Goal: Task Accomplishment & Management: Manage account settings

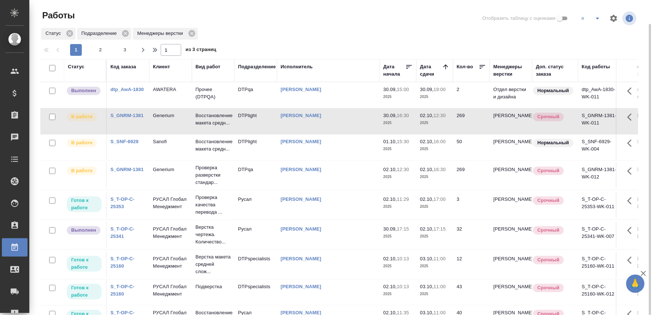
scroll to position [12, 0]
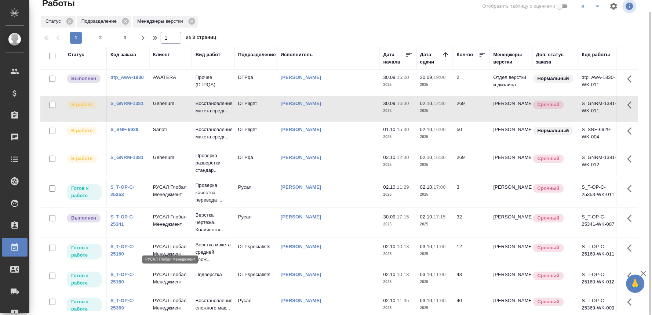
click at [173, 228] on p "РУСАЛ Глобал Менеджмент" at bounding box center [170, 220] width 35 height 15
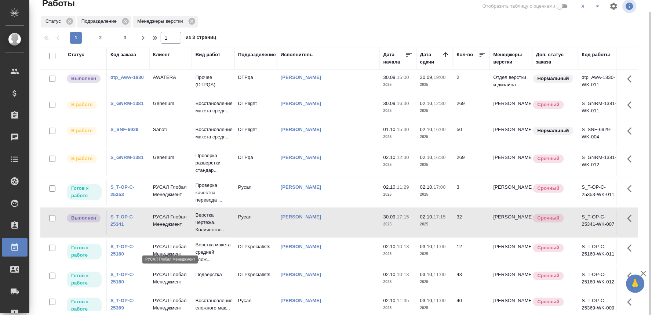
click at [173, 228] on p "РУСАЛ Глобал Менеджмент" at bounding box center [170, 220] width 35 height 15
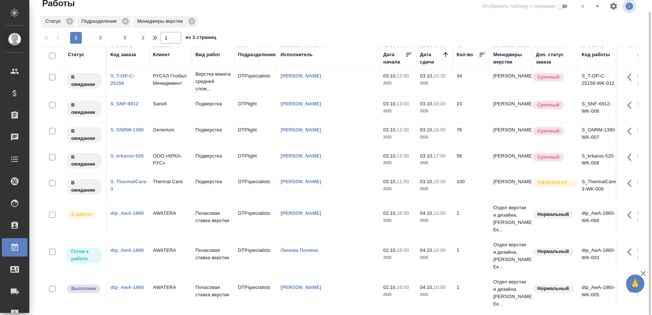
scroll to position [0, 0]
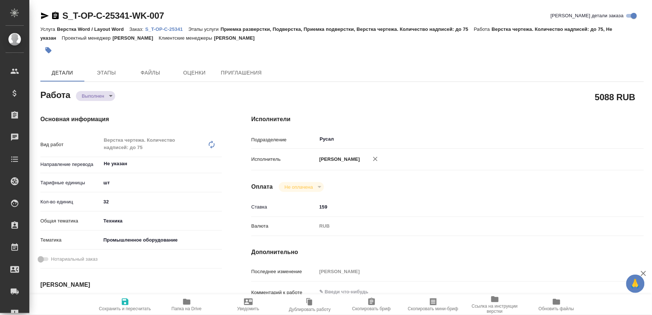
click at [185, 302] on icon "button" at bounding box center [186, 302] width 7 height 6
click at [177, 28] on p "S_T-OP-C-25341" at bounding box center [166, 29] width 43 height 6
click at [108, 93] on body "🙏 .cls-1 fill:#fff; AWATERA Oksiutovich Irina Клиенты Спецификации Заказы 0 Чат…" at bounding box center [326, 157] width 652 height 315
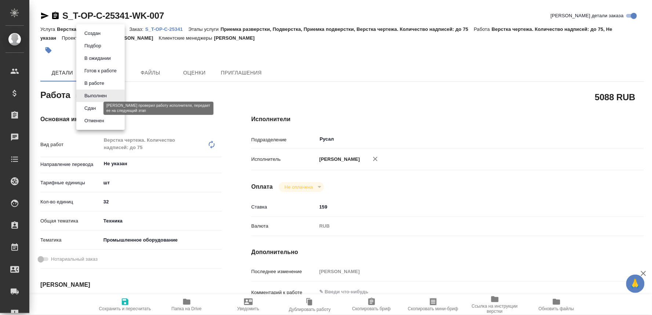
click at [88, 107] on button "Сдан" at bounding box center [90, 108] width 16 height 8
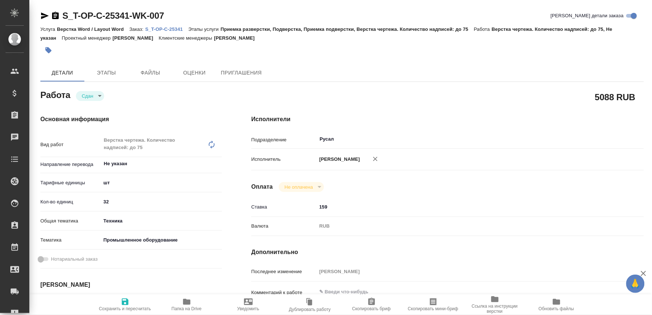
type textarea "x"
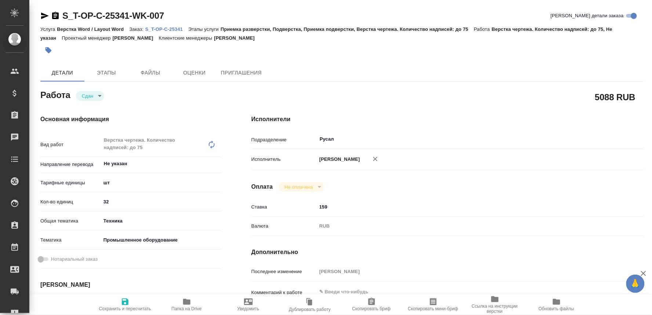
click at [118, 302] on span "Сохранить и пересчитать" at bounding box center [125, 304] width 53 height 14
type textarea "x"
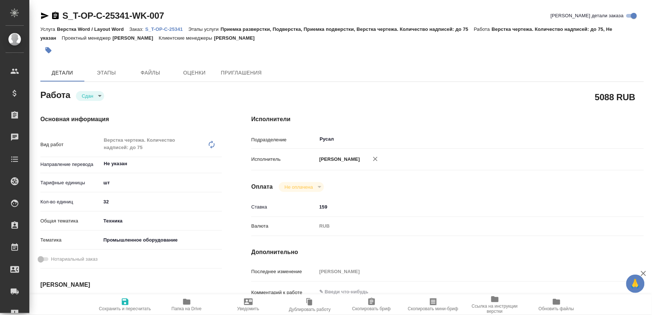
type textarea "x"
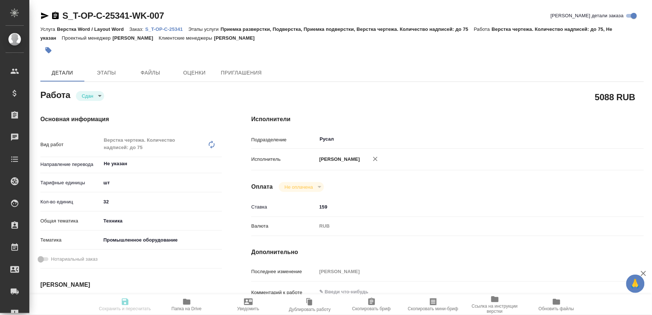
type textarea "x"
type input "closed"
type textarea "Верстка чертежа. Количество надписей: до 75"
type textarea "x"
type input "Не указан"
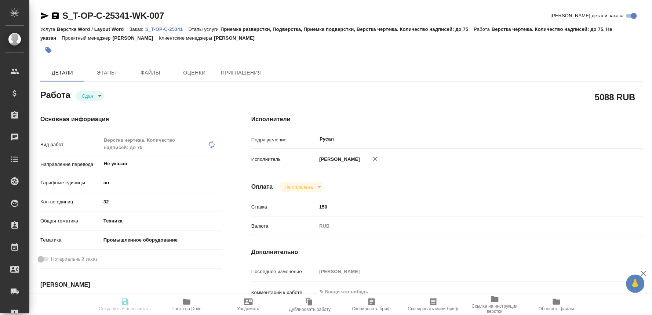
type input "5a8b1489cc6b4906c91bfdc1"
type input "32"
type input "tech"
type input "5f647205b73bc97568ca66bc"
type input "30.09.2025 17:15"
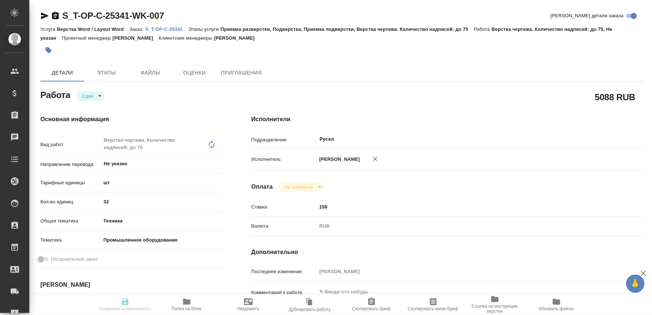
type input "01.10.2025 09:27"
type input "02.10.2025 17:15"
type input "02.10.2025 17:18"
type input "06.10.2025 10:00"
type input "Русал"
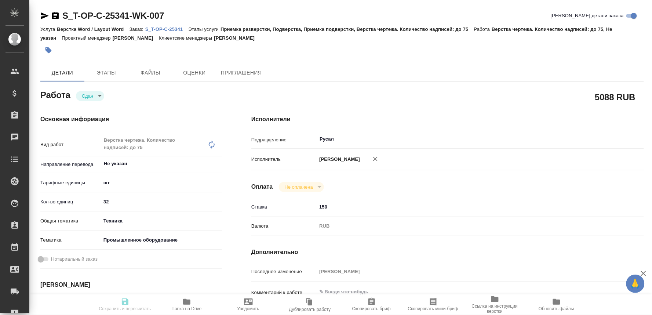
type input "notPayed"
type input "159"
type input "RUB"
type input "[PERSON_NAME]"
type textarea "x"
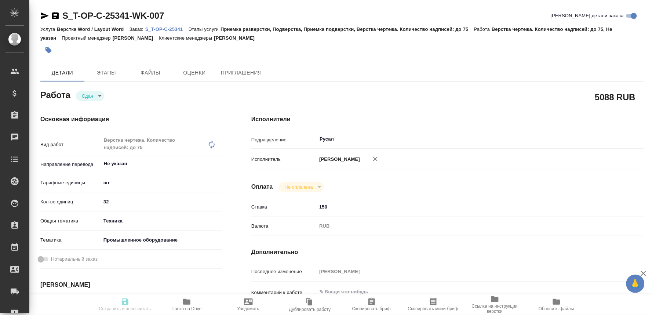
type textarea "/Clients/Т-ОП-С_Русал Глобал Менеджмент/Orders/S_T-OP-C-25341/DTP/S_T-OP-C-2534…"
type textarea "x"
type input "S_T-OP-C-25341"
type input "Т-ОП-С-46922"
type input "Верстка Word / Layout Word"
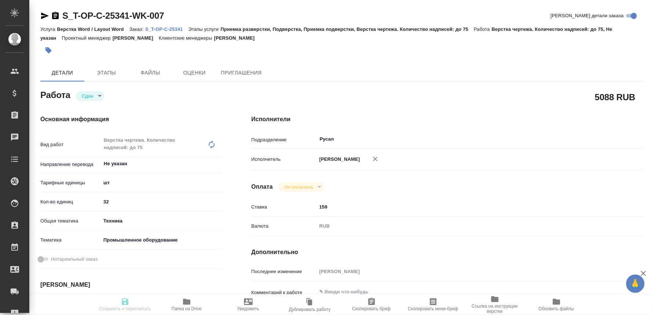
type input "Приемка разверстки, Подверстка, Приемка подверстки, Верстка чертежа. Количество…"
type input "Меньшикова Александра"
type input "[PERSON_NAME]"
type input "/Clients/Т-ОП-С_Русал Глобал Менеджмент/Orders/S_T-OP-C-25341"
type textarea "x"
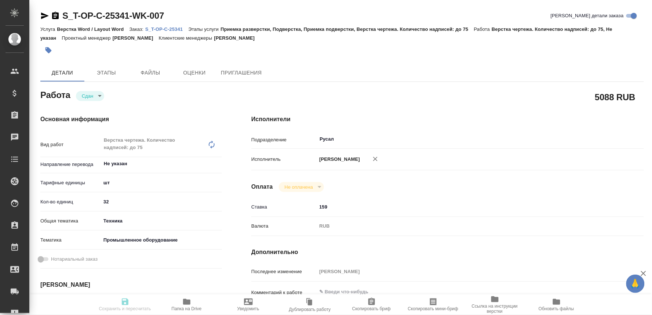
type textarea "x"
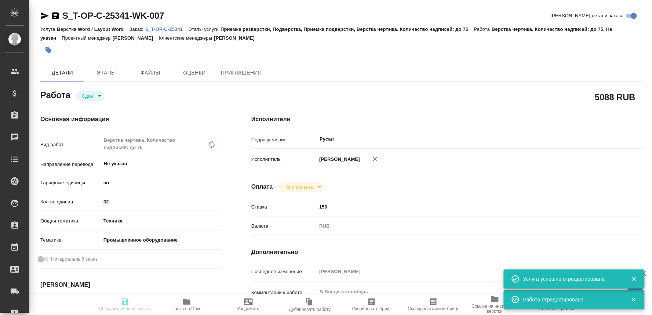
type textarea "x"
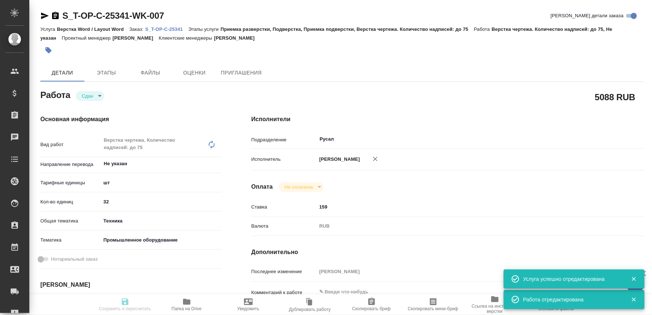
type textarea "x"
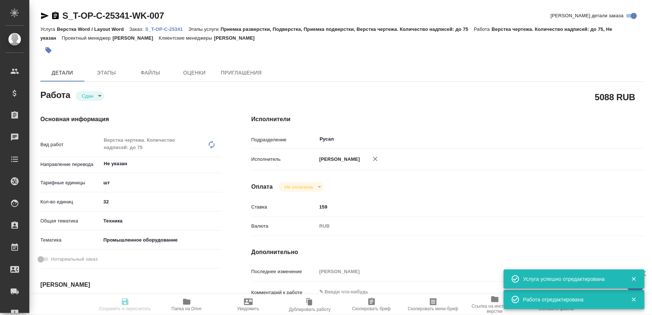
type textarea "x"
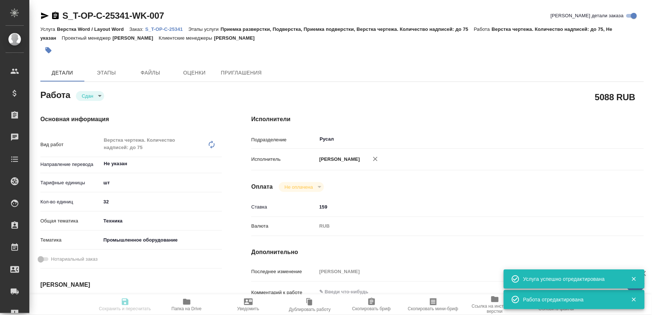
type input "closed"
type textarea "Верстка чертежа. Количество надписей: до 75"
type textarea "x"
type input "Не указан"
type input "5a8b1489cc6b4906c91bfdc1"
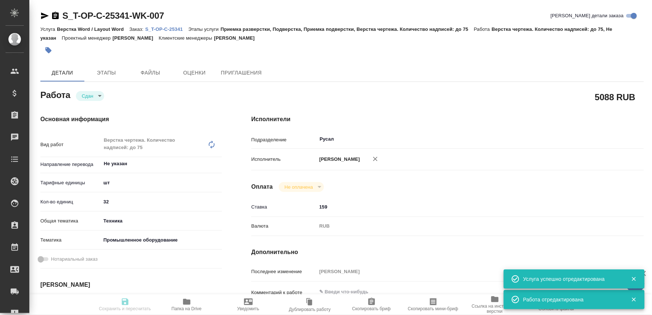
type input "32"
type input "tech"
type input "5f647205b73bc97568ca66bc"
type input "30.09.2025 17:15"
type input "01.10.2025 09:27"
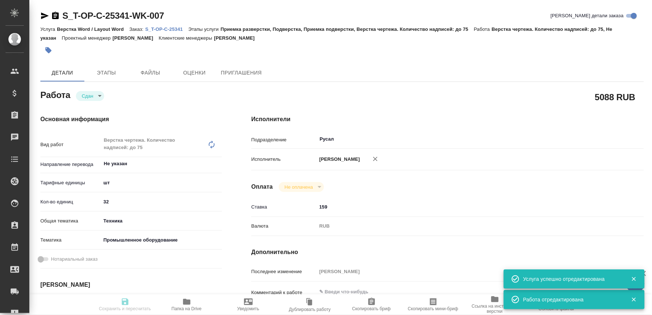
type input "02.10.2025 17:15"
type input "02.10.2025 17:18"
type input "06.10.2025 10:00"
type input "Русал"
type input "notPayed"
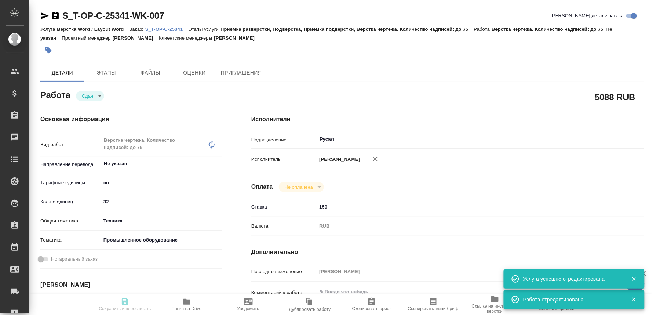
type input "159"
type input "RUB"
type input "[PERSON_NAME]"
type textarea "x"
type textarea "/Clients/Т-ОП-С_Русал Глобал Менеджмент/Orders/S_T-OP-C-25341/DTP/S_T-OP-C-2534…"
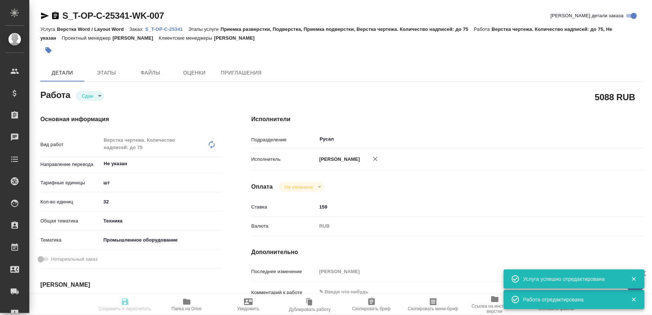
type textarea "x"
type input "S_T-OP-C-25341"
type input "Т-ОП-С-46922"
type input "Верстка Word / Layout Word"
type input "Приемка разверстки, Подверстка, Приемка подверстки, Верстка чертежа. Количество…"
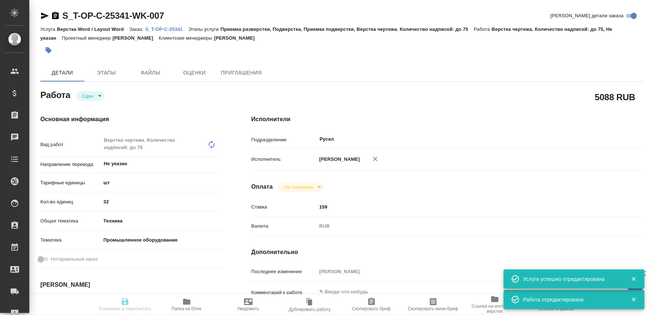
type input "Меньшикова Александра"
type input "[PERSON_NAME]"
type input "/Clients/Т-ОП-С_Русал Глобал Менеджмент/Orders/S_T-OP-C-25341"
type textarea "x"
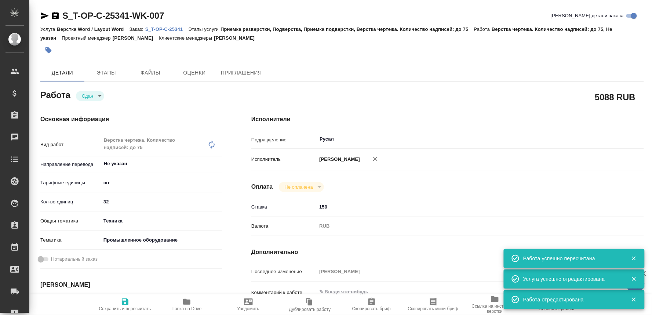
type textarea "x"
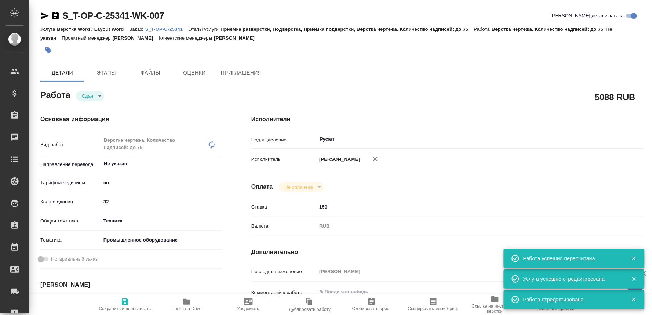
type textarea "x"
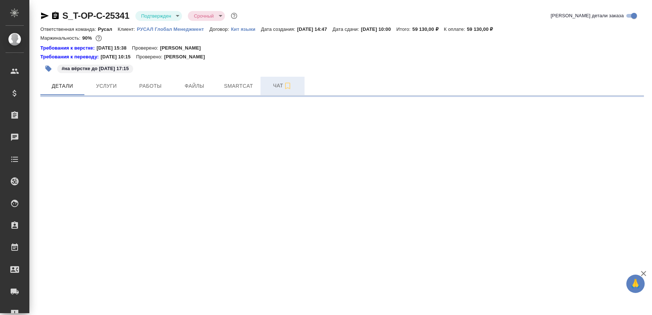
select select "RU"
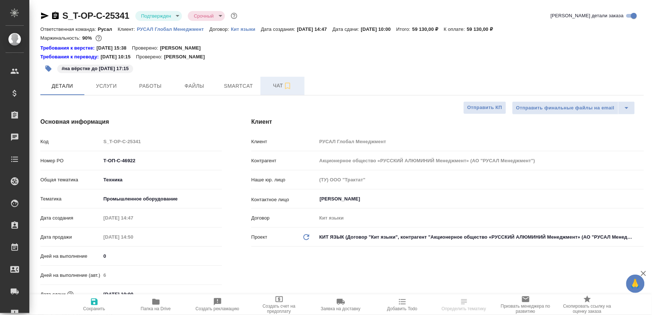
type textarea "x"
type input "Авдеенко Кирилл"
type input "Журавлева Александра"
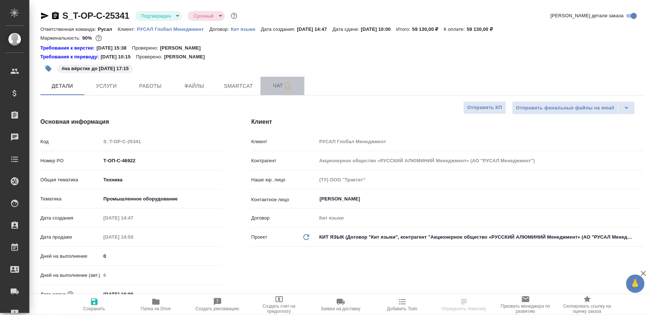
click at [270, 80] on button "Чат" at bounding box center [282, 86] width 44 height 18
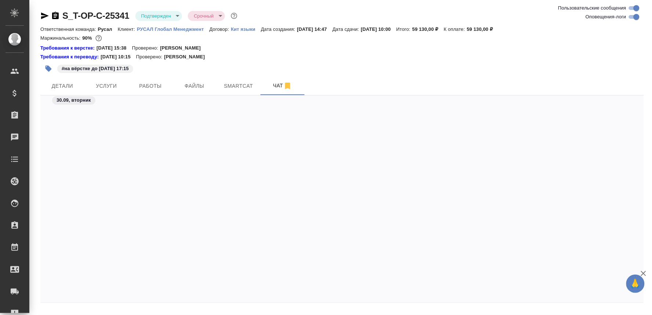
scroll to position [2384, 0]
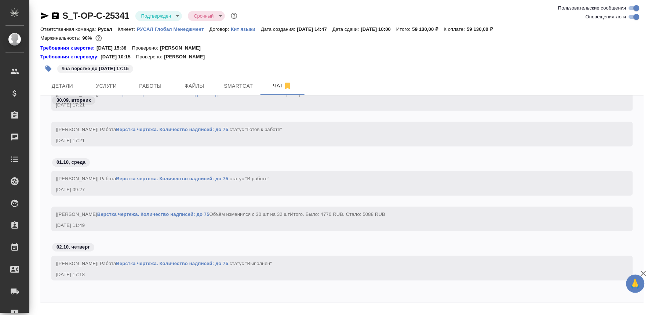
click at [74, 309] on textarea at bounding box center [351, 318] width 586 height 25
paste textarea "https://drive.awatera.com/apps/files/files/10551124?dir=/Shares/%D0%A2-%D0%9E%D…"
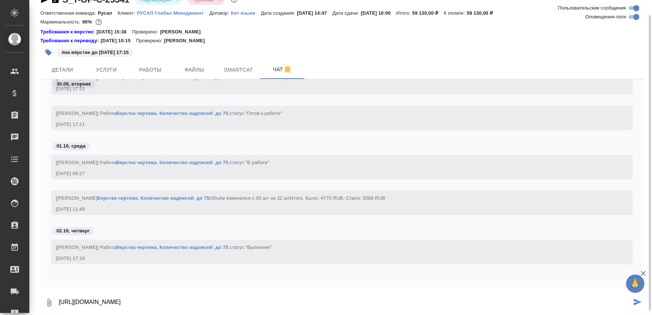
type textarea "https://drive.awatera.com/apps/files/files/10551124?dir=/Shares/%D0%A2-%D0%9E%D…"
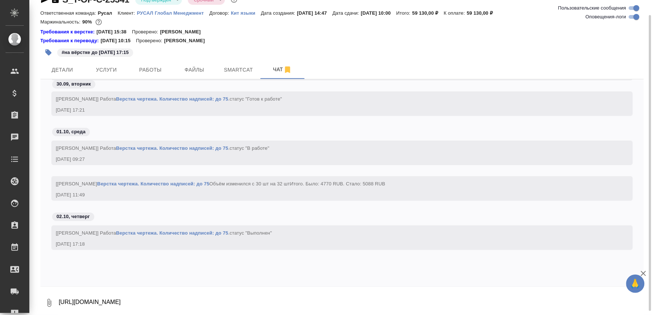
scroll to position [2435, 0]
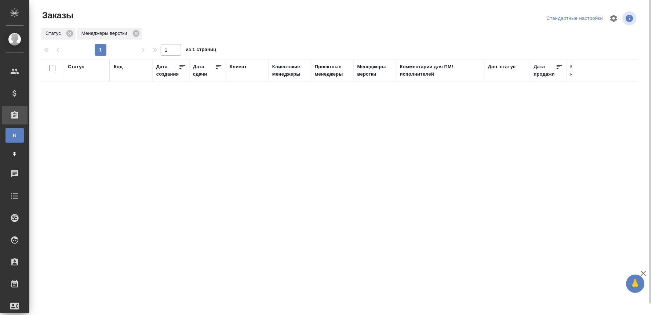
click at [371, 150] on div "Статус Код Дата создания Дата сдачи [PERSON_NAME] менеджеры Проектные менеджеры…" at bounding box center [339, 191] width 598 height 264
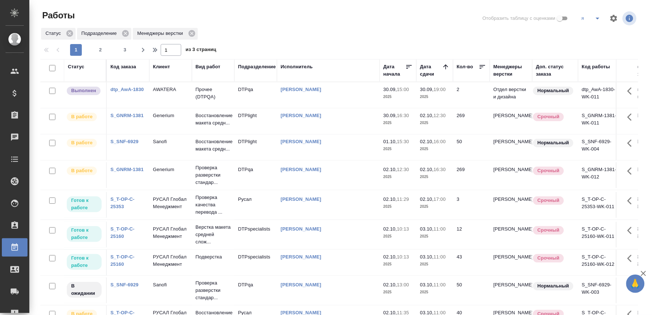
click at [135, 144] on link "S_SNF-6929" at bounding box center [124, 142] width 28 height 6
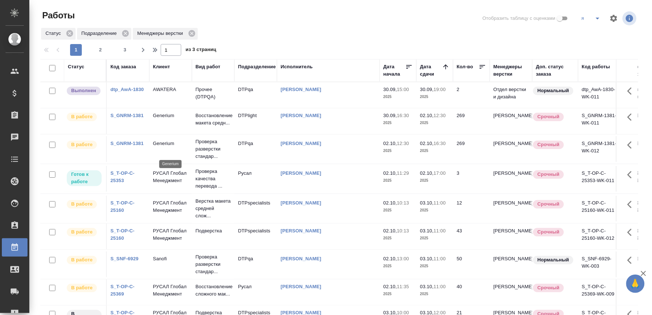
click at [170, 147] on p "Generium" at bounding box center [170, 143] width 35 height 7
click at [169, 147] on p "Generium" at bounding box center [170, 143] width 35 height 7
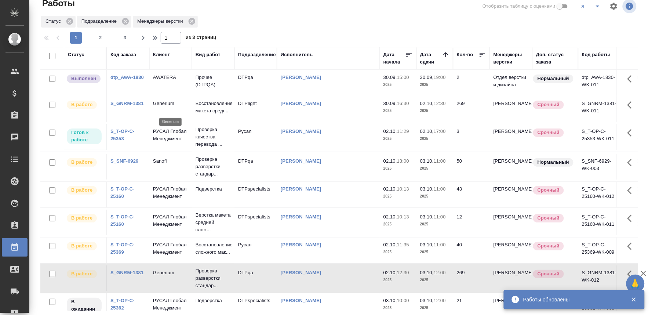
click at [161, 107] on p "Generium" at bounding box center [170, 103] width 35 height 7
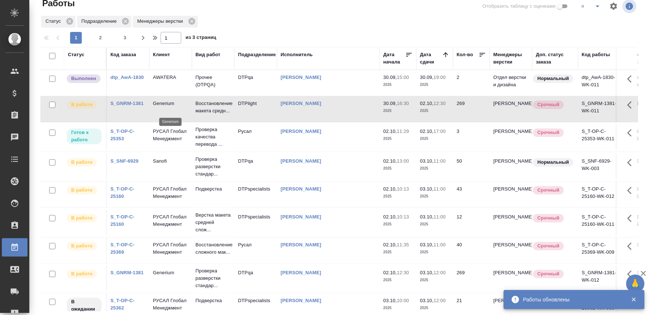
click at [161, 107] on p "Generium" at bounding box center [170, 103] width 35 height 7
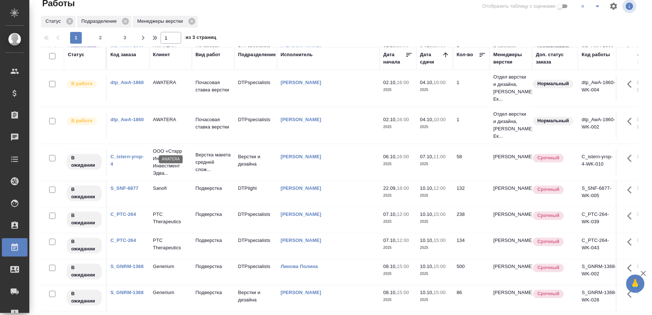
scroll to position [464, 0]
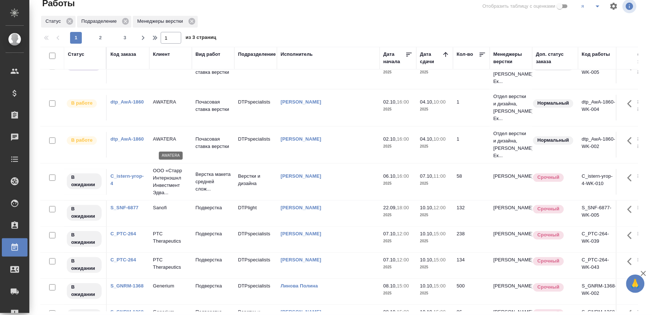
click at [167, 69] on p "AWATERA" at bounding box center [170, 65] width 35 height 7
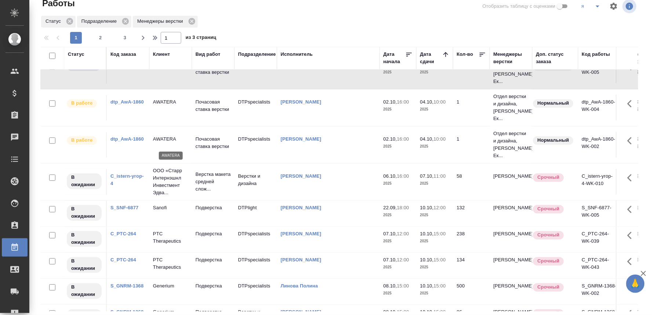
click at [166, 69] on p "AWATERA" at bounding box center [170, 65] width 35 height 7
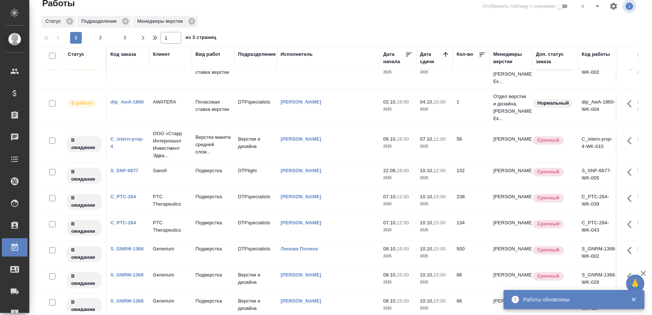
scroll to position [567, 0]
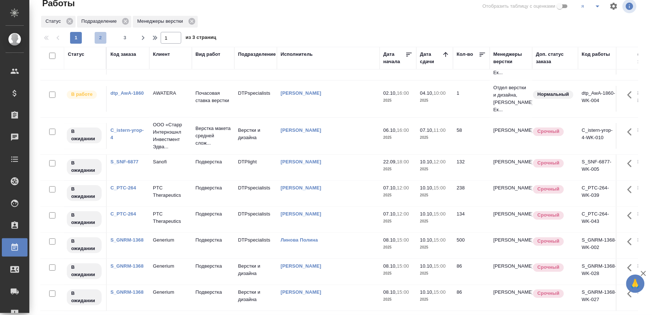
click at [98, 34] on span "2" at bounding box center [101, 37] width 12 height 7
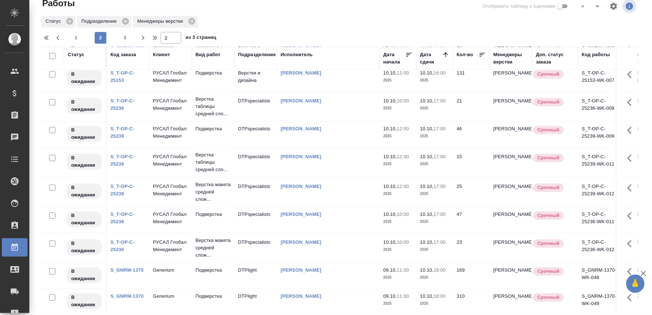
scroll to position [0, 0]
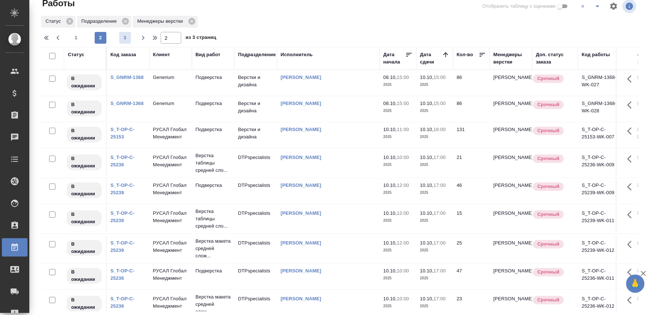
click at [121, 38] on span "3" at bounding box center [125, 37] width 12 height 7
type input "3"
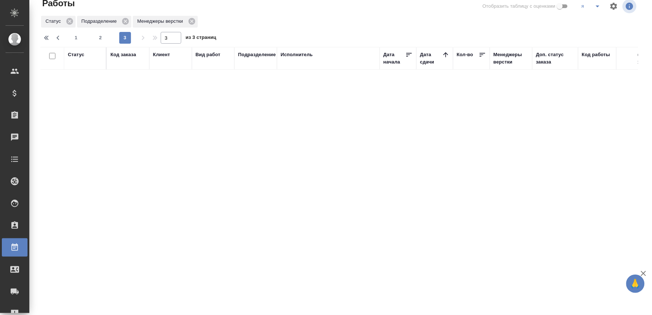
click at [272, 134] on div "Статус Код заказа Клиент Вид работ Подразделение Исполнитель Дата начала Дата с…" at bounding box center [339, 179] width 598 height 264
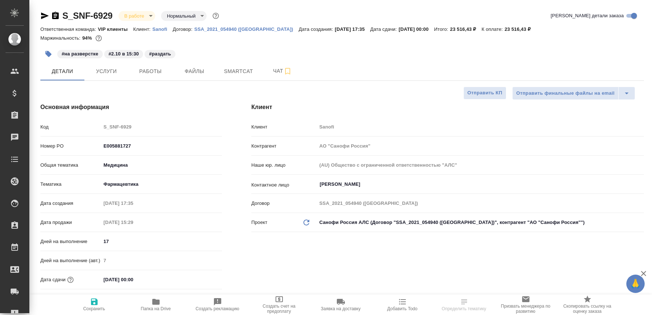
select select "RU"
click at [144, 70] on span "Работы" at bounding box center [150, 71] width 35 height 9
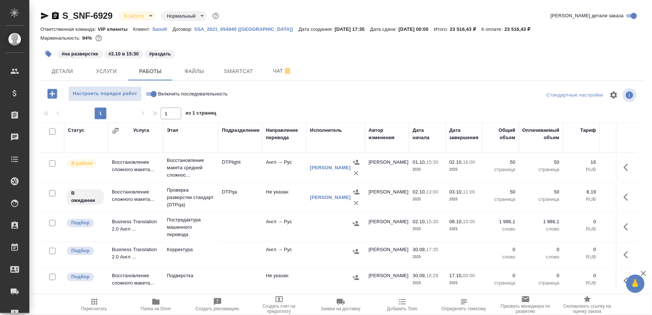
click at [147, 97] on input "Включить последовательность" at bounding box center [153, 94] width 26 height 9
checkbox input "true"
click at [180, 172] on p "Восстановление макета средней сложнос..." at bounding box center [191, 168] width 48 height 22
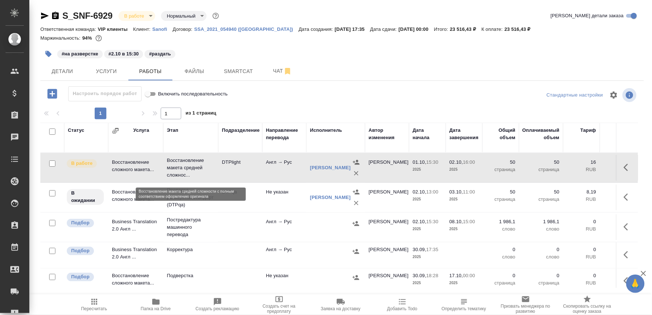
click at [180, 172] on p "Восстановление макета средней сложнос..." at bounding box center [191, 168] width 48 height 22
click at [624, 171] on icon "button" at bounding box center [626, 167] width 4 height 7
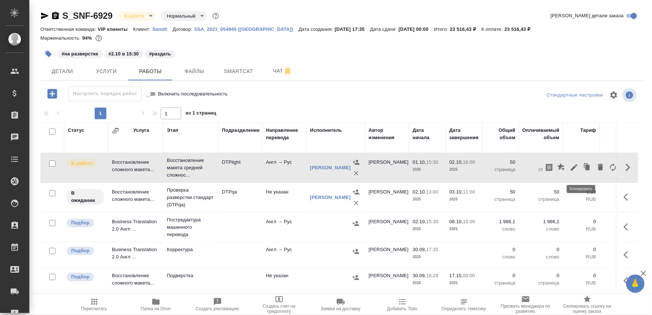
click at [582, 166] on icon "button" at bounding box center [587, 167] width 10 height 10
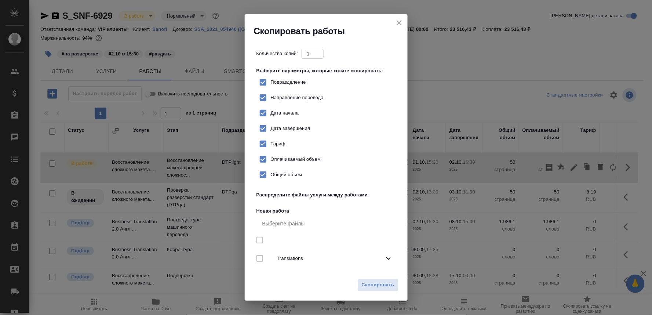
checkbox input "true"
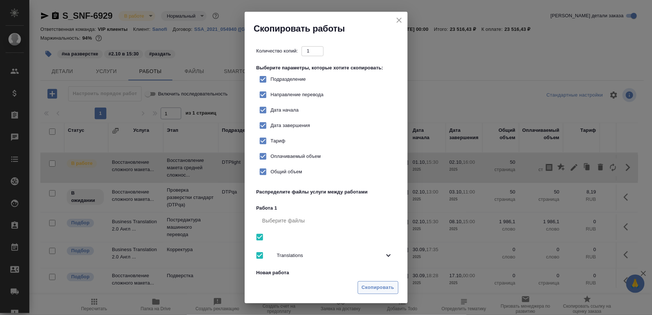
click at [372, 286] on span "Скопировать" at bounding box center [378, 287] width 33 height 8
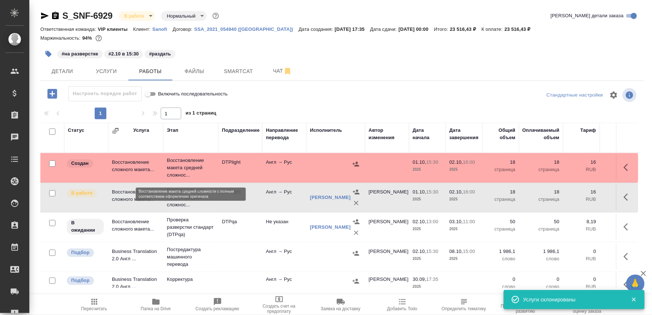
click at [185, 164] on p "Восстановление макета средней сложнос..." at bounding box center [191, 168] width 48 height 22
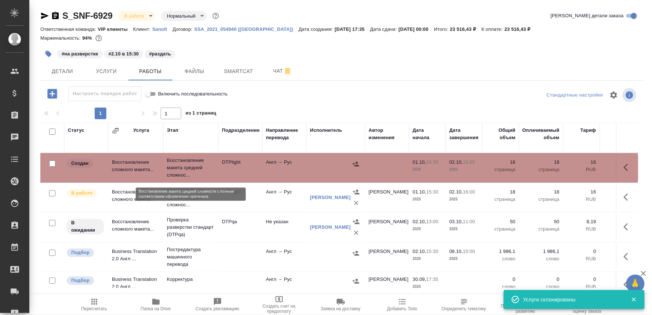
click at [185, 164] on p "Восстановление макета средней сложнос..." at bounding box center [191, 168] width 48 height 22
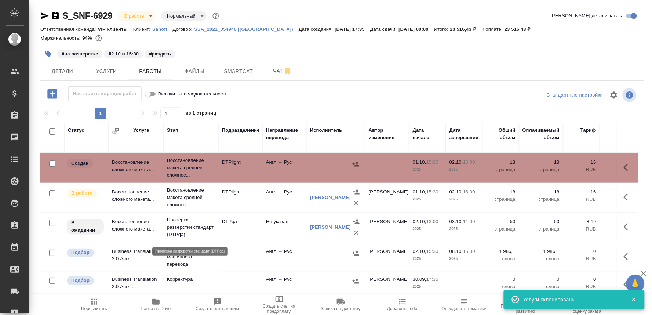
click at [182, 231] on p "Проверка разверстки стандарт (DTPqa)" at bounding box center [191, 227] width 48 height 22
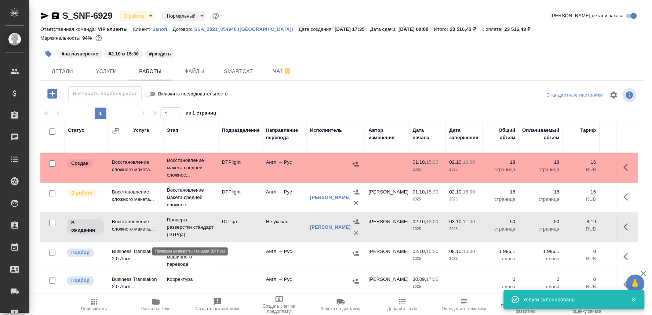
click at [182, 231] on p "Проверка разверстки стандарт (DTPqa)" at bounding box center [191, 227] width 48 height 22
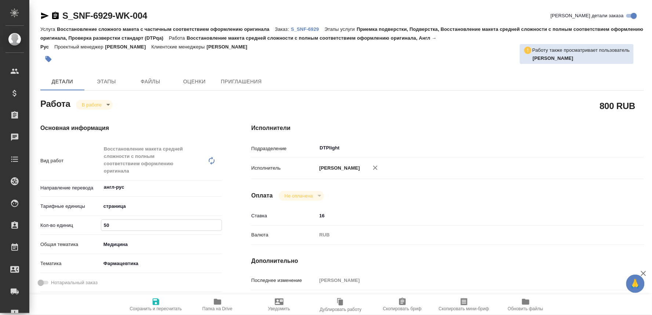
drag, startPoint x: 113, startPoint y: 226, endPoint x: 89, endPoint y: 225, distance: 23.9
click at [89, 225] on div "Кол-во единиц 50" at bounding box center [131, 225] width 182 height 13
type input "18"
click at [149, 306] on span "Сохранить и пересчитать" at bounding box center [156, 308] width 52 height 5
type input "inProgress"
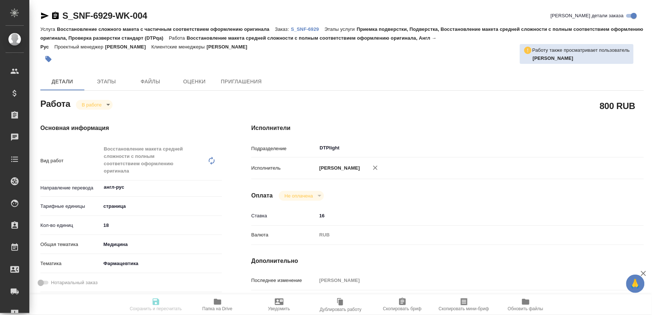
type input "англ-рус"
type input "5a8b1489cc6b4906c91bfdb2"
type input "18"
type input "med"
type input "6149832f2b7be24903fd7a82"
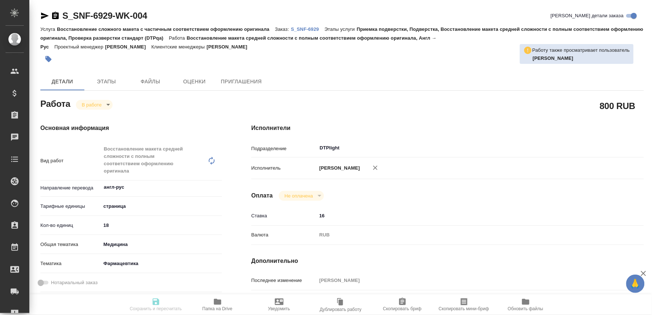
type input "01.10.2025 15:30"
type input "01.10.2025 17:43"
type input "02.10.2025 16:00"
type input "[DATE] 00:00"
type input "DTPlight"
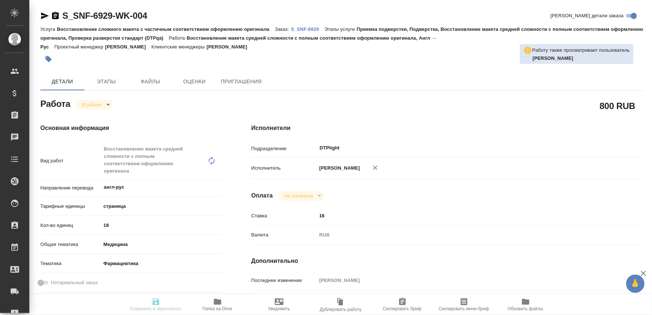
type input "notPayed"
type input "16"
type input "RUB"
type input "[PERSON_NAME]"
type input "S_SNF-6929"
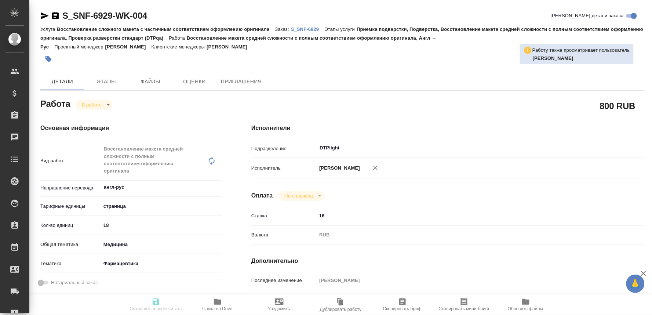
type input "E005881727"
type input "Восстановление сложного макета с частичным соответствием оформлению оригинала"
type input "Приемка подверстки, Подверстка, Восстановление макета средней сложности с полны…"
type input "[PERSON_NAME]"
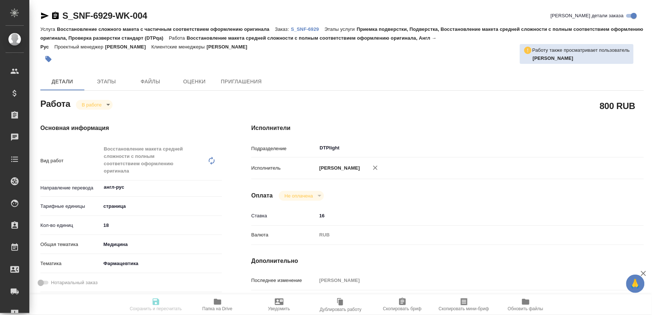
type input "/Clients/Sanofi/Orders/S_SNF-6929"
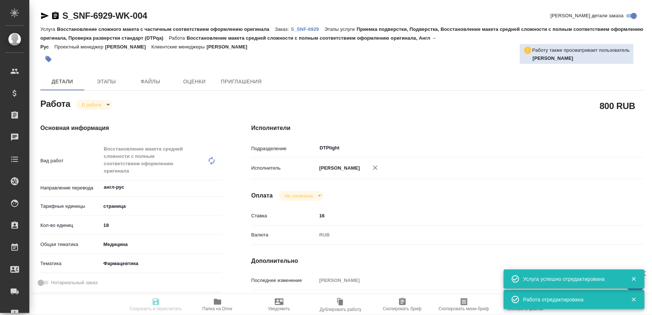
type input "inProgress"
type input "англ-рус"
type input "5a8b1489cc6b4906c91bfdb2"
type input "18"
type input "med"
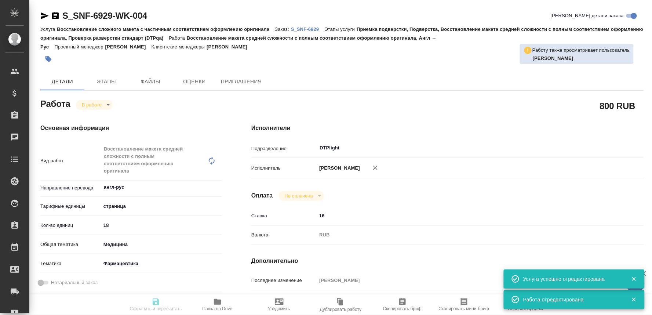
type input "6149832f2b7be24903fd7a82"
type input "[DATE] 15:30"
type input "[DATE] 17:43"
type input "[DATE] 16:00"
type input "[DATE] 00:00"
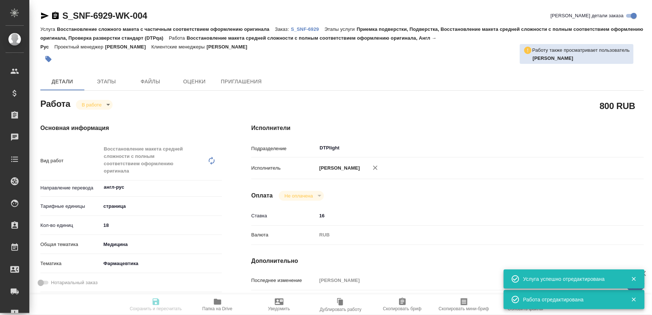
type input "DTPlight"
type input "notPayed"
type input "16"
type input "RUB"
type input "[PERSON_NAME]"
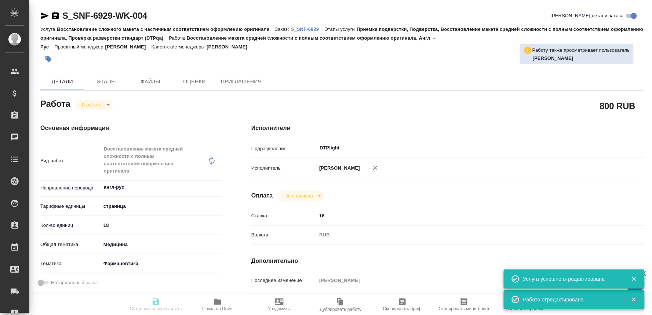
type input "S_SNF-6929"
type input "E005881727"
type input "Восстановление сложного макета с частичным соответствием оформлению оригинала"
type input "Приемка подверстки, Подверстка, Восстановление макета средней сложности с полны…"
type input "Сайдашева Диляра"
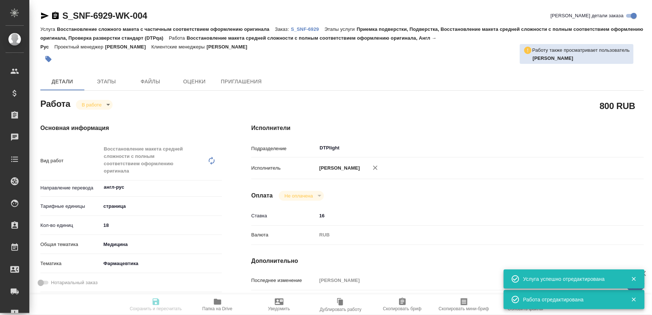
type input "[PERSON_NAME]"
type input "/Clients/Sanofi/Orders/S_SNF-6929"
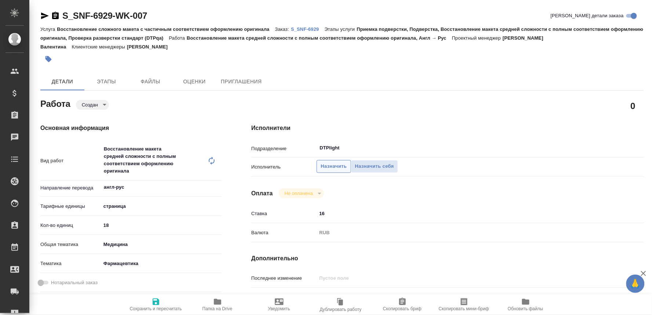
click at [333, 165] on span "Назначить" at bounding box center [334, 166] width 26 height 8
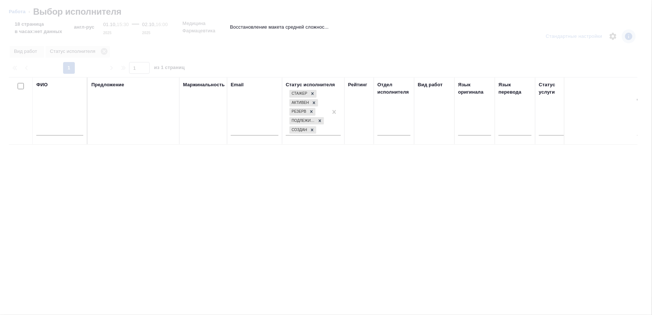
click at [63, 131] on input "text" at bounding box center [59, 130] width 47 height 9
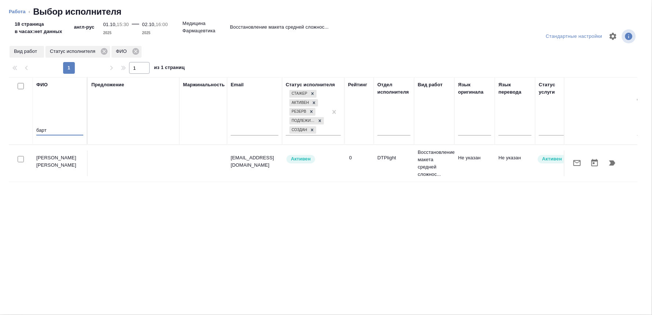
type input "барт"
click at [611, 160] on icon "button" at bounding box center [612, 162] width 9 height 9
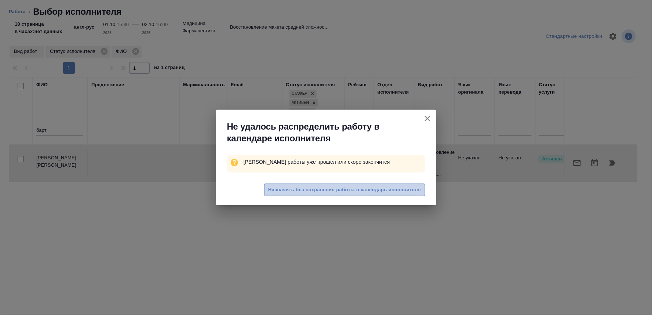
click at [398, 186] on span "Назначить без сохранения работы в календарь исполнителя" at bounding box center [344, 190] width 153 height 8
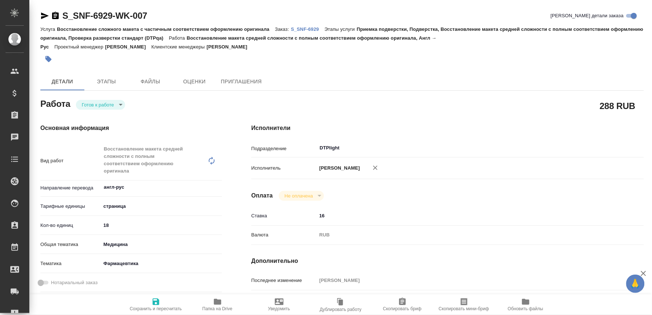
type textarea "x"
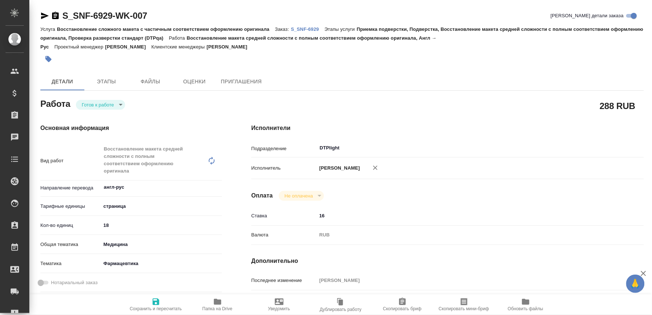
type textarea "x"
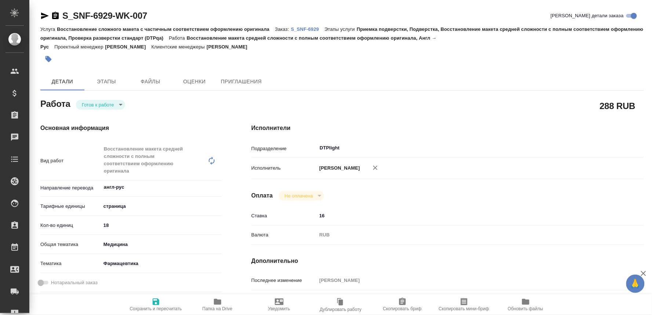
click at [211, 159] on icon at bounding box center [211, 160] width 9 height 9
type textarea "x"
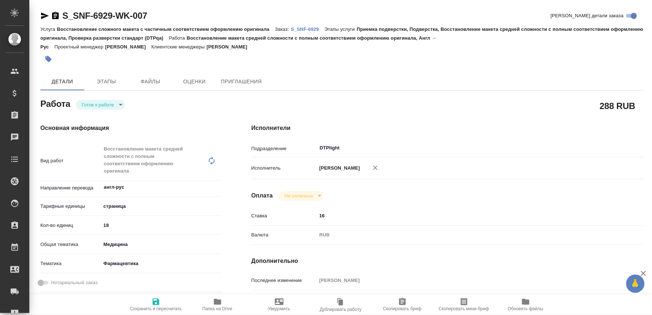
type textarea "x"
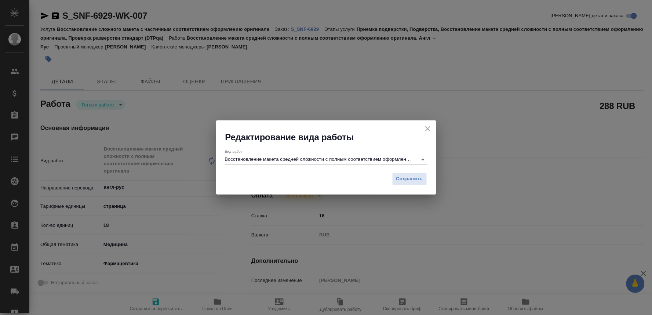
type textarea "x"
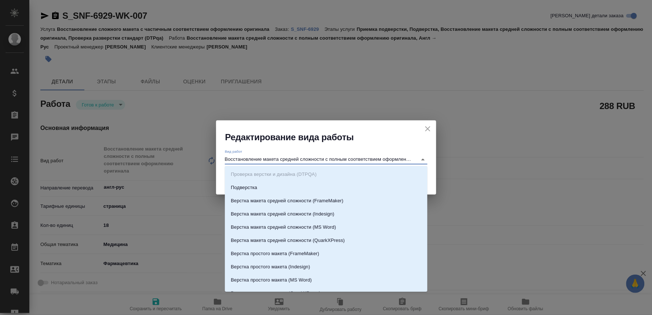
click at [263, 155] on input "Восстановление макета средней сложности с полным соответствием оформлению ориги…" at bounding box center [319, 159] width 189 height 9
type textarea "x"
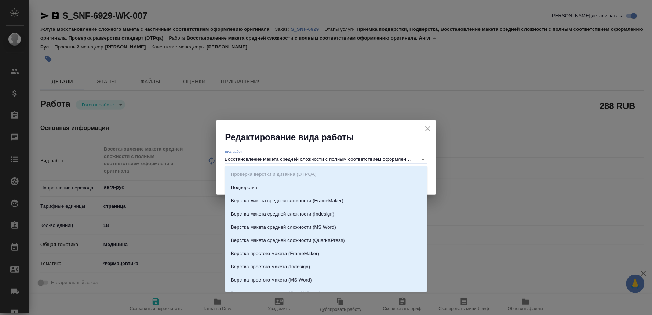
type textarea "x"
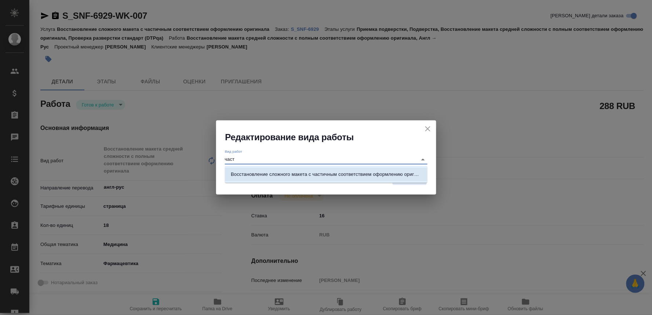
click at [305, 168] on li "Восстановление сложного макета с частичным соответствием оформлению оригинала" at bounding box center [326, 174] width 202 height 13
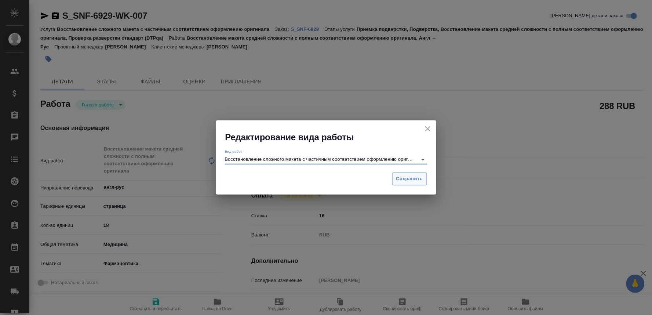
type input "Восстановление сложного макета с частичным соответствием оформлению оригинала"
click at [409, 174] on button "Сохранить" at bounding box center [409, 178] width 35 height 13
type textarea "x"
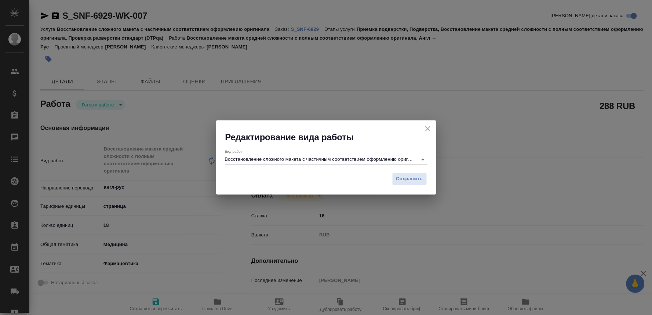
type textarea "x"
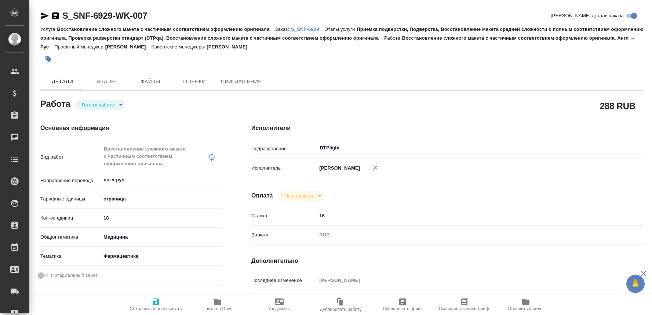
type textarea "x"
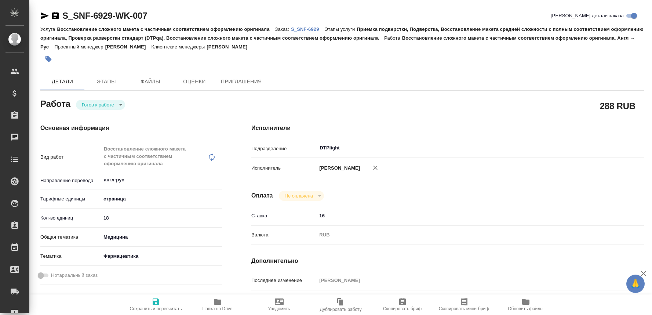
type textarea "x"
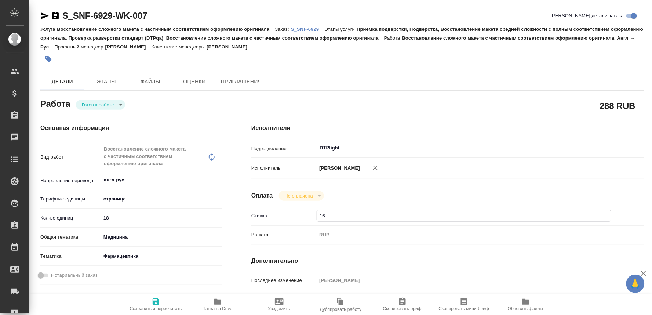
drag, startPoint x: 331, startPoint y: 225, endPoint x: 299, endPoint y: 222, distance: 32.7
click at [299, 222] on div "Ставка 16" at bounding box center [447, 215] width 393 height 13
type textarea "x"
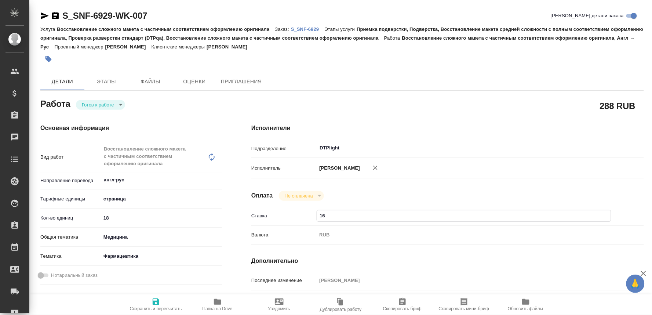
type textarea "x"
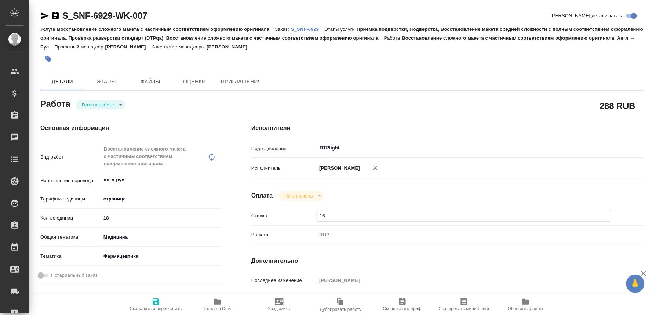
type textarea "x"
type input "2"
type textarea "x"
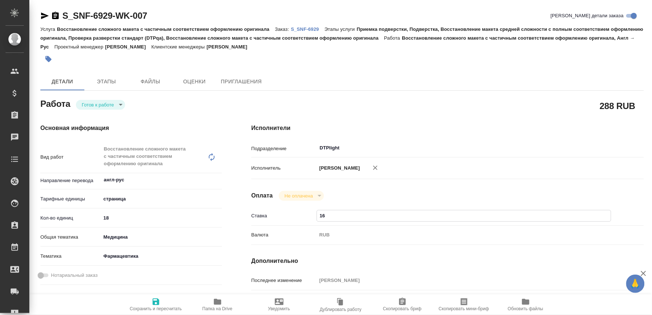
type textarea "x"
type input "25"
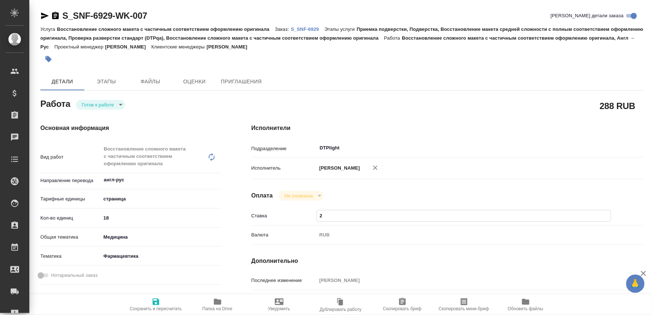
type textarea "x"
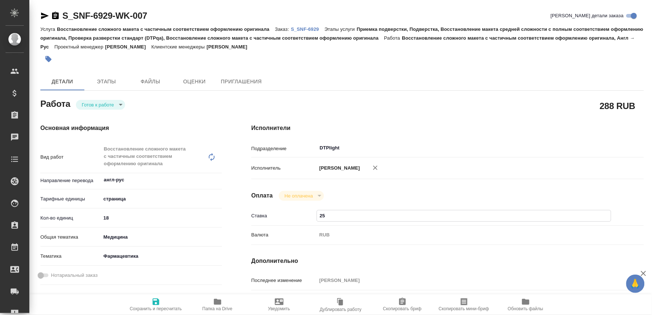
type textarea "x"
type input "25"
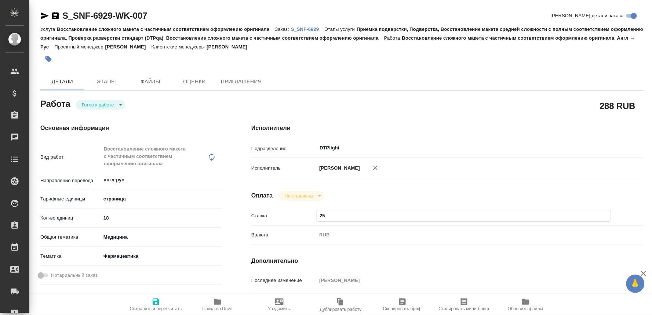
click at [158, 298] on icon "button" at bounding box center [156, 301] width 7 height 7
type textarea "x"
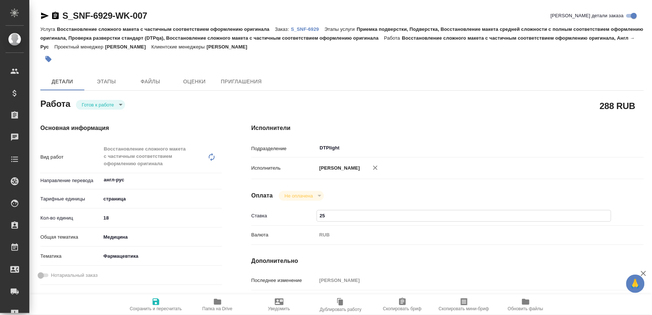
type textarea "x"
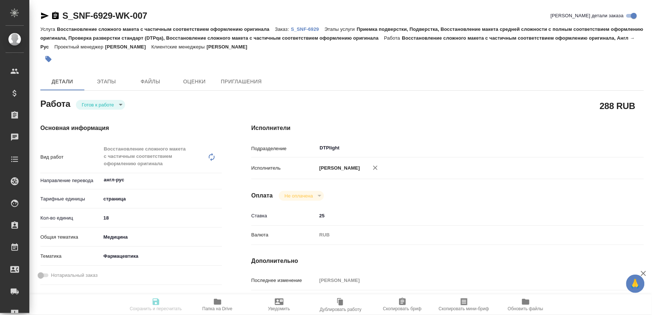
type textarea "x"
type input "readyForWork"
type textarea "Восстановление сложного макета с частичным соответствием оформлению оригинала"
type textarea "x"
type input "англ-рус"
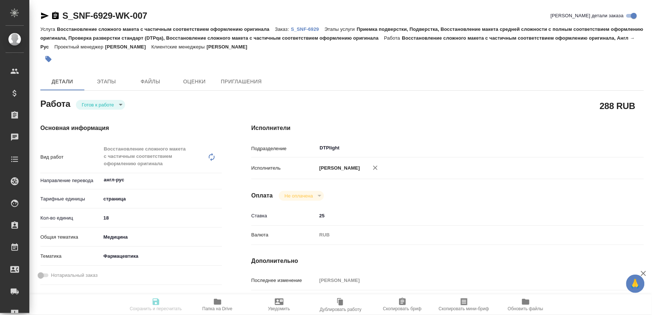
type input "5a8b1489cc6b4906c91bfdb2"
type input "18"
type input "med"
type input "6149832f2b7be24903fd7a82"
type input "[DATE] 15:30"
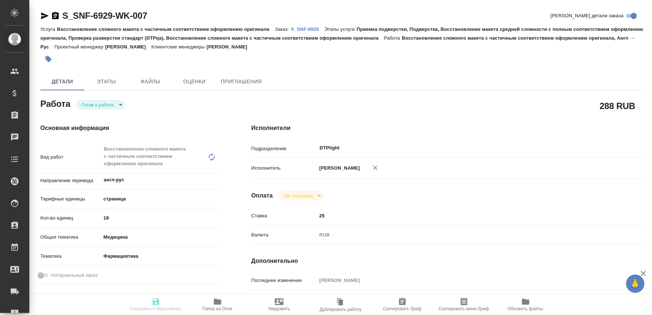
type input "[DATE] 16:00"
type input "[DATE] 00:00"
type input "DTPlight"
type input "notPayed"
type input "25"
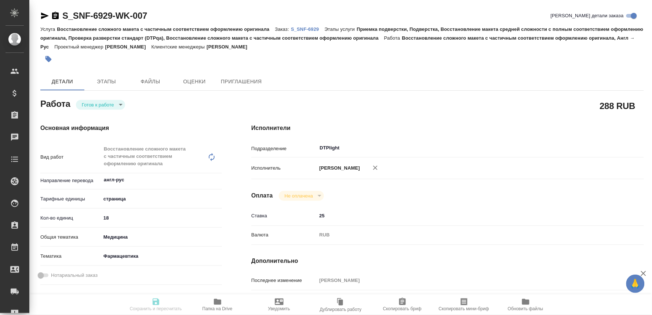
type input "RUB"
type input "[PERSON_NAME]"
type textarea "x"
type textarea "/Clients/Sanofi/Orders/S_SNF-6929/DTP/S_SNF-6929-WK-007"
type textarea "x"
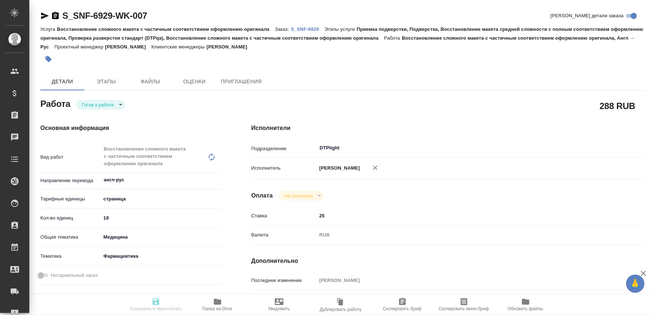
type input "S_SNF-6929"
type input "E005881727"
type input "Восстановление сложного макета с частичным соответствием оформлению оригинала"
type input "Приемка подверстки, Подверстка, Восстановление макета средней сложности с полны…"
type input "[PERSON_NAME]"
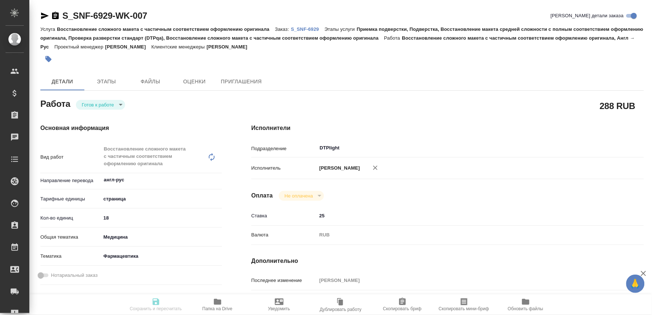
type input "[PERSON_NAME]"
type input "/Clients/Sanofi/Orders/S_SNF-6929"
type textarea "x"
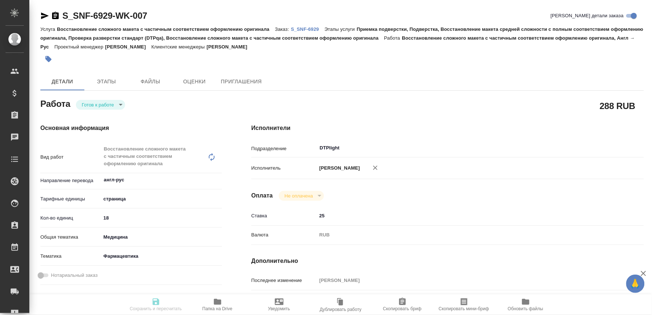
type textarea "x"
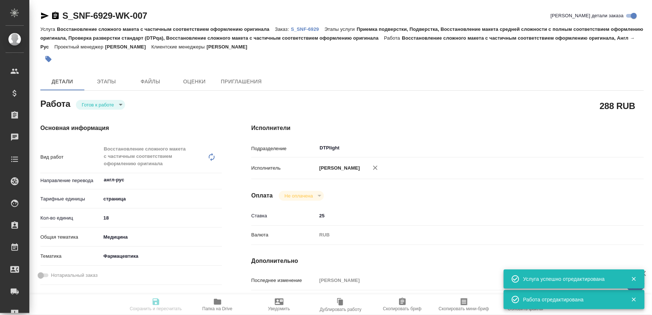
type textarea "x"
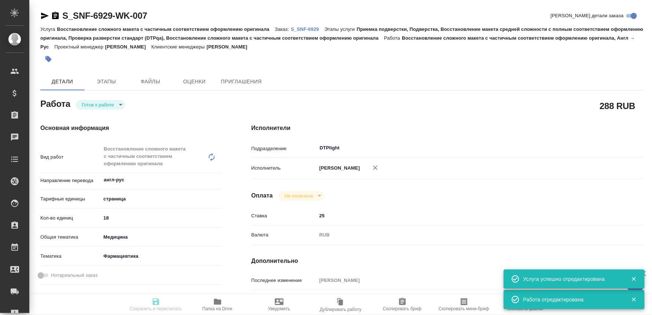
type textarea "x"
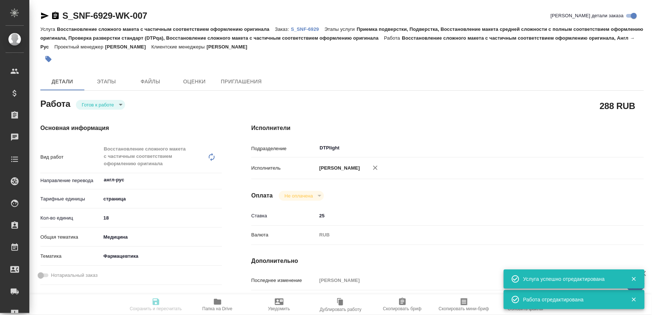
type input "readyForWork"
type textarea "Восстановление сложного макета с частичным соответствием оформлению оригинала"
type textarea "x"
type input "англ-рус"
type input "5a8b1489cc6b4906c91bfdb2"
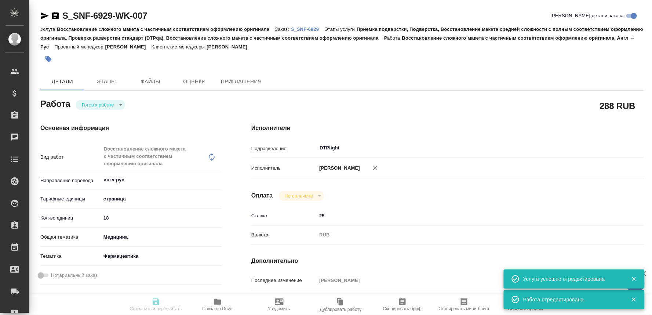
type input "18"
type input "med"
type input "6149832f2b7be24903fd7a82"
type input "01.10.2025 15:30"
type input "02.10.2025 16:00"
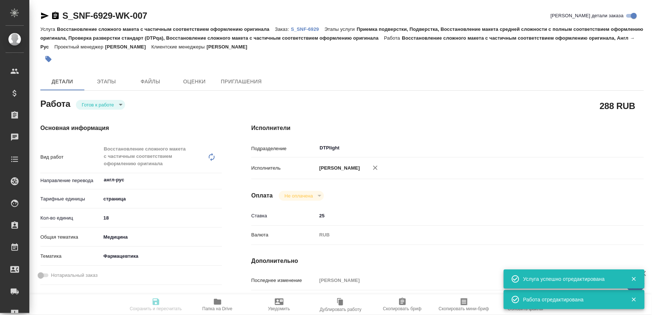
type input "17.10.2025 00:00"
type input "DTPlight"
type input "notPayed"
type input "25"
type input "RUB"
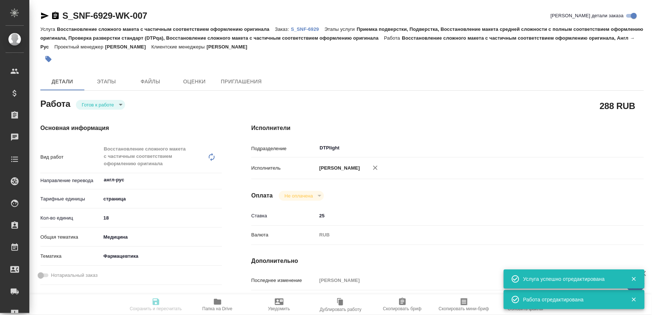
type input "[PERSON_NAME]"
type textarea "x"
type textarea "/Clients/Sanofi/Orders/S_SNF-6929/DTP/S_SNF-6929-WK-007"
type textarea "x"
type input "S_SNF-6929"
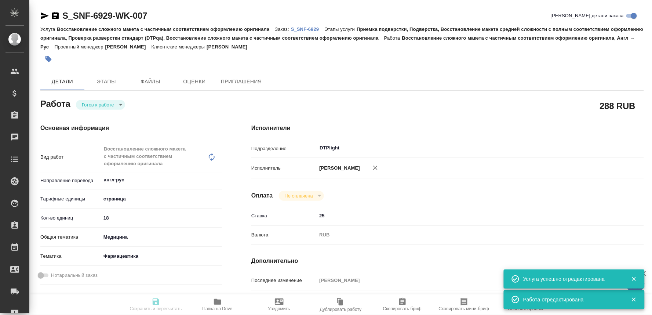
type input "E005881727"
type input "Восстановление сложного макета с частичным соответствием оформлению оригинала"
type input "Приемка подверстки, Подверстка, Восстановление макета средней сложности с полны…"
type input "[PERSON_NAME]"
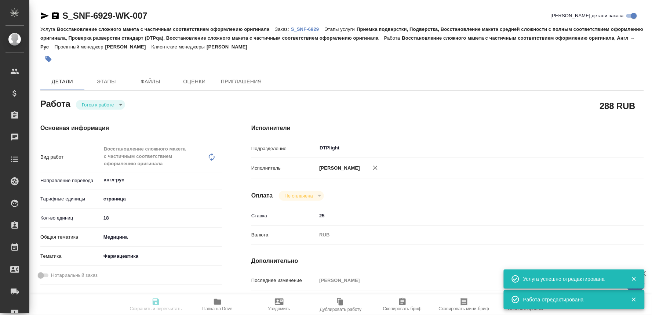
type input "/Clients/Sanofi/Orders/S_SNF-6929"
type textarea "x"
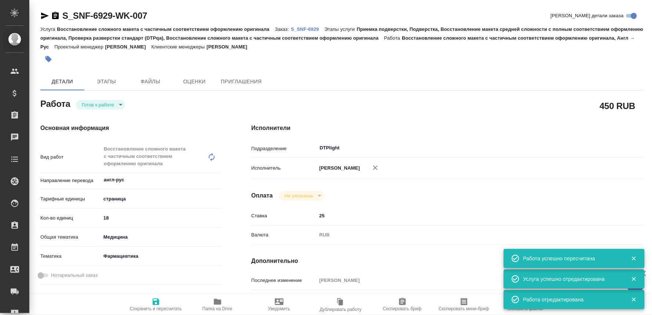
type textarea "x"
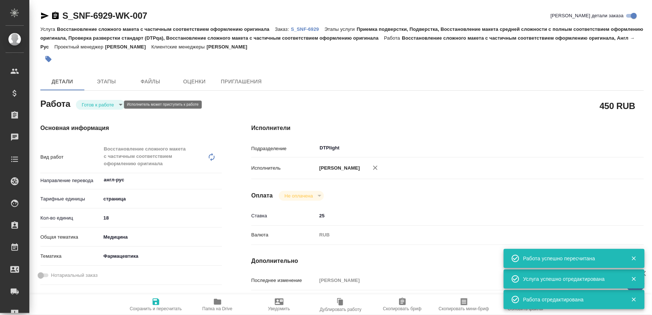
type textarea "x"
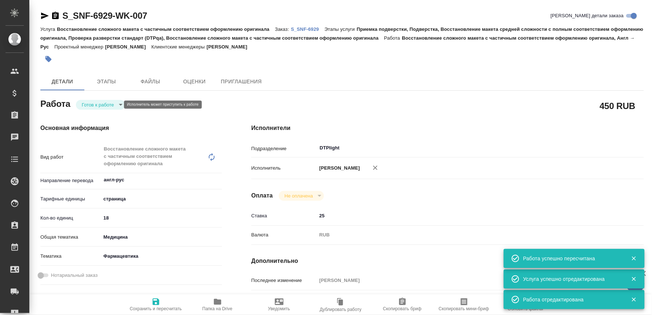
type textarea "x"
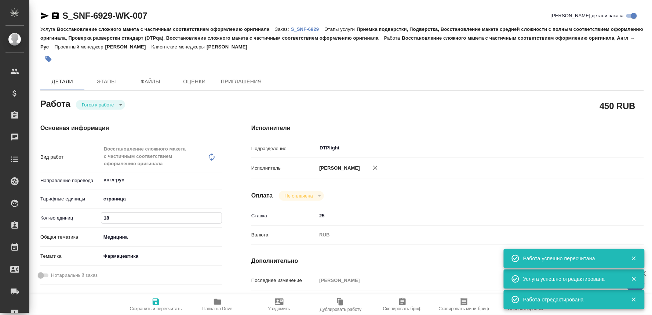
drag, startPoint x: 119, startPoint y: 217, endPoint x: 93, endPoint y: 217, distance: 26.4
click at [93, 217] on div "Кол-во единиц 18" at bounding box center [131, 217] width 182 height 13
type textarea "x"
type input "3"
type textarea "x"
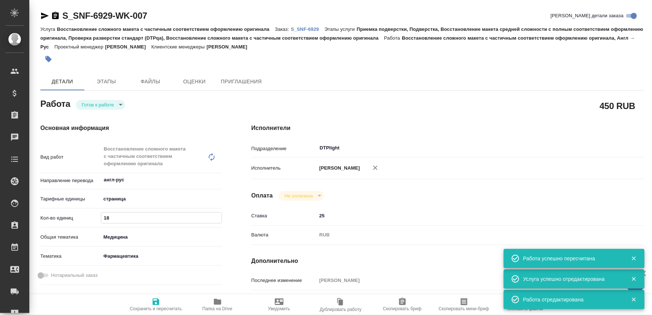
type textarea "x"
type input "32"
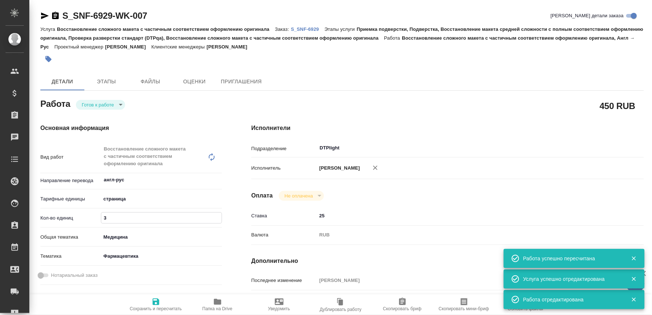
type textarea "x"
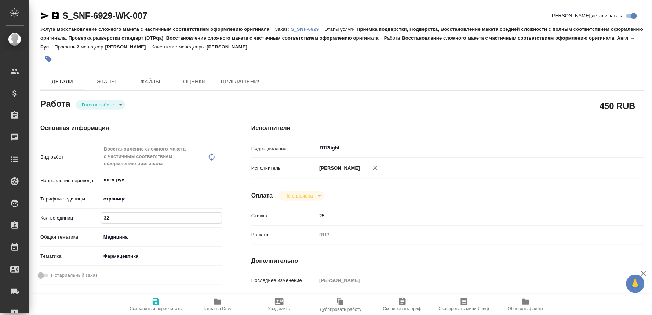
type input "32"
click at [153, 301] on icon "button" at bounding box center [156, 301] width 7 height 7
type textarea "x"
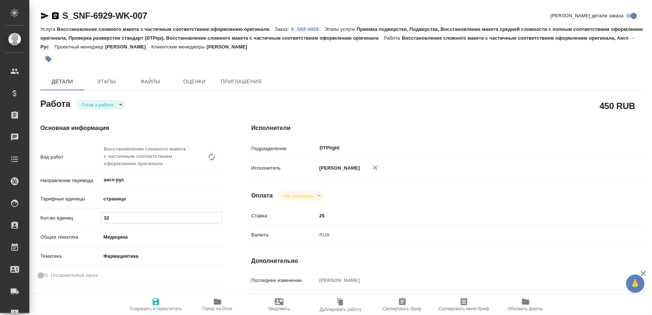
type textarea "x"
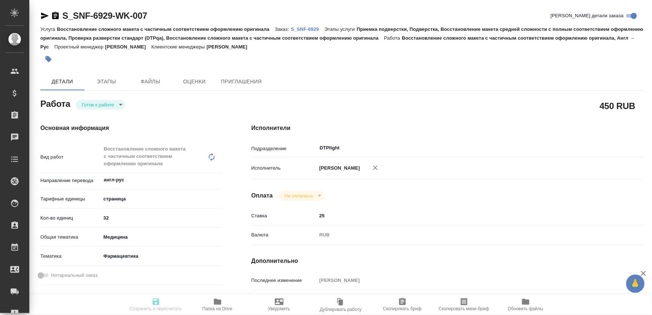
type textarea "x"
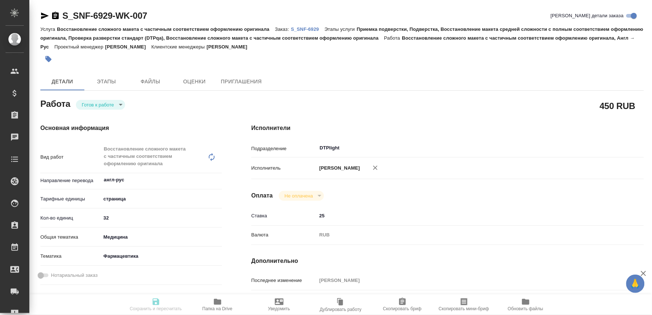
type textarea "x"
type input "readyForWork"
type textarea "Восстановление сложного макета с частичным соответствием оформлению оригинала"
type textarea "x"
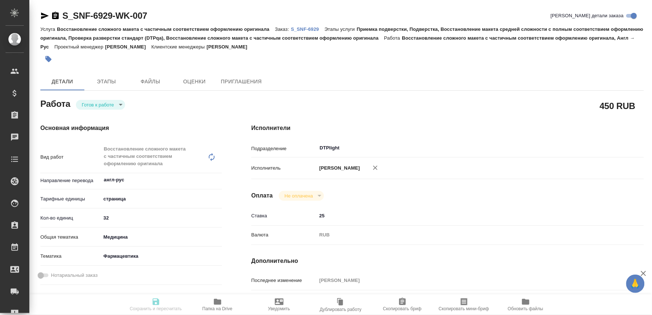
type input "англ-рус"
type input "5a8b1489cc6b4906c91bfdb2"
type input "32"
type input "med"
type input "6149832f2b7be24903fd7a82"
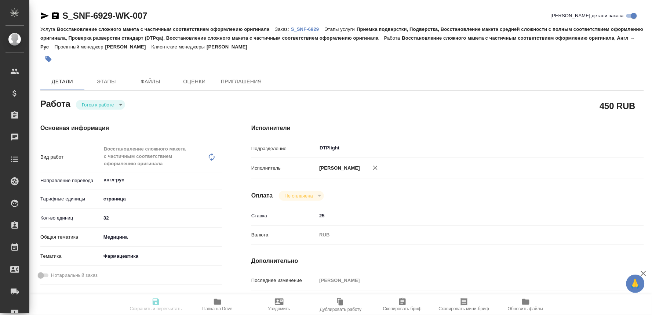
type input "01.10.2025 15:30"
type input "02.10.2025 16:00"
type input "17.10.2025 00:00"
type input "DTPlight"
type input "notPayed"
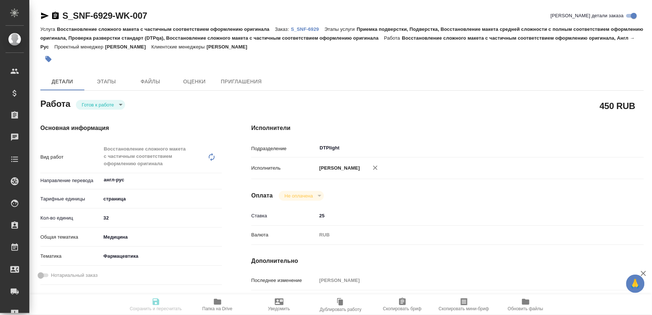
type input "25"
type input "RUB"
type input "[PERSON_NAME]"
type textarea "x"
type textarea "/Clients/Sanofi/Orders/S_SNF-6929/DTP/S_SNF-6929-WK-007"
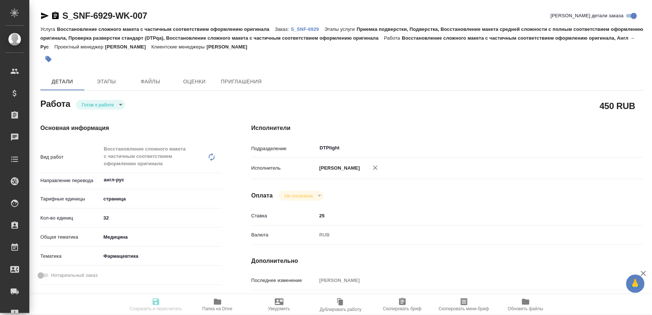
type textarea "x"
type input "S_SNF-6929"
type input "E005881727"
type input "Восстановление сложного макета с частичным соответствием оформлению оригинала"
type input "Приемка подверстки, Подверстка, Восстановление макета средней сложности с полны…"
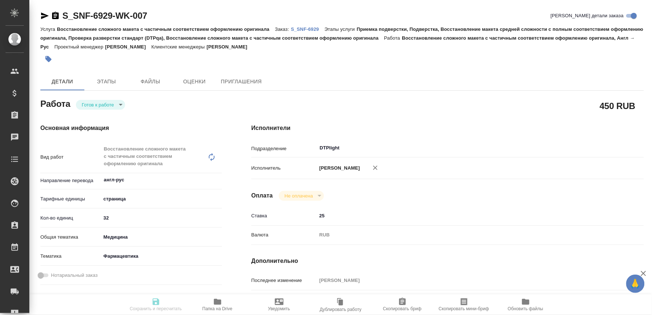
type input "Сайдашева Диляра"
type input "[PERSON_NAME]"
type input "/Clients/Sanofi/Orders/S_SNF-6929"
type textarea "x"
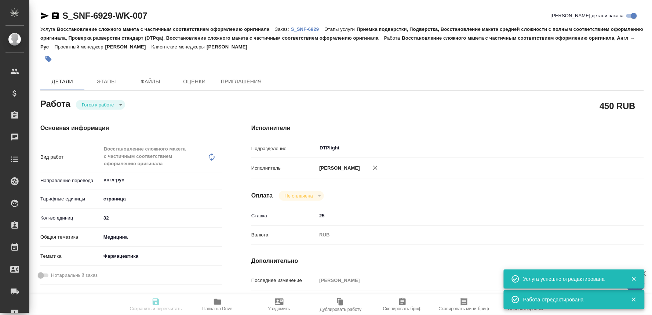
type textarea "x"
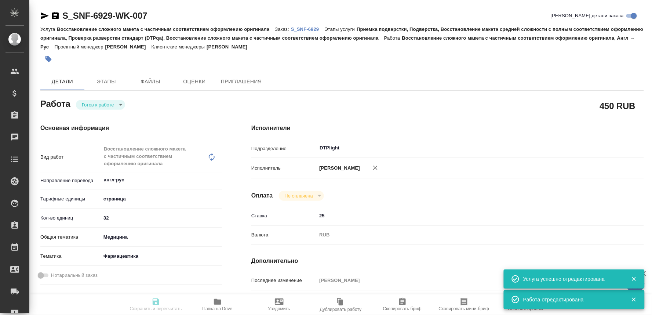
type textarea "x"
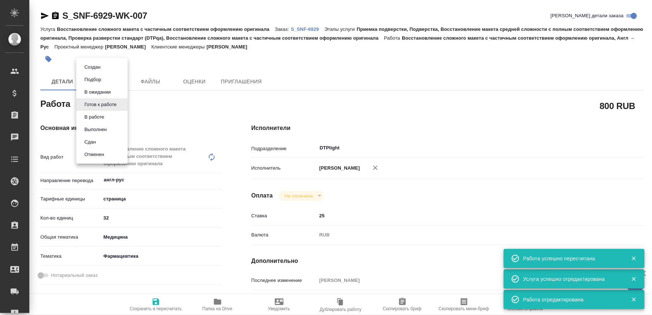
click at [118, 103] on body "🙏 .cls-1 fill:#fff; AWATERA Oksiutovich Irina Клиенты Спецификации Заказы 0 Чат…" at bounding box center [326, 157] width 652 height 315
click at [90, 115] on button "В работе" at bounding box center [94, 117] width 24 height 8
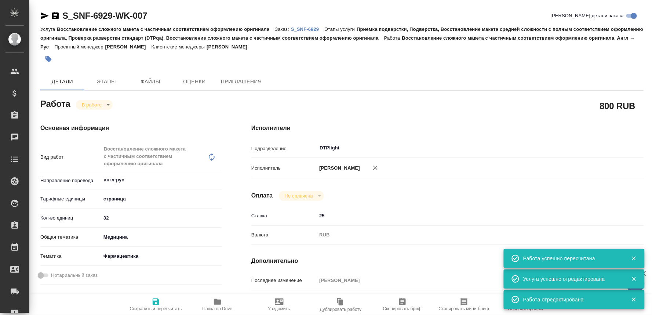
click at [155, 301] on icon "button" at bounding box center [156, 301] width 7 height 7
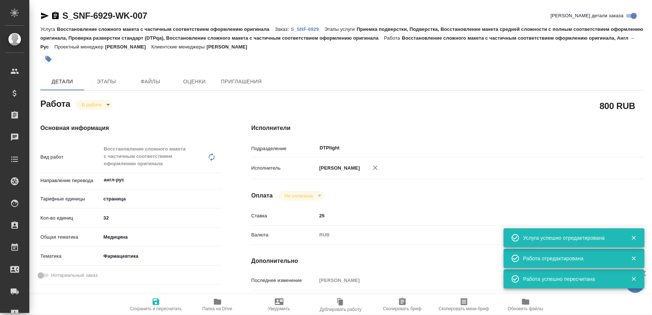
click at [43, 15] on icon "button" at bounding box center [45, 15] width 8 height 7
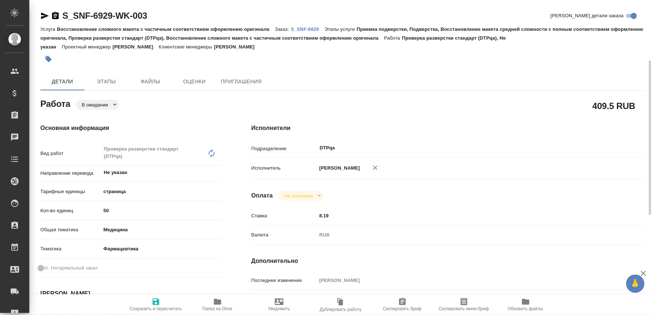
scroll to position [81, 0]
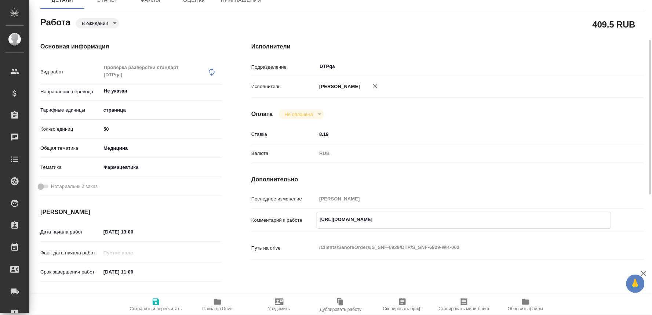
click at [471, 217] on textarea "[URL][DOMAIN_NAME]" at bounding box center [464, 219] width 294 height 12
paste textarea "[URL][DOMAIN_NAME]"
type textarea "[URL][DOMAIN_NAME] [URL][DOMAIN_NAME]"
click at [147, 306] on span "Сохранить и пересчитать" at bounding box center [156, 308] width 52 height 5
type input "pending"
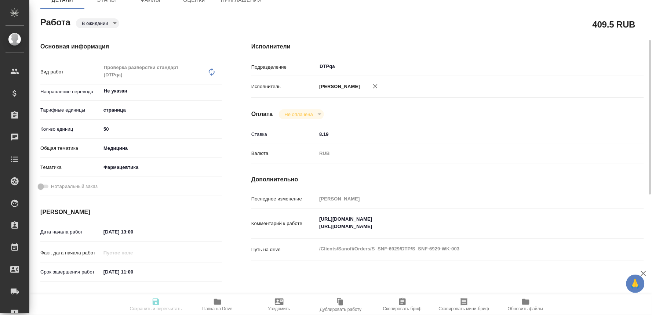
type input "Не указан"
type input "5a8b1489cc6b4906c91bfdb2"
type input "50"
type input "med"
type input "6149832f2b7be24903fd7a82"
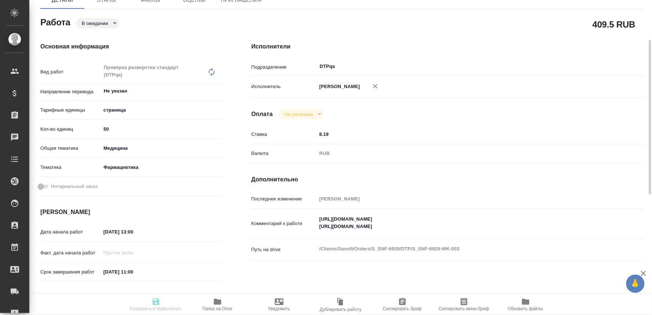
type input "[DATE] 13:00"
type input "[DATE] 11:00"
type input "[DATE] 00:00"
type input "DTPqa"
type input "notPayed"
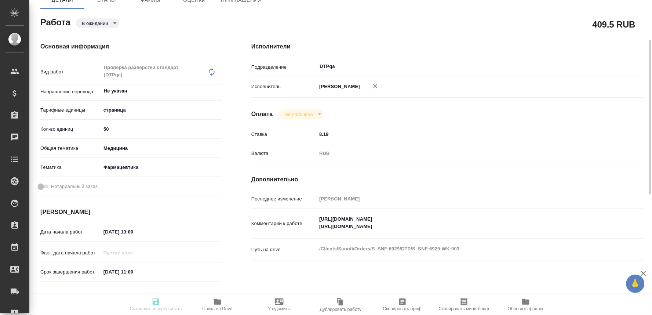
type input "8.19"
type input "RUB"
type input "[PERSON_NAME]"
type input "S_SNF-6929"
type input "E005881727"
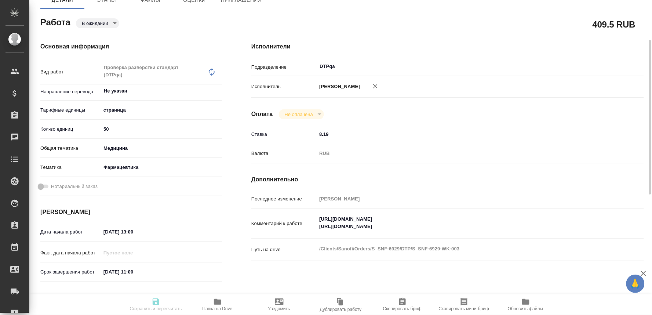
type input "Восстановление сложного макета с частичным соответствием оформлению оригинала"
type input "Приемка подверстки, Подверстка, Восстановление макета средней сложности с полны…"
type input "[PERSON_NAME]"
type input "/Clients/Sanofi/Orders/S_SNF-6929"
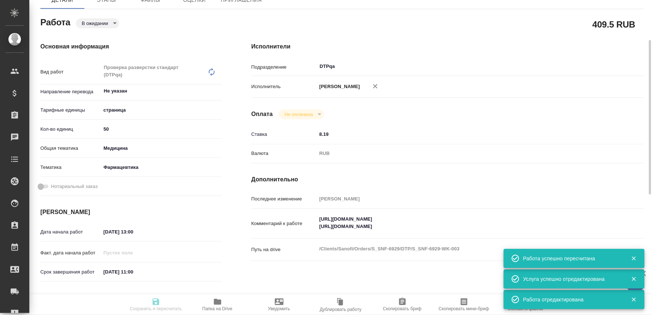
type input "pending"
type input "Не указан"
type input "5a8b1489cc6b4906c91bfdb2"
type input "50"
type input "med"
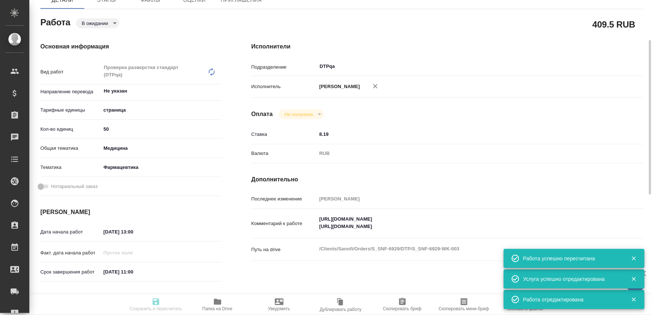
type input "6149832f2b7be24903fd7a82"
type input "[DATE] 13:00"
type input "[DATE] 11:00"
type input "[DATE] 00:00"
type input "DTPqa"
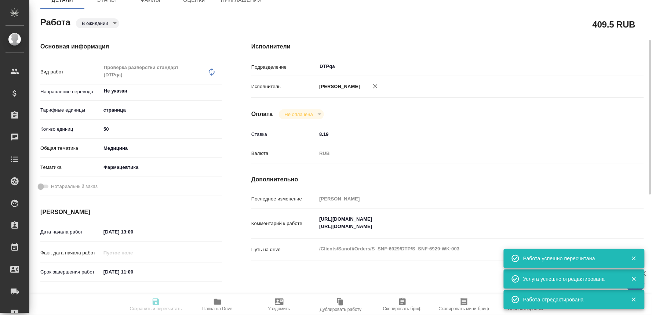
type input "notPayed"
type input "8.19"
type input "RUB"
type input "[PERSON_NAME]"
type input "S_SNF-6929"
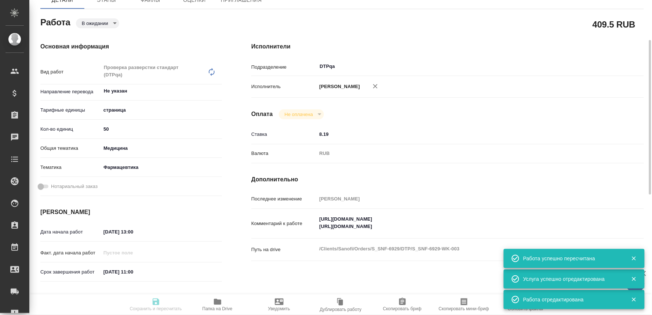
type input "E005881727"
type input "Восстановление сложного макета с частичным соответствием оформлению оригинала"
type input "Приемка подверстки, Подверстка, Восстановление макета средней сложности с полны…"
type input "[PERSON_NAME]"
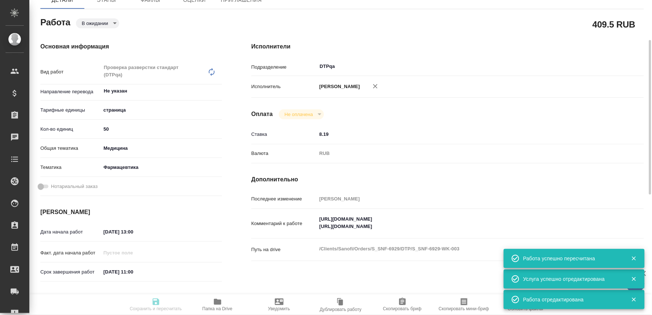
type input "/Clients/Sanofi/Orders/S_SNF-6929"
click at [105, 22] on body "🙏 .cls-1 fill:#fff; AWATERA Oksiutovich [PERSON_NAME] Спецификации Заказы 0 Чат…" at bounding box center [326, 157] width 652 height 315
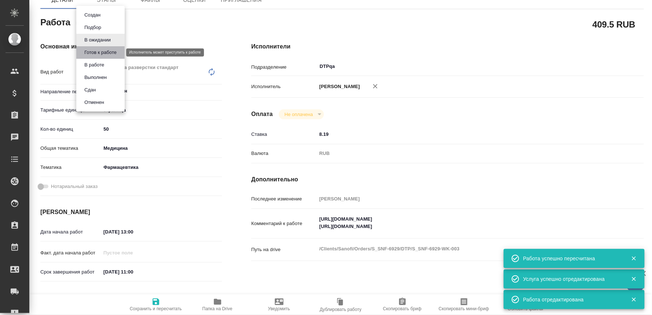
click at [96, 52] on button "Готов к работе" at bounding box center [100, 52] width 37 height 8
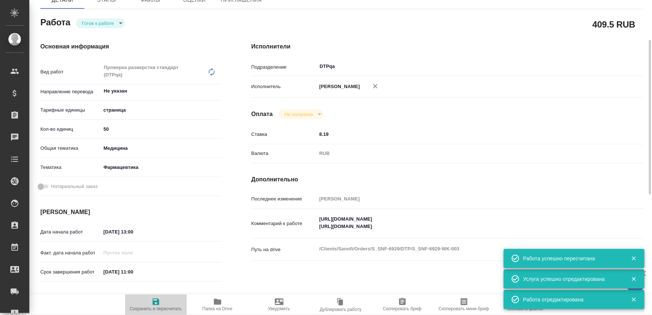
click at [156, 302] on icon "button" at bounding box center [156, 301] width 7 height 7
type textarea "x"
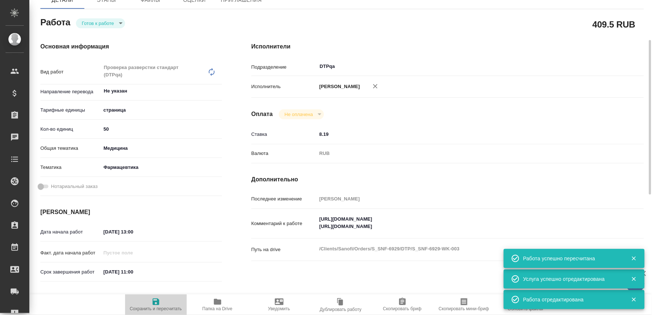
type textarea "x"
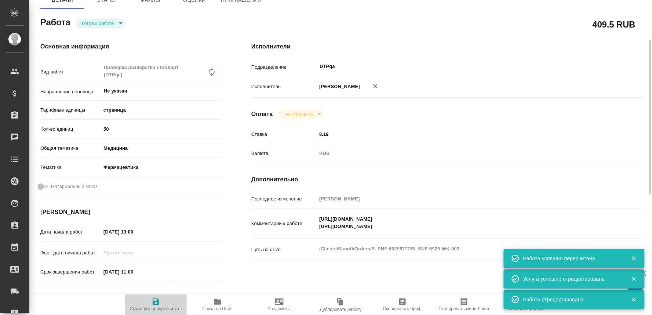
type textarea "x"
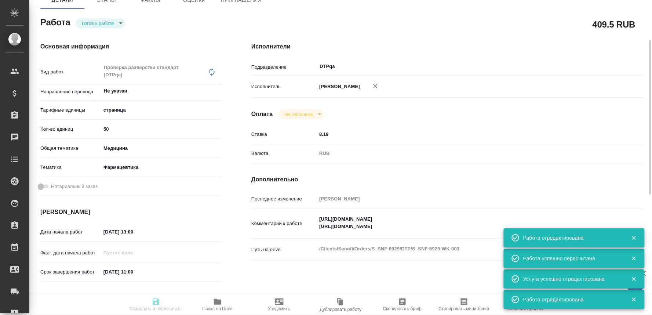
type input "readyForWork"
type textarea "Проверка разверстки стандарт (DTPqa)"
type textarea "x"
type input "Не указан"
type input "5a8b1489cc6b4906c91bfdb2"
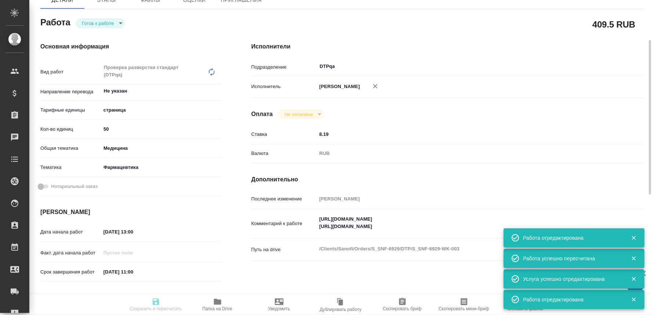
type input "50"
type input "med"
type input "6149832f2b7be24903fd7a82"
type input "[DATE] 13:00"
type input "[DATE] 11:00"
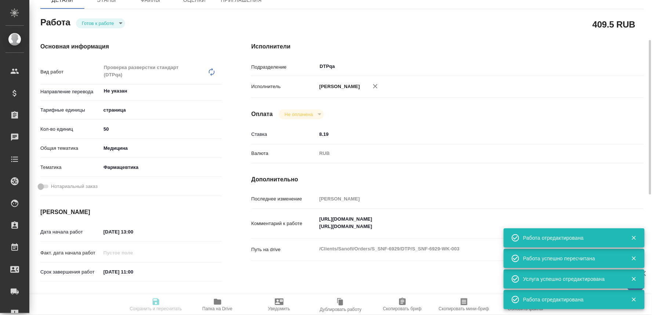
type input "[DATE] 00:00"
type input "DTPqa"
type input "notPayed"
type input "8.19"
type input "RUB"
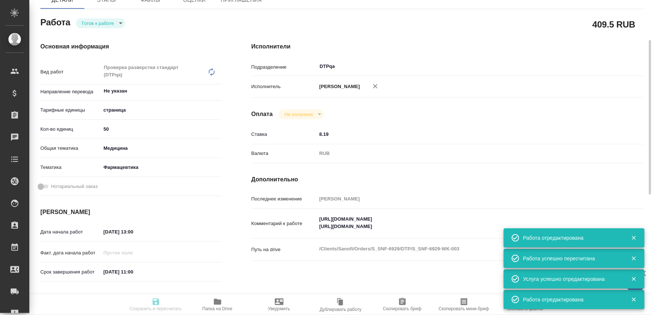
type input "[PERSON_NAME]"
type textarea "[URL][DOMAIN_NAME] [URL][DOMAIN_NAME]"
type textarea "x"
type textarea "/Clients/Sanofi/Orders/S_SNF-6929/DTP/S_SNF-6929-WK-003"
type textarea "x"
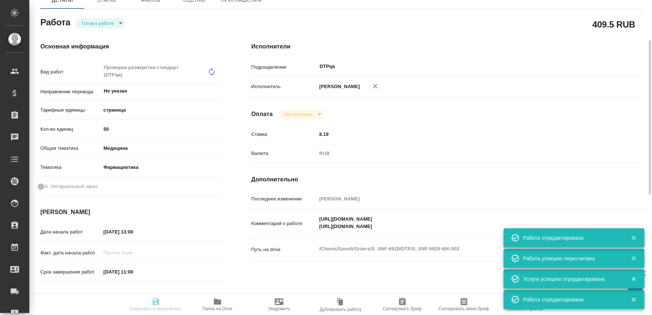
type input "S_SNF-6929"
type input "E005881727"
type input "Восстановление сложного макета с частичным соответствием оформлению оригинала"
type input "Приемка подверстки, Подверстка, Восстановление макета средней сложности с полны…"
type input "[PERSON_NAME]"
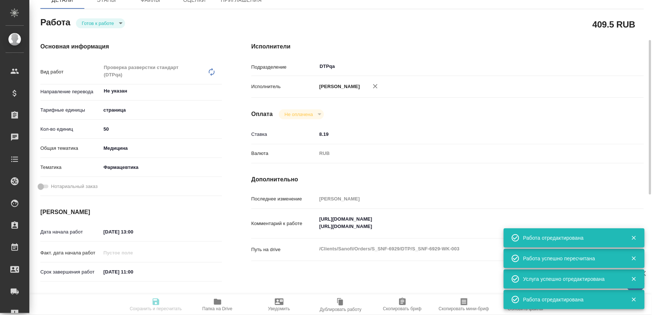
type input "[PERSON_NAME]"
type input "/Clients/Sanofi/Orders/S_SNF-6929"
type textarea "x"
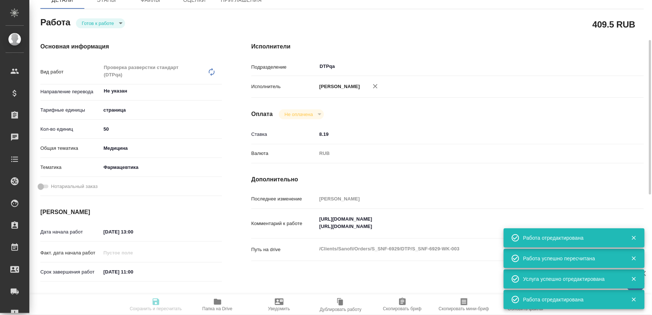
type textarea "x"
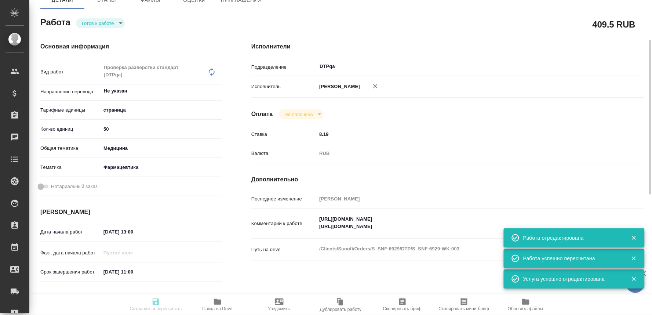
type textarea "x"
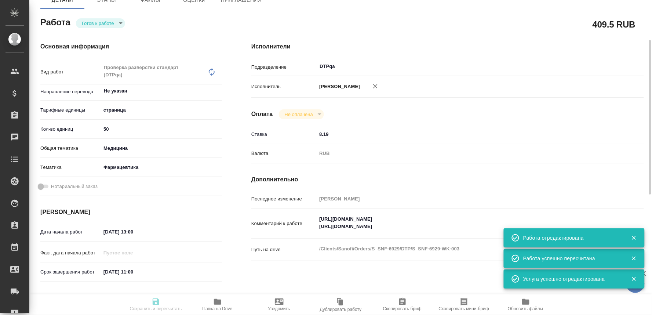
type textarea "x"
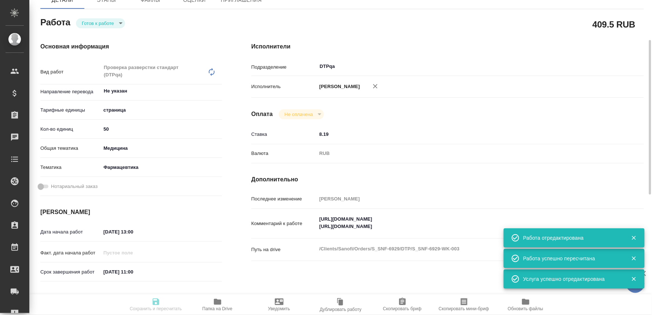
type input "readyForWork"
type textarea "Проверка разверстки стандарт (DTPqa)"
type textarea "x"
type input "Не указан"
type input "5a8b1489cc6b4906c91bfdb2"
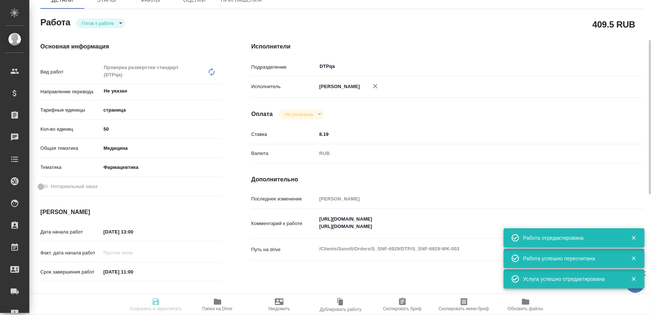
type input "50"
type input "med"
type input "6149832f2b7be24903fd7a82"
type input "[DATE] 13:00"
type input "[DATE] 11:00"
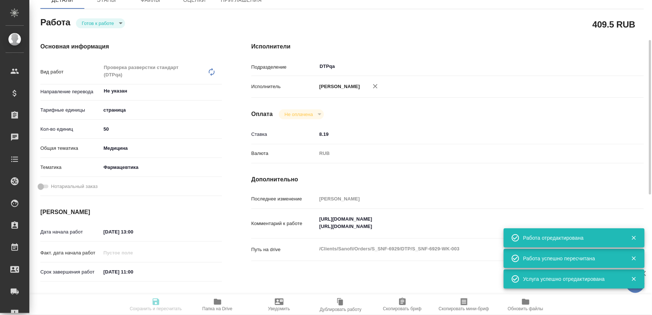
type input "[DATE] 00:00"
type input "DTPqa"
type input "notPayed"
type input "8.19"
type input "RUB"
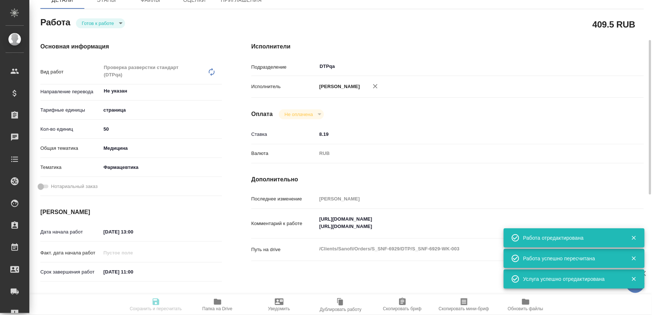
type input "[PERSON_NAME]"
type textarea "[URL][DOMAIN_NAME] [URL][DOMAIN_NAME]"
type textarea "x"
type textarea "/Clients/Sanofi/Orders/S_SNF-6929/DTP/S_SNF-6929-WK-003"
type textarea "x"
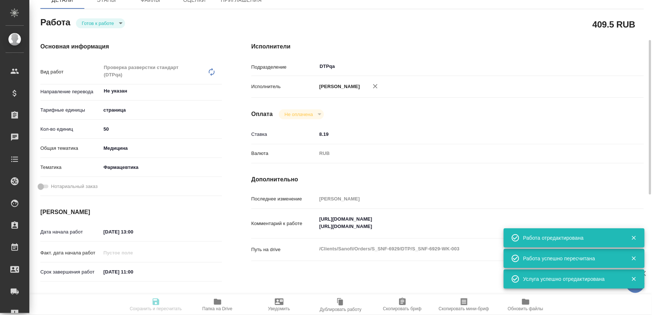
type input "S_SNF-6929"
type input "E005881727"
type input "Восстановление сложного макета с частичным соответствием оформлению оригинала"
type input "Приемка подверстки, Подверстка, Восстановление макета средней сложности с полны…"
type input "[PERSON_NAME]"
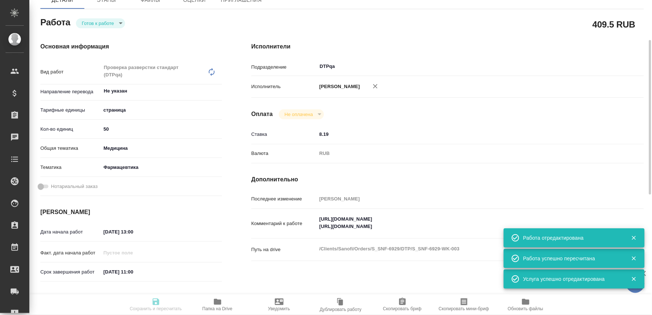
type input "[PERSON_NAME]"
type input "/Clients/Sanofi/Orders/S_SNF-6929"
type textarea "x"
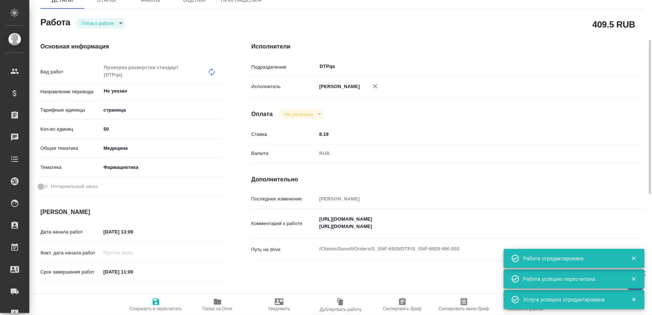
type textarea "x"
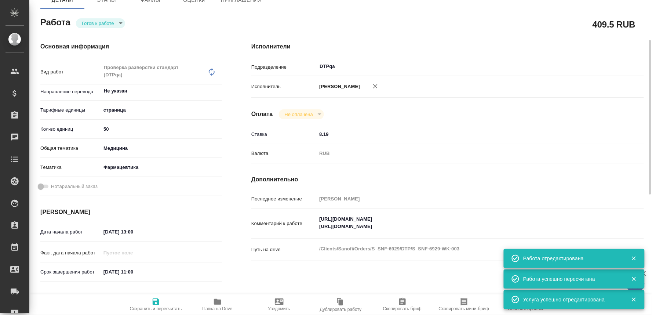
type textarea "x"
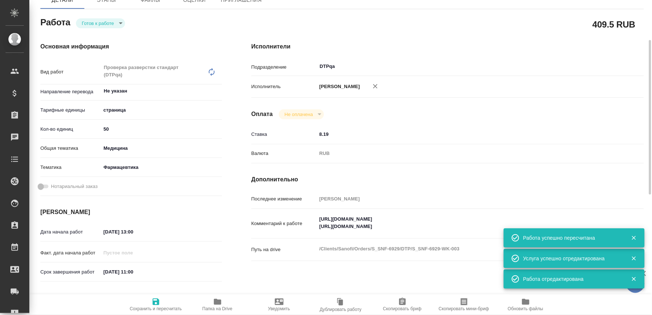
type textarea "x"
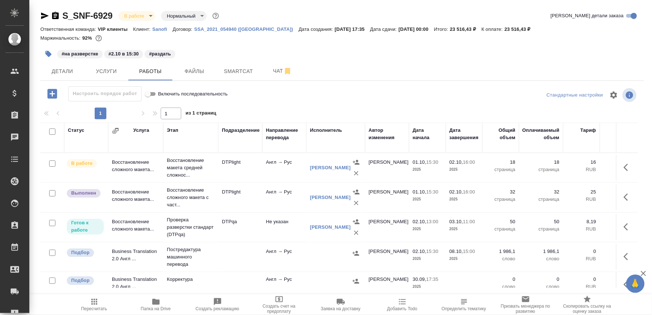
click at [184, 203] on p "Восстановление сложного макета с част..." at bounding box center [191, 197] width 48 height 22
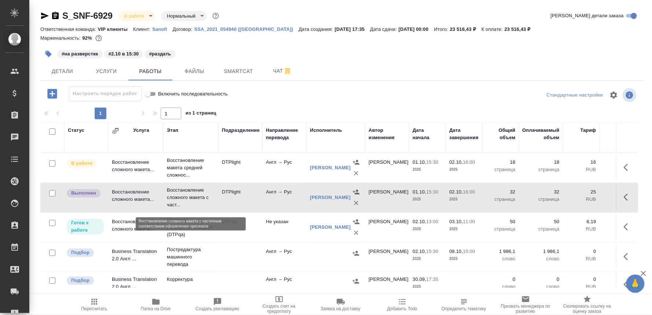
click at [184, 203] on p "Восстановление сложного макета с част..." at bounding box center [191, 197] width 48 height 22
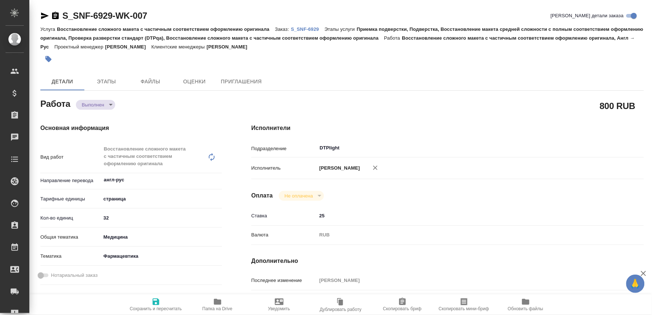
click at [99, 103] on body "🙏 .cls-1 fill:#fff; AWATERA Oksiutovich [PERSON_NAME] Спецификации Заказы Чаты …" at bounding box center [326, 157] width 652 height 315
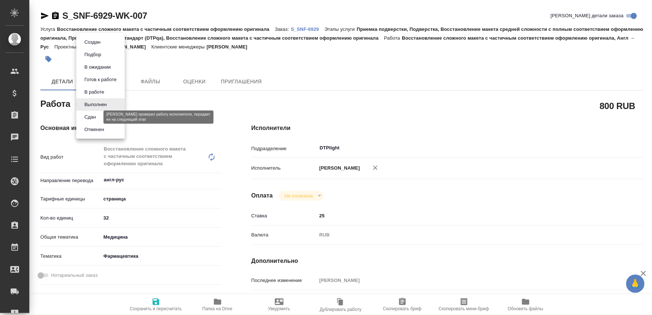
click at [89, 115] on button "Сдан" at bounding box center [90, 117] width 16 height 8
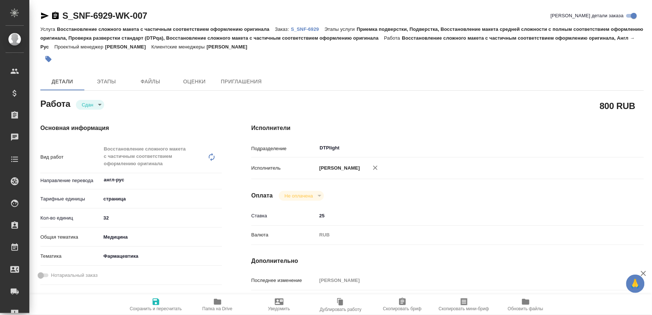
type textarea "x"
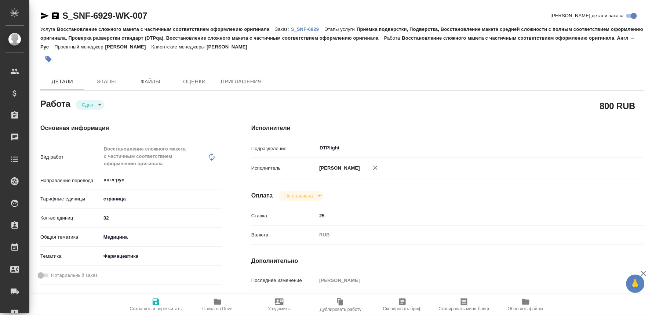
click at [156, 306] on span "Сохранить и пересчитать" at bounding box center [156, 308] width 52 height 5
type textarea "x"
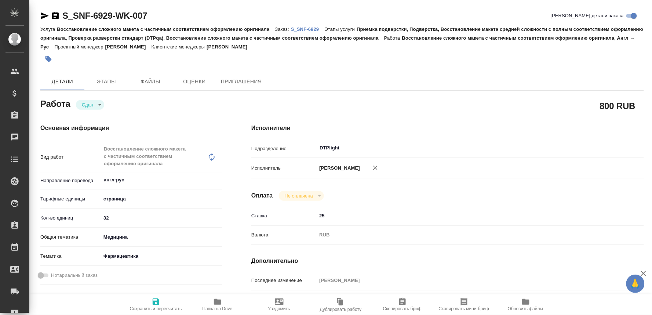
type textarea "x"
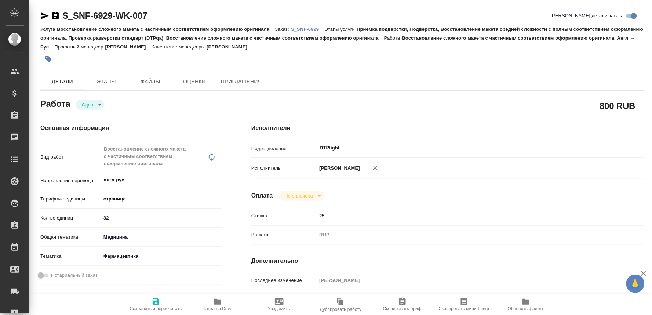
type textarea "x"
type input "closed"
type textarea "Восстановление сложного макета с частичным соответствием оформлению оригинала"
type textarea "x"
type input "англ-рус"
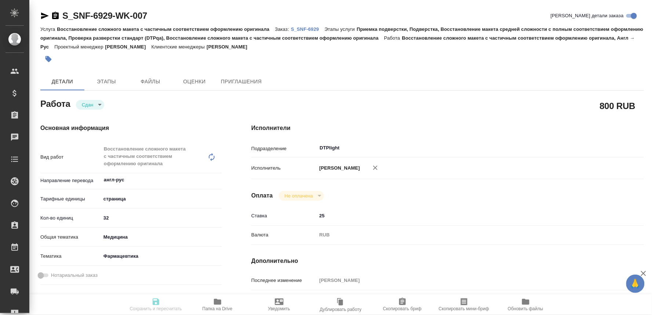
type input "5a8b1489cc6b4906c91bfdb2"
type input "32"
type input "med"
type input "6149832f2b7be24903fd7a82"
type input "01.10.2025 15:30"
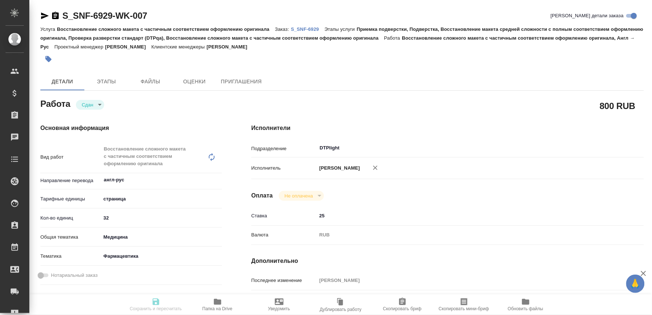
type input "02.10.2025 17:58"
type input "02.10.2025 16:00"
type input "02.10.2025 17:59"
type input "17.10.2025 00:00"
type input "DTPlight"
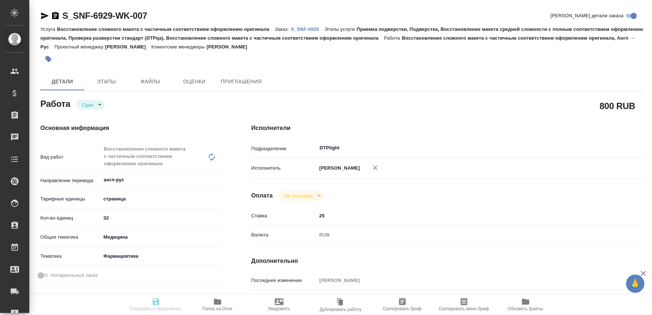
type input "notPayed"
type input "25"
type input "RUB"
type input "[PERSON_NAME]"
type textarea "x"
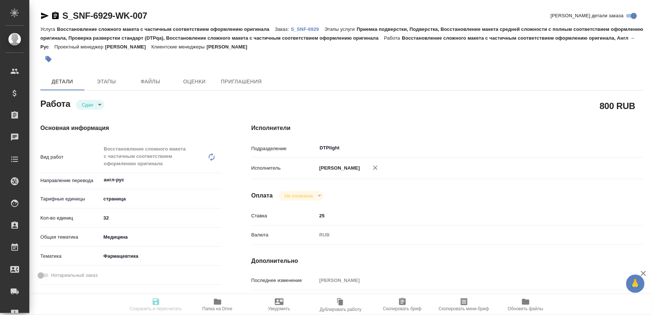
type textarea "/Clients/Sanofi/Orders/S_SNF-6929/DTP/S_SNF-6929-WK-007"
type textarea "x"
type input "S_SNF-6929"
type input "E005881727"
type input "Восстановление сложного макета с частичным соответствием оформлению оригинала"
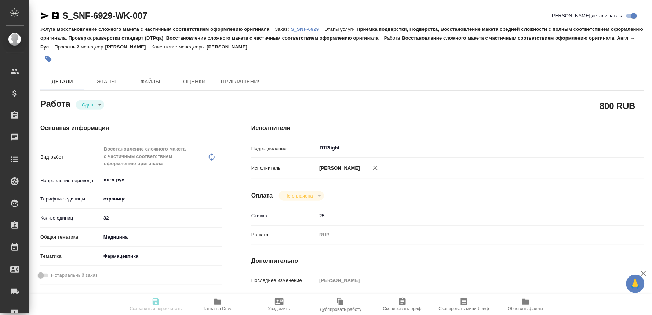
type input "Приемка подверстки, Подверстка, Восстановление макета средней сложности с полны…"
type input "[PERSON_NAME]"
type input "/Clients/Sanofi/Orders/S_SNF-6929"
type textarea "x"
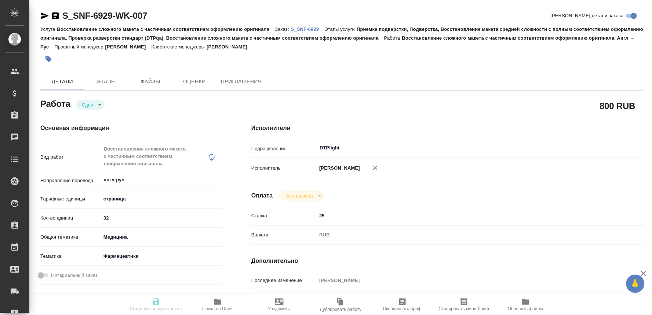
type textarea "x"
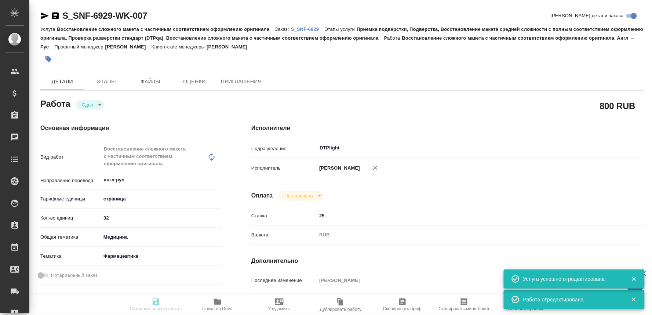
type textarea "x"
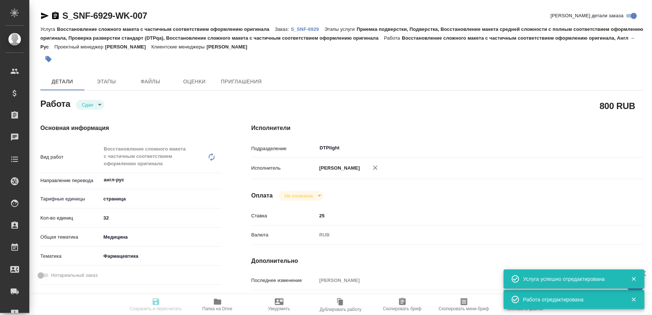
type textarea "x"
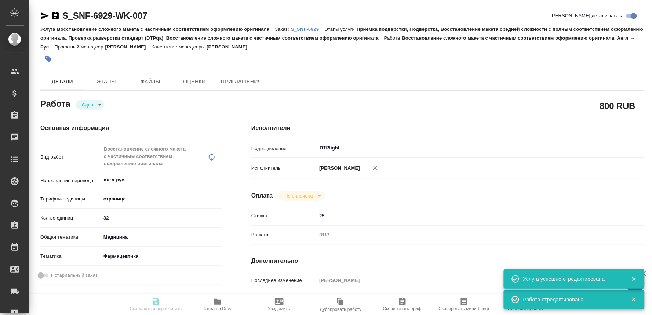
type textarea "x"
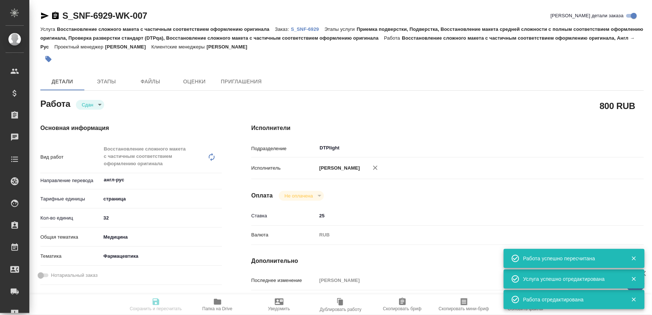
type input "closed"
type textarea "Восстановление сложного макета с частичным соответствием оформлению оригинала"
type textarea "x"
type input "англ-рус"
type input "5a8b1489cc6b4906c91bfdb2"
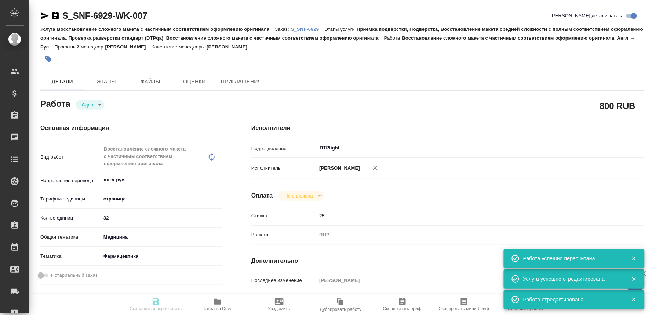
type input "32"
type input "med"
type input "6149832f2b7be24903fd7a82"
type input "[DATE] 15:30"
type input "02.10.2025 17:58"
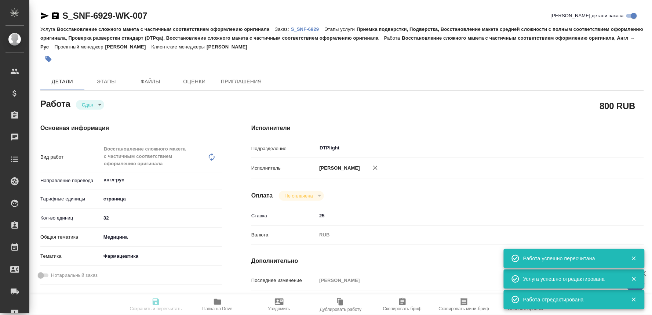
type input "[DATE] 16:00"
type input "[DATE] 17:59"
type input "[DATE] 00:00"
type input "DTPlight"
type input "notPayed"
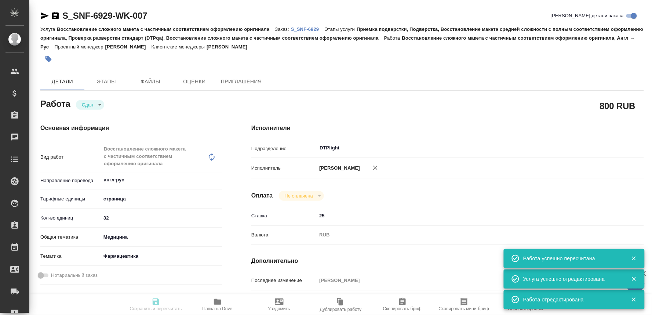
type input "25"
type input "RUB"
type input "[PERSON_NAME]"
type textarea "x"
type textarea "/Clients/Sanofi/Orders/S_SNF-6929/DTP/S_SNF-6929-WK-007"
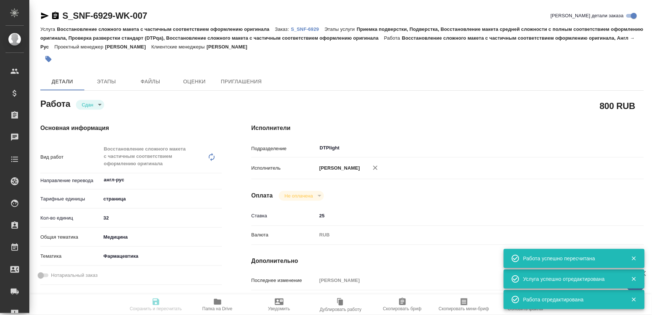
type textarea "x"
type input "S_SNF-6929"
type input "E005881727"
type input "Восстановление сложного макета с частичным соответствием оформлению оригинала"
type input "Приемка подверстки, Подверстка, Восстановление макета средней сложности с полны…"
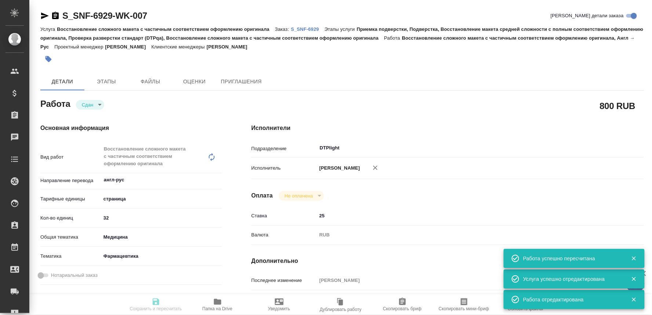
type input "[PERSON_NAME]"
type input "/Clients/Sanofi/Orders/S_SNF-6929"
type textarea "x"
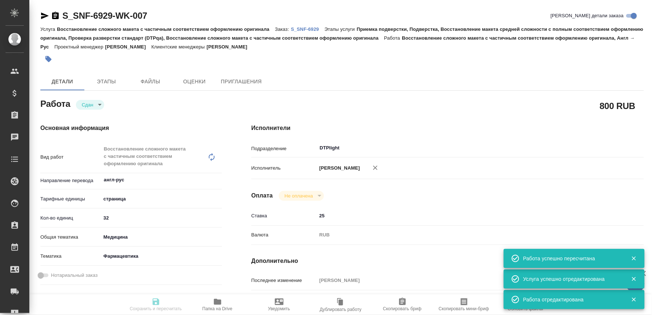
type textarea "x"
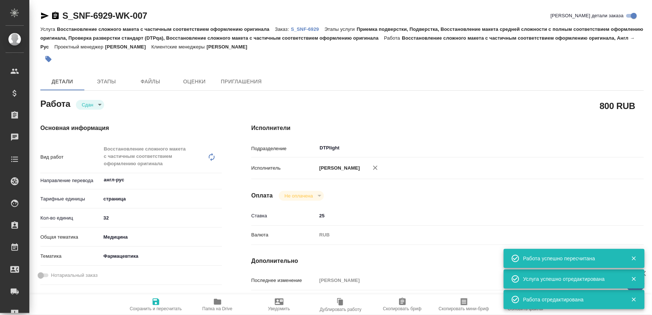
type textarea "x"
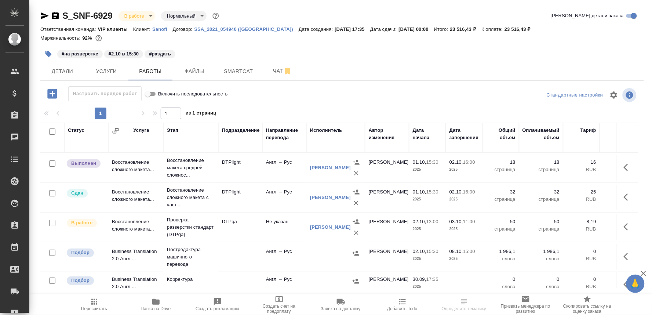
click at [186, 158] on td "Восстановление макета средней сложнос..." at bounding box center [190, 167] width 55 height 29
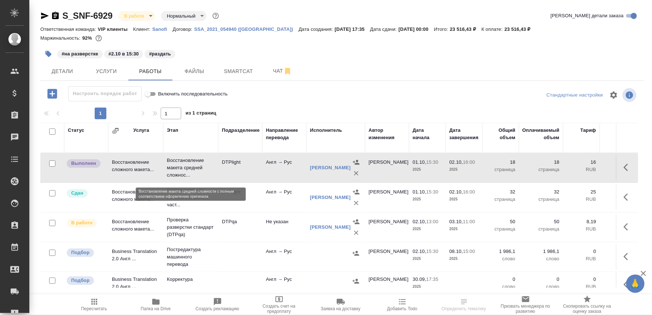
click at [180, 171] on p "Восстановление макета средней сложнос..." at bounding box center [191, 168] width 48 height 22
click at [181, 171] on p "Восстановление макета средней сложнос..." at bounding box center [191, 168] width 48 height 22
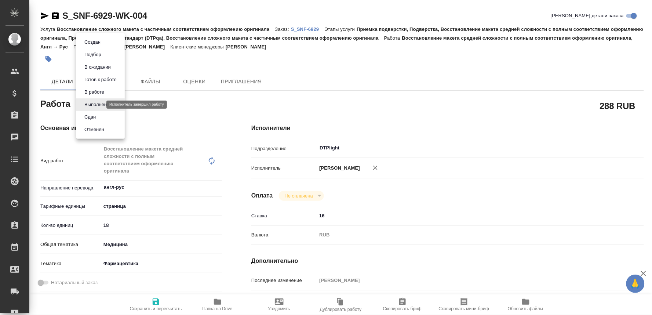
click at [90, 104] on body "🙏 .cls-1 fill:#fff; AWATERA Oksiutovich [PERSON_NAME] Спецификации Заказы Чаты …" at bounding box center [326, 157] width 652 height 315
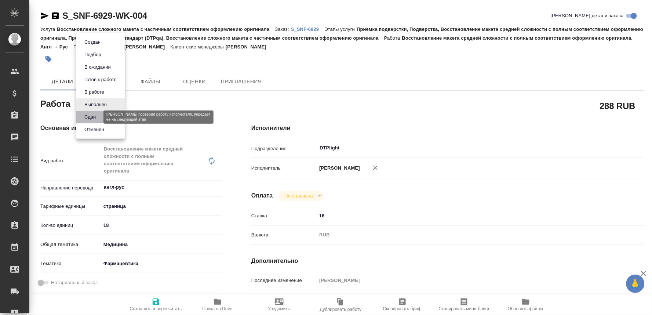
click at [86, 117] on button "Сдан" at bounding box center [90, 117] width 16 height 8
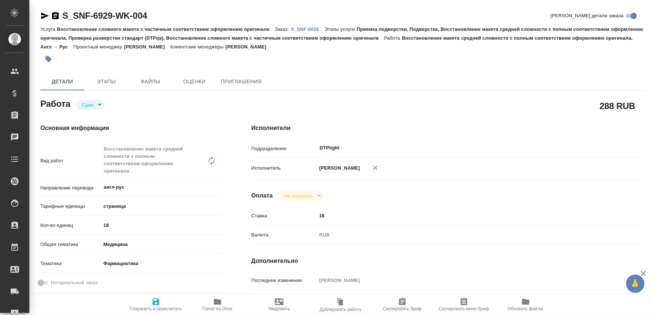
type textarea "x"
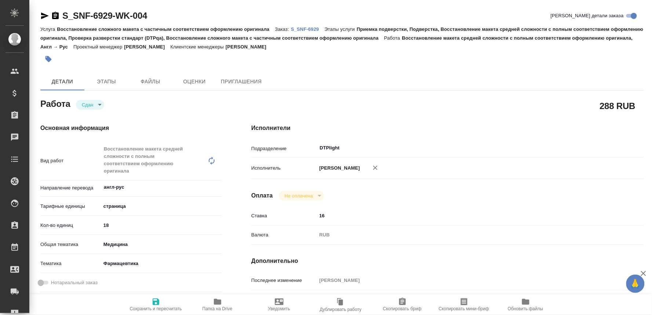
click at [155, 299] on icon "button" at bounding box center [156, 301] width 7 height 7
type textarea "x"
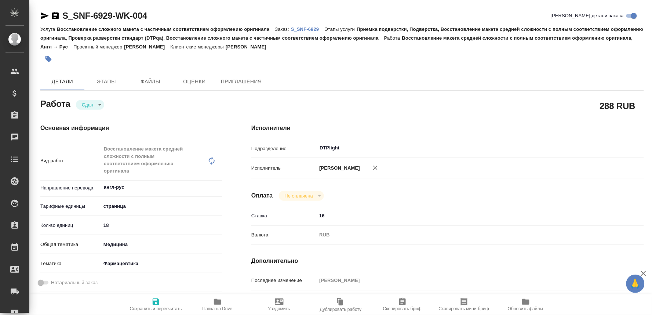
type textarea "x"
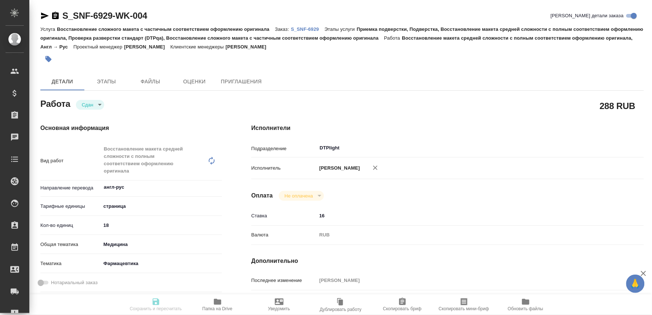
type textarea "x"
type input "closed"
type textarea "Восстановление макета средней сложности с полным соответствием оформлению ориги…"
type textarea "x"
type input "англ-рус"
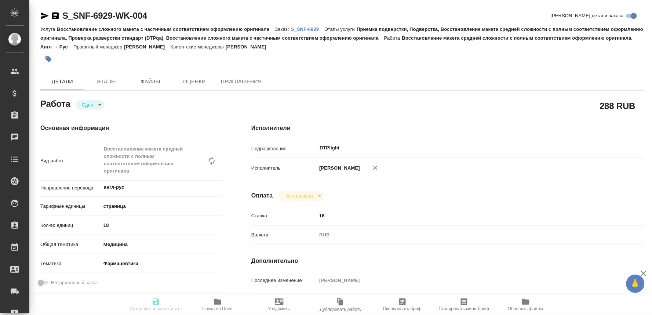
type input "5a8b1489cc6b4906c91bfdb2"
type input "18"
type input "med"
type input "6149832f2b7be24903fd7a82"
type input "[DATE] 15:30"
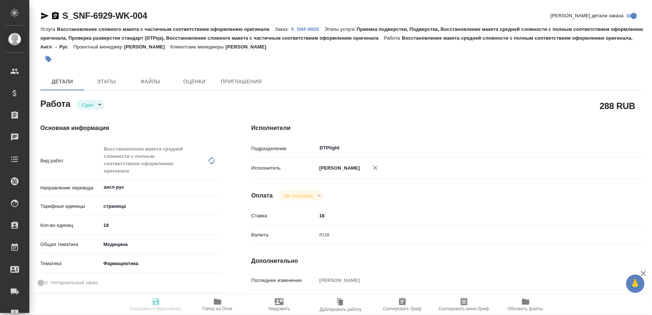
type input "[DATE] 17:43"
type input "[DATE] 16:00"
type input "[DATE] 17:59"
type input "[DATE] 00:00"
type input "DTPlight"
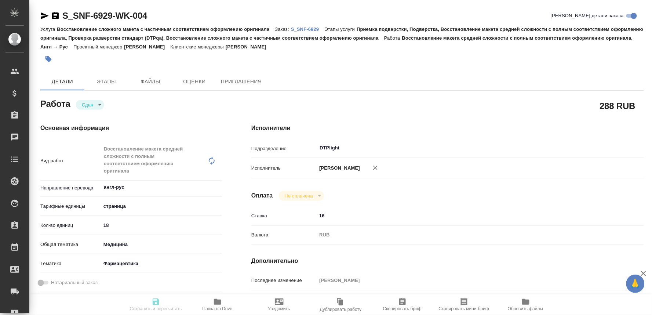
type input "notPayed"
type input "16"
type input "RUB"
type input "[PERSON_NAME]"
type textarea "что не читается, оставляем под заливкой /нечитабельно/ франц вынести отдельно"
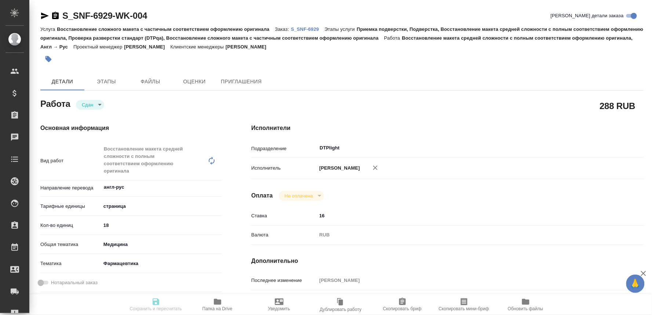
type textarea "x"
type textarea "/Clients/Sanofi/Orders/S_SNF-6929/DTP/S_SNF-6929-WK-004"
type textarea "x"
type input "S_SNF-6929"
type input "E005881727"
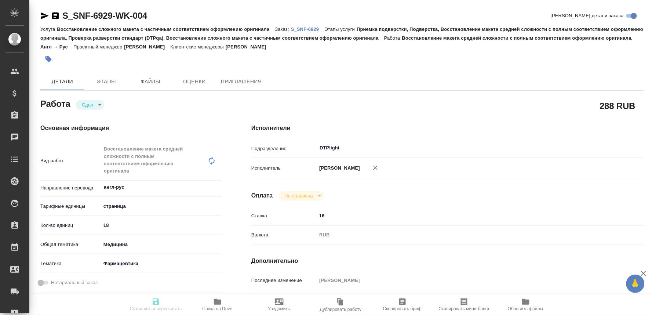
type input "Восстановление сложного макета с частичным соответствием оформлению оригинала"
type input "Приемка подверстки, Подверстка, Восстановление макета средней сложности с полны…"
type input "[PERSON_NAME]"
type input "/Clients/Sanofi/Orders/S_SNF-6929"
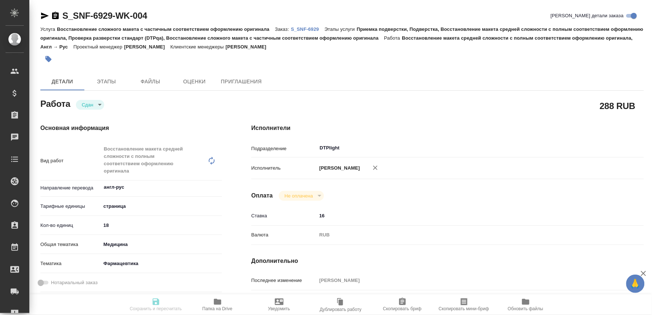
type textarea "x"
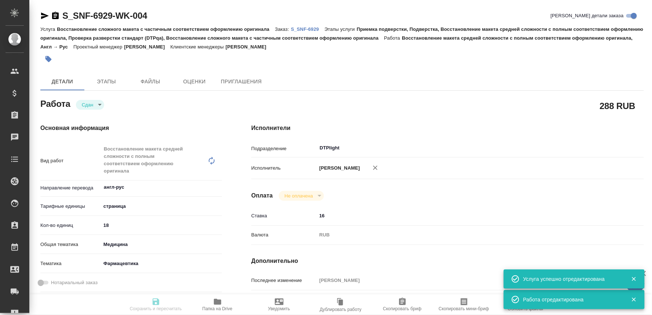
type textarea "x"
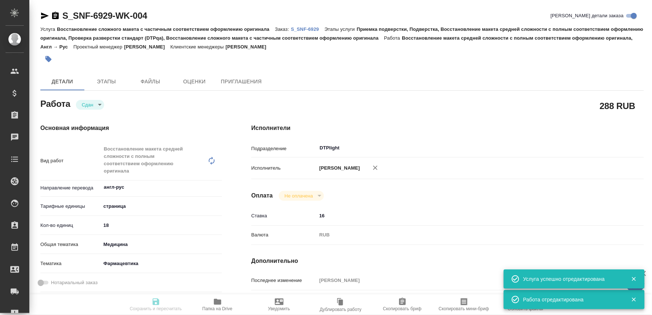
type textarea "x"
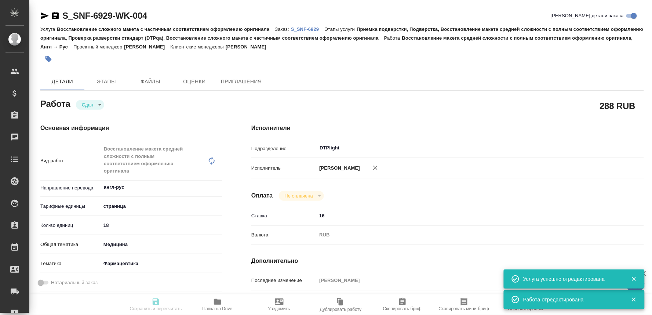
type textarea "x"
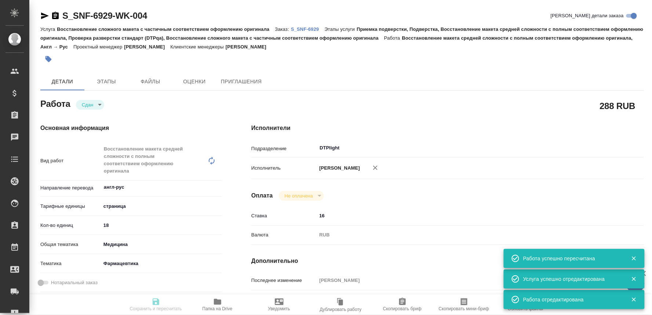
type textarea "x"
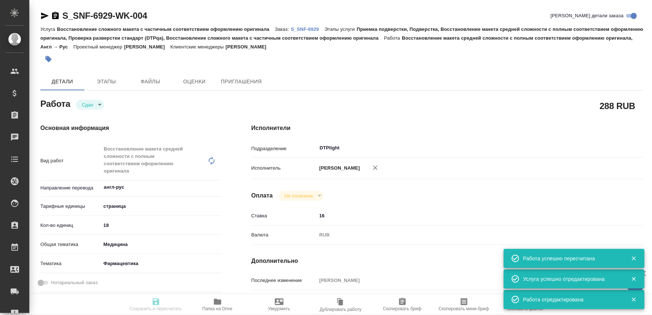
type input "closed"
type textarea "Восстановление макета средней сложности с полным соответствием оформлению ориги…"
type textarea "x"
type input "англ-рус"
type input "5a8b1489cc6b4906c91bfdb2"
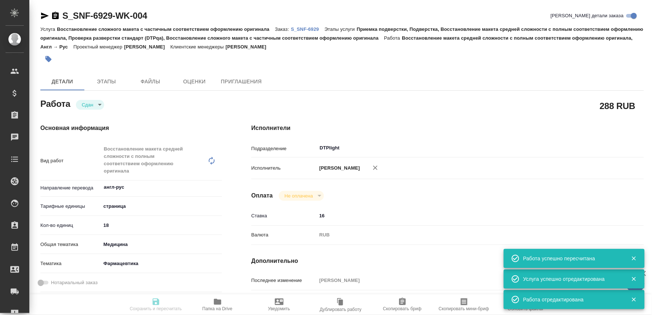
type input "18"
type input "med"
type input "6149832f2b7be24903fd7a82"
type input "[DATE] 15:30"
type input "[DATE] 17:43"
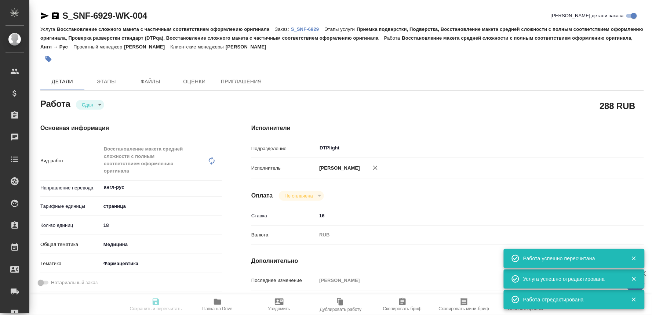
type input "[DATE] 16:00"
type input "[DATE] 17:59"
type input "[DATE] 00:00"
type input "DTPlight"
type input "notPayed"
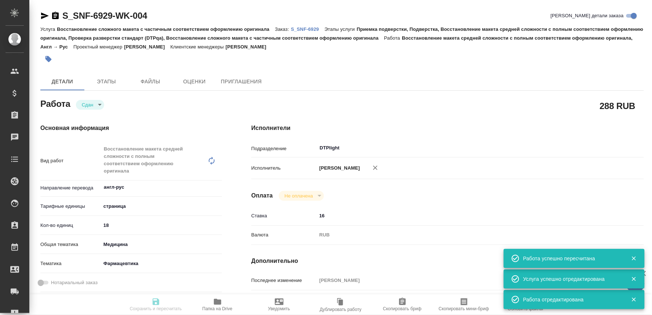
type input "16"
type input "RUB"
type input "[PERSON_NAME]"
type textarea "что не читается, оставляем под заливкой /нечитабельно/ франц вынести отдельно"
type textarea "x"
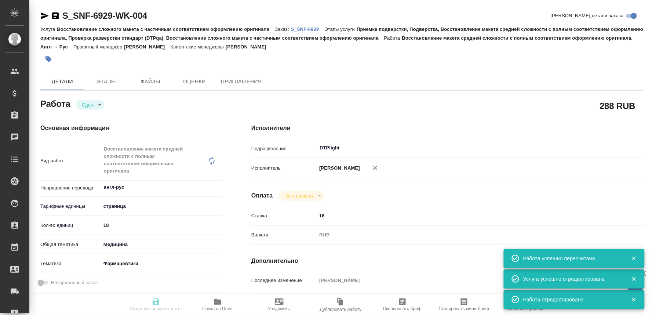
type textarea "/Clients/Sanofi/Orders/S_SNF-6929/DTP/S_SNF-6929-WK-004"
type textarea "x"
type input "S_SNF-6929"
type input "E005881727"
type input "Восстановление сложного макета с частичным соответствием оформлению оригинала"
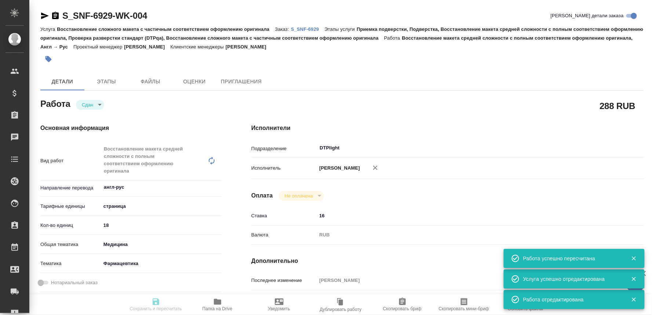
type input "Приемка подверстки, Подверстка, Восстановление макета средней сложности с полны…"
type input "[PERSON_NAME]"
type input "/Clients/Sanofi/Orders/S_SNF-6929"
type textarea "x"
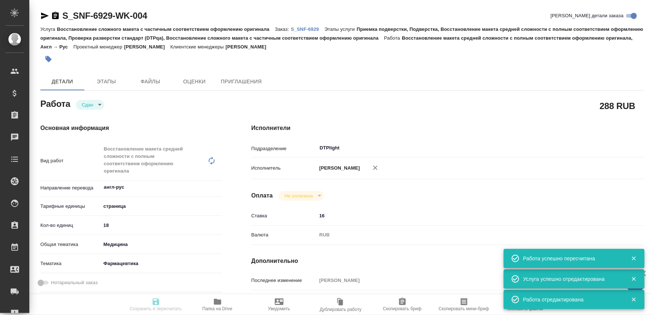
type textarea "x"
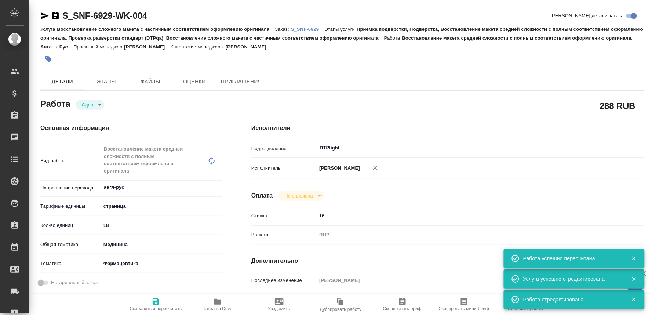
type textarea "x"
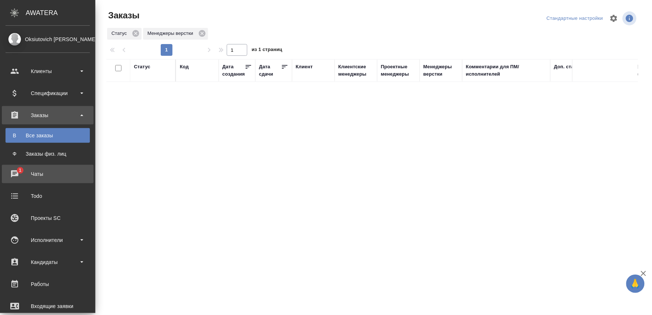
click at [9, 172] on div "Чаты" at bounding box center [48, 173] width 84 height 11
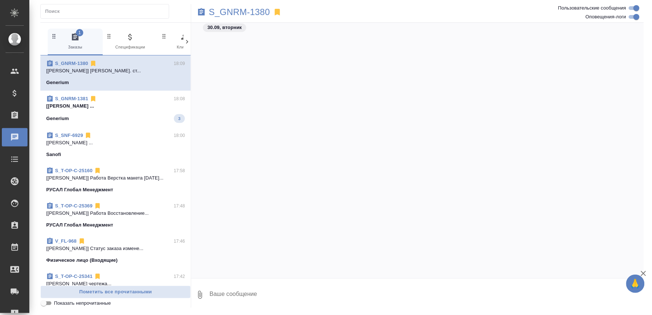
scroll to position [20272, 0]
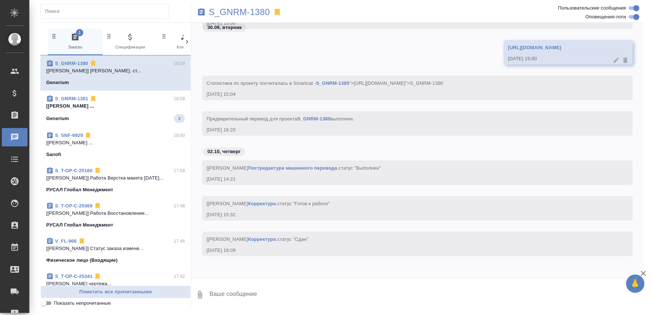
click at [133, 112] on span "S_GNRM-1381 18:08 [Оксютович Ирина] Работа Восстановление ... Generium 3" at bounding box center [115, 109] width 139 height 28
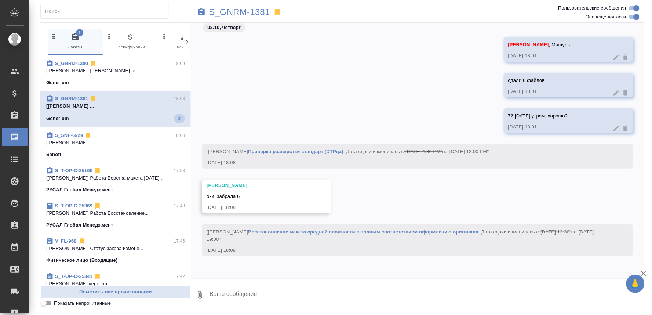
scroll to position [23834, 0]
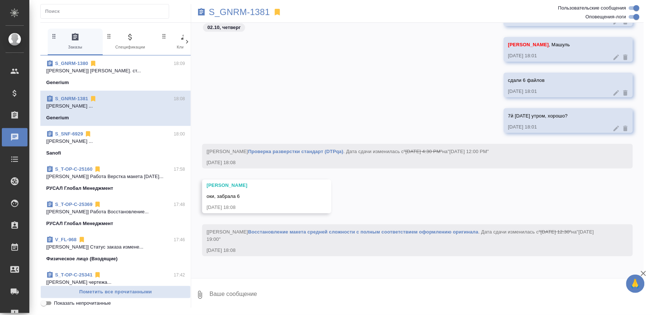
click at [228, 295] on textarea at bounding box center [426, 294] width 435 height 25
type textarea "пасиб"
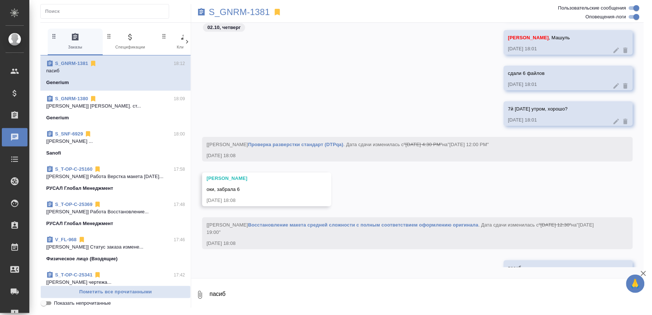
scroll to position [23869, 0]
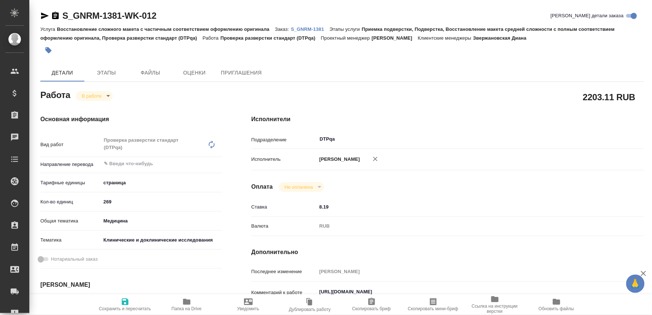
click at [191, 300] on icon "button" at bounding box center [186, 301] width 9 height 9
click at [322, 29] on p "S_GNRM-1381" at bounding box center [310, 29] width 39 height 6
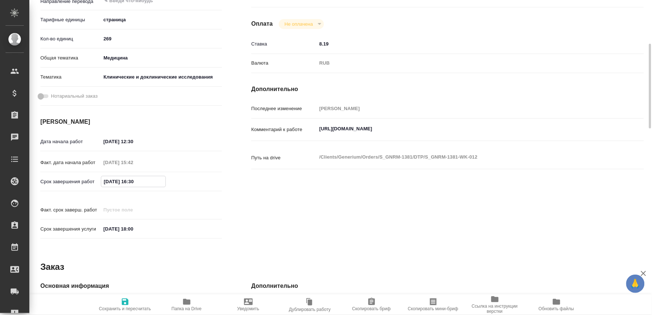
drag, startPoint x: 156, startPoint y: 180, endPoint x: 78, endPoint y: 175, distance: 78.3
click at [78, 175] on div "Срок завершения работ 02.10.2025 16:30" at bounding box center [131, 181] width 182 height 13
type input "03.10.2025 12:00"
click at [121, 306] on span "Сохранить и пересчитать" at bounding box center [125, 308] width 52 height 5
type input "inProgress"
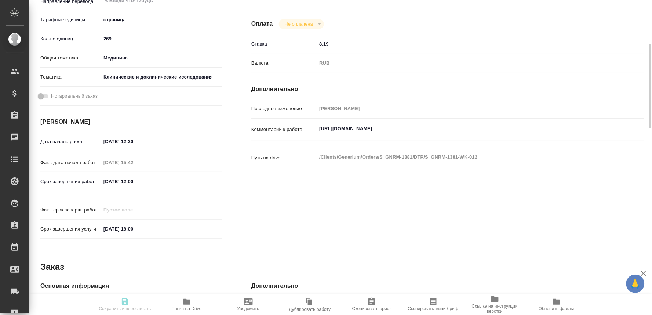
type input "5a8b1489cc6b4906c91bfdb2"
type input "269"
type input "med"
type input "5a8b8b956a9677013d343d9e"
type input "02.10.2025 12:30"
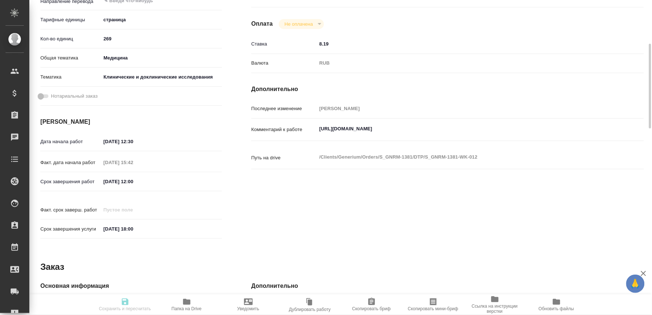
type input "02.10.2025 15:42"
type input "03.10.2025 12:00"
type input "[DATE] 18:00"
type input "DTPqa"
type input "notPayed"
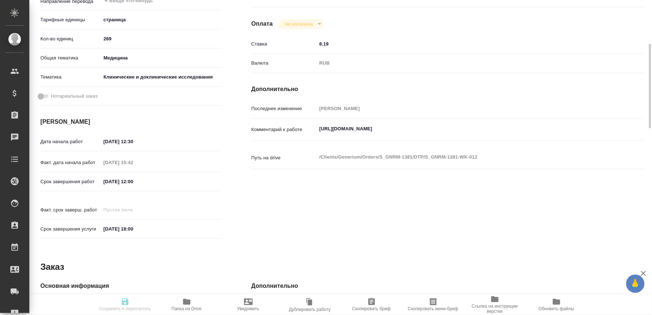
type input "8.19"
type input "RUB"
type input "[PERSON_NAME]"
type input "S_GNRM-1381"
type input "Восстановление сложного макета с частичным соответствием оформлению оригинала"
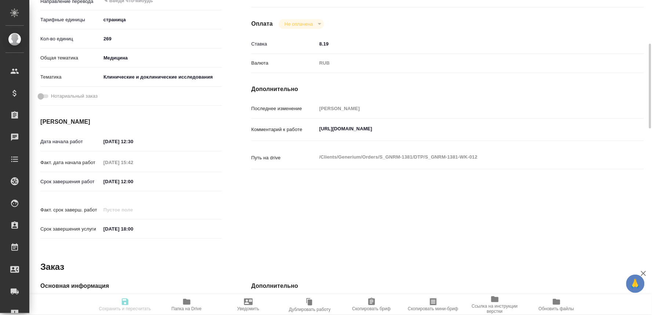
type input "Приемка подверстки, Подверстка, Восстановление макета средней сложности с полны…"
type input "Звержановская Диана"
type input "[PERSON_NAME]"
type input "/Clients/Generium/Orders/S_GNRM-1381"
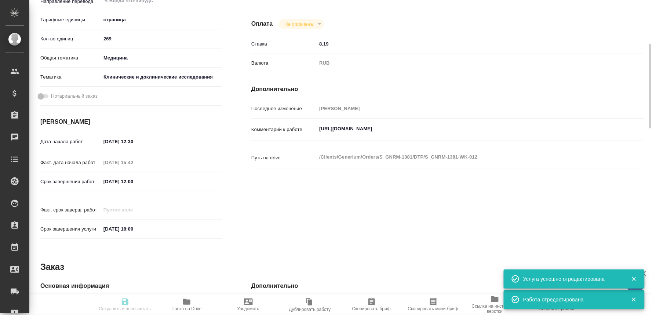
type input "inProgress"
type input "5a8b1489cc6b4906c91bfdb2"
type input "269"
type input "med"
type input "5a8b8b956a9677013d343d9e"
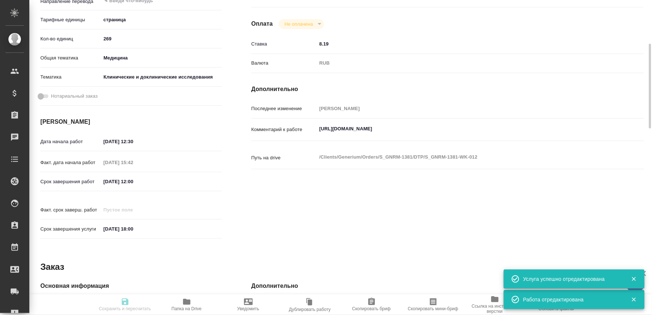
type input "02.10.2025 12:30"
type input "02.10.2025 15:42"
type input "03.10.2025 12:00"
type input "[DATE] 18:00"
type input "DTPqa"
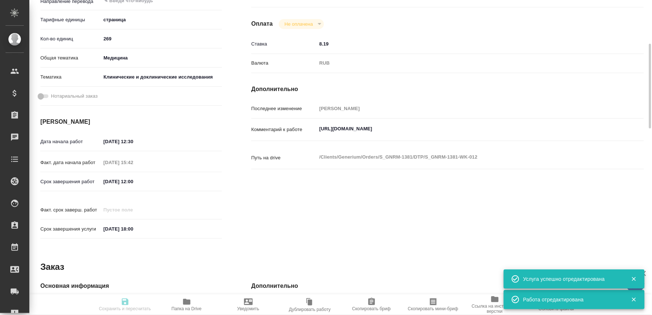
type input "notPayed"
type input "8.19"
type input "RUB"
type input "[PERSON_NAME]"
type input "S_GNRM-1381"
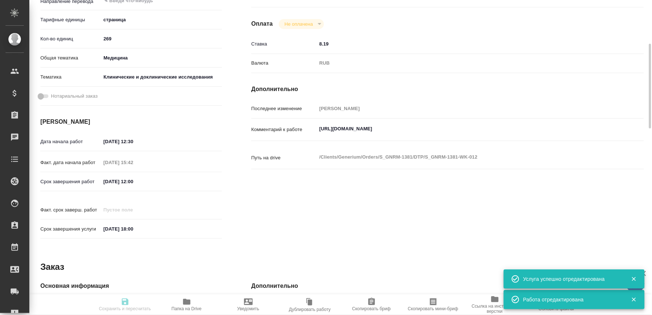
type input "Восстановление сложного макета с частичным соответствием оформлению оригинала"
type input "Приемка подверстки, Подверстка, Восстановление макета средней сложности с полны…"
type input "Звержановская Диана"
type input "[PERSON_NAME]"
type input "/Clients/Generium/Orders/S_GNRM-1381"
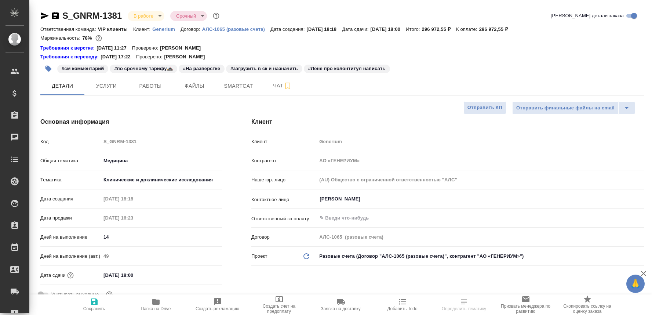
select select "RU"
click at [272, 84] on span "Чат" at bounding box center [282, 85] width 35 height 9
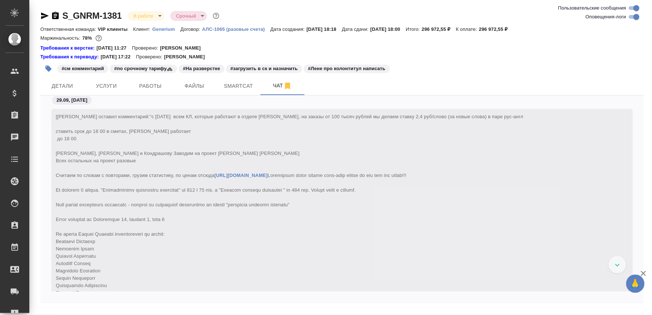
scroll to position [21416, 0]
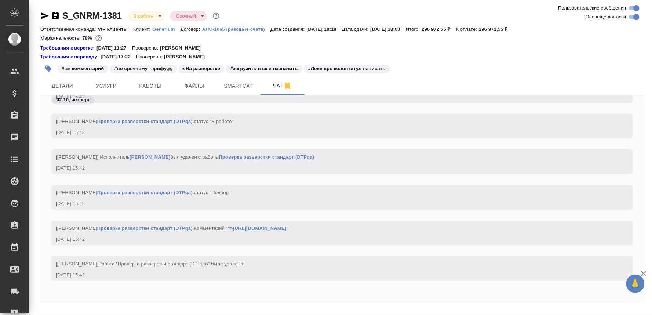
click at [81, 309] on textarea at bounding box center [351, 318] width 586 height 25
paste textarea "[URL][DOMAIN_NAME]"
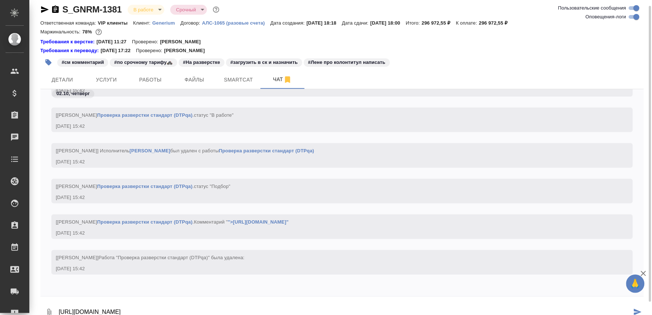
type textarea "[URL][DOMAIN_NAME]"
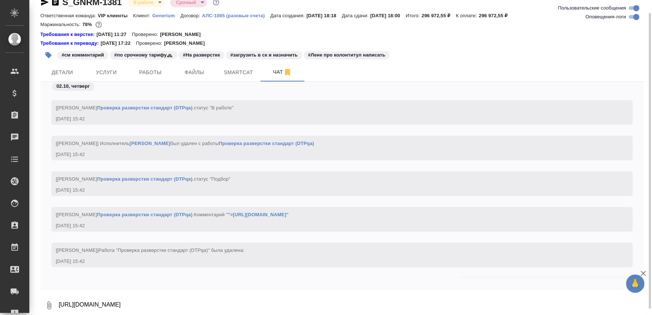
scroll to position [21451, 0]
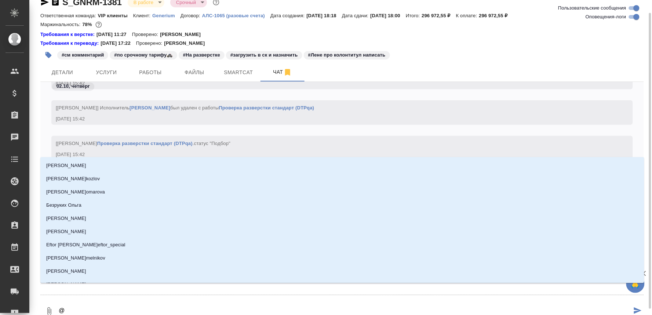
type textarea "@Г"
type input "Г"
type textarea "@Гр"
type input "Гр"
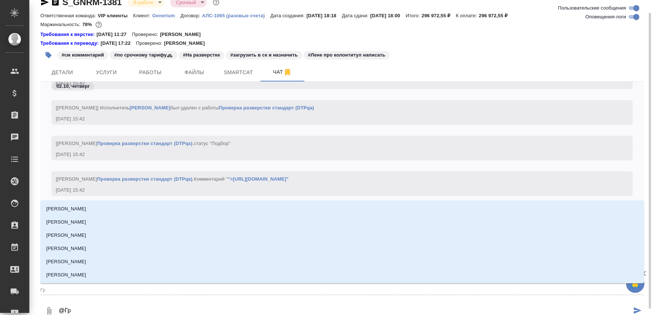
type textarea "@Гра"
type input "Гра"
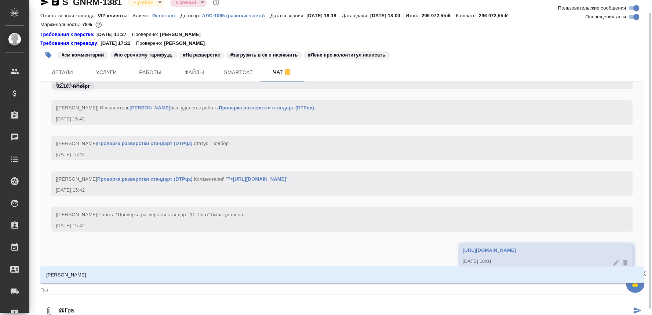
type textarea "@Граб"
type input "Граб"
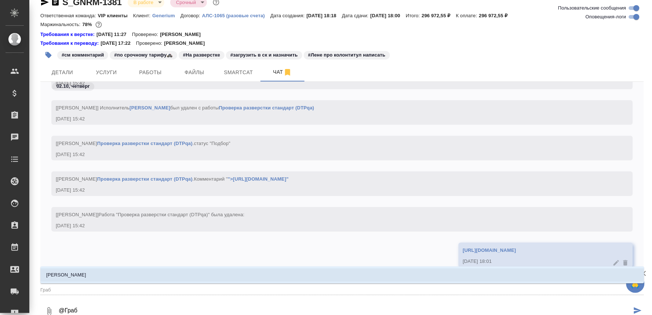
click at [92, 273] on li "[PERSON_NAME]" at bounding box center [342, 274] width 604 height 13
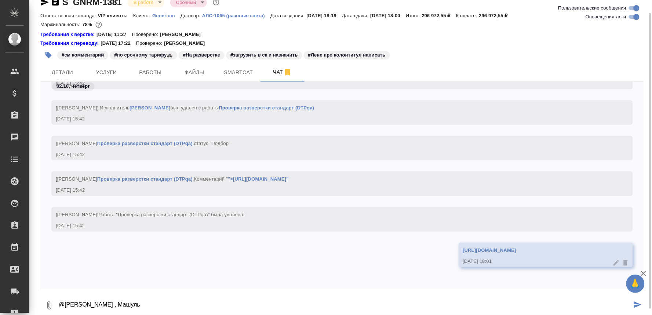
type textarea "@[PERSON_NAME] , Машуль"
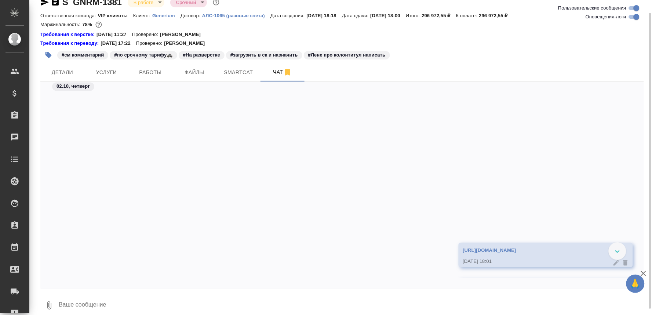
scroll to position [21487, 0]
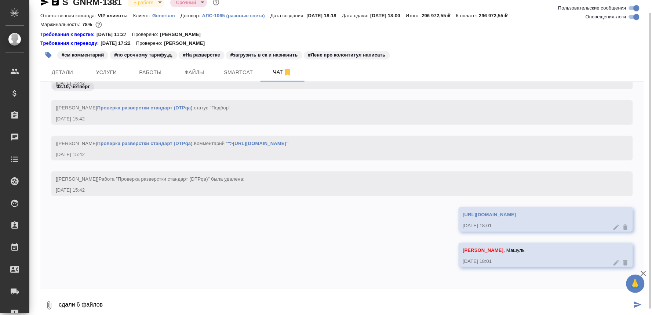
type textarea "сдали 6 файлов"
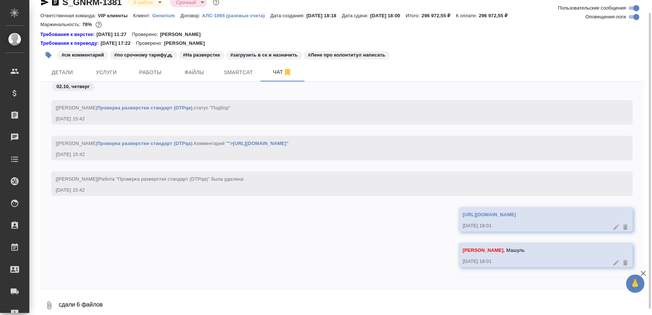
scroll to position [21522, 0]
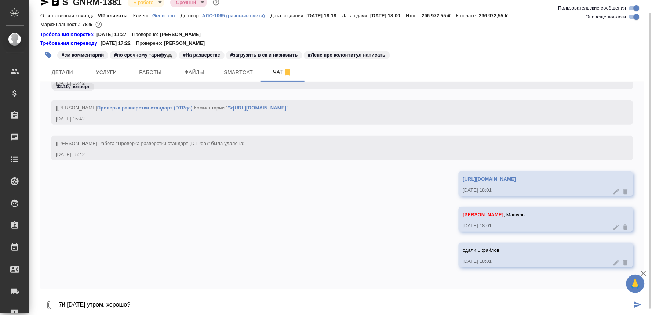
type textarea "7й [DATE] утром, хорошо?"
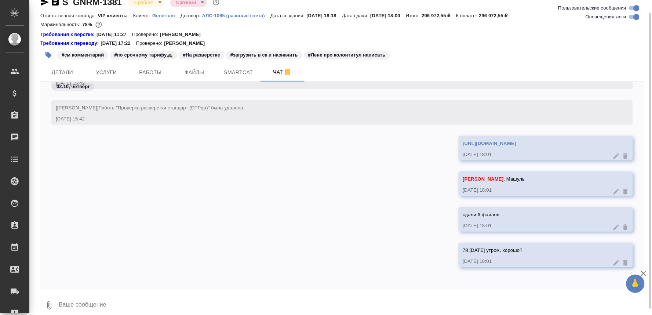
click at [42, 2] on icon "button" at bounding box center [44, 2] width 9 height 9
click at [45, 2] on icon "button" at bounding box center [45, 2] width 8 height 7
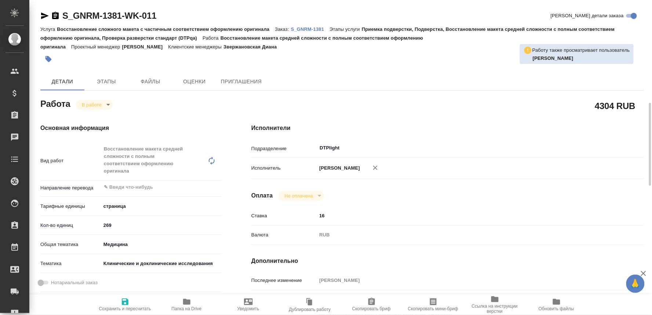
scroll to position [81, 0]
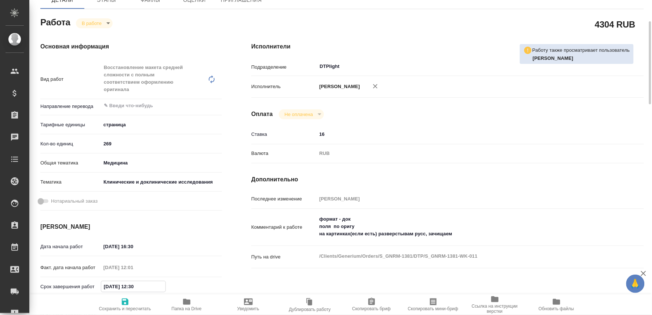
drag, startPoint x: 148, startPoint y: 284, endPoint x: 130, endPoint y: 284, distance: 17.6
click at [130, 284] on input "[DATE] 12:30" at bounding box center [133, 286] width 64 height 11
type input "[DATE] 19:00"
click at [123, 302] on icon "button" at bounding box center [125, 301] width 7 height 7
type input "inProgress"
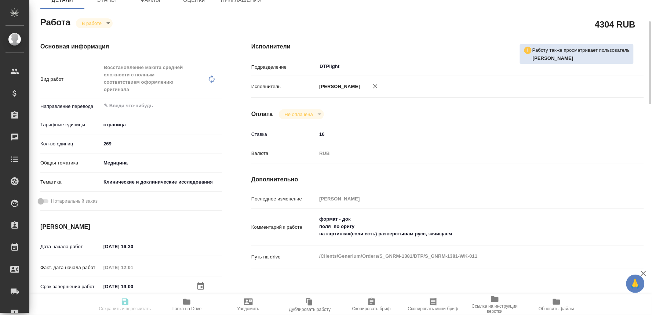
type input "5a8b1489cc6b4906c91bfdb2"
type input "269"
type input "med"
type input "5a8b8b956a9677013d343d9e"
type input "[DATE] 16:30"
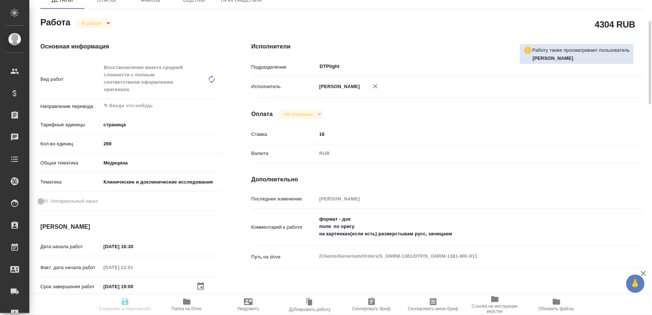
type input "[DATE] 12:01"
type input "02.10.2025 19:00"
type input "14.10.2025 18:00"
type input "DTPlight"
type input "notPayed"
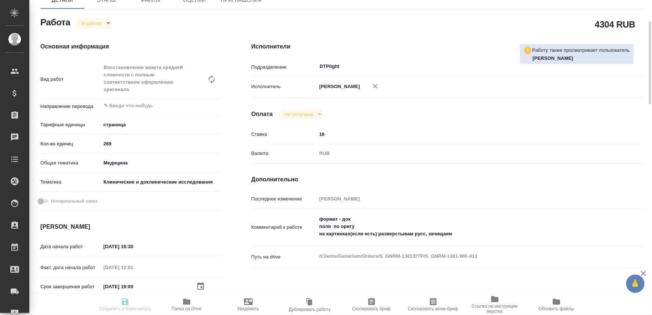
type input "16"
type input "RUB"
type input "[PERSON_NAME]"
type input "S_GNRM-1381"
type input "Восстановление сложного макета с частичным соответствием оформлению оригинала"
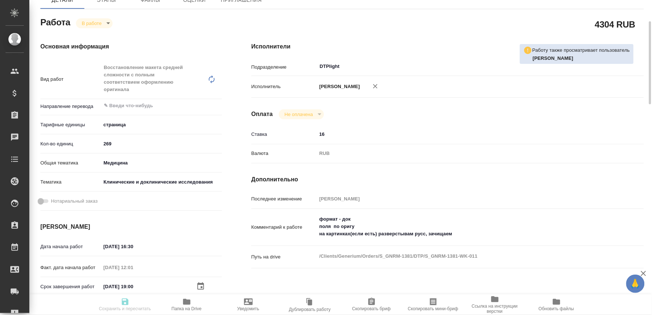
type input "Приемка подверстки, Подверстка, Восстановление макета средней сложности с полны…"
type input "Звержановская Диана"
type input "[PERSON_NAME]"
type input "/Clients/Generium/Orders/S_GNRM-1381"
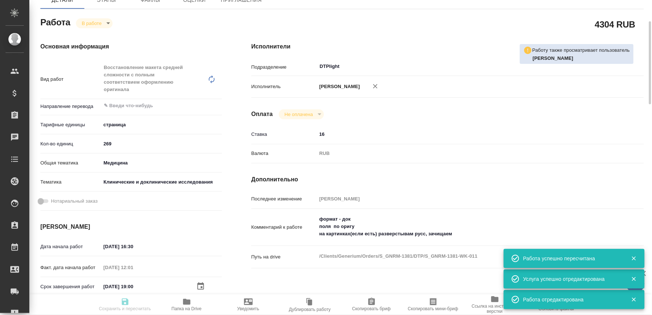
type input "inProgress"
type input "5a8b1489cc6b4906c91bfdb2"
type input "269"
type input "med"
type input "5a8b8b956a9677013d343d9e"
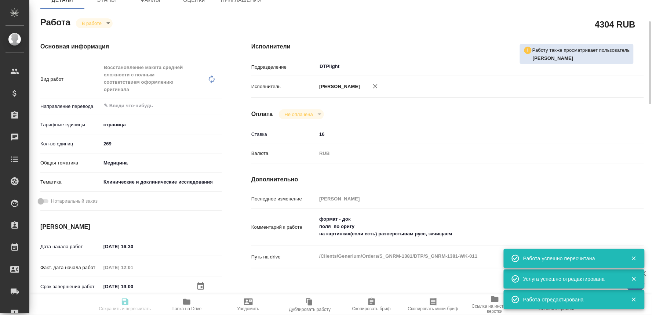
type input "30.09.2025 16:30"
type input "02.10.2025 12:01"
type input "02.10.2025 19:00"
type input "14.10.2025 18:00"
type input "DTPlight"
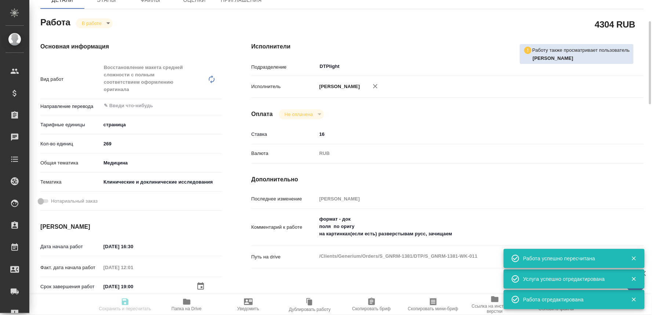
type input "notPayed"
type input "16"
type input "RUB"
type input "[PERSON_NAME]"
type input "S_GNRM-1381"
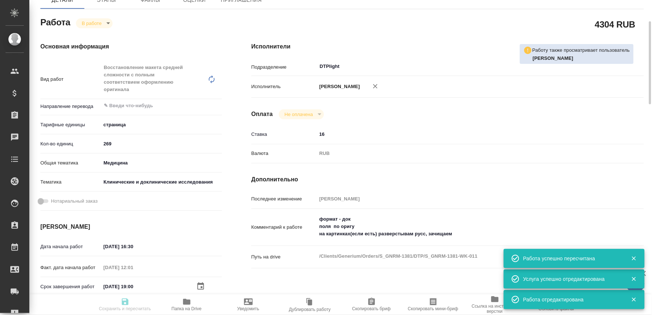
type input "Восстановление сложного макета с частичным соответствием оформлению оригинала"
type input "Приемка подверстки, Подверстка, Восстановление макета средней сложности с полны…"
type input "Звержановская Диана"
type input "[PERSON_NAME]"
type input "/Clients/Generium/Orders/S_GNRM-1381"
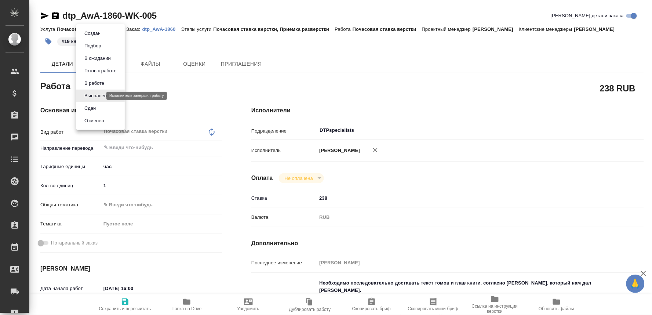
click at [101, 93] on body "🙏 .cls-1 fill:#fff; AWATERA Oksiutovich [PERSON_NAME] Спецификации Заказы Чаты …" at bounding box center [326, 157] width 652 height 315
click at [85, 106] on button "Сдан" at bounding box center [90, 108] width 16 height 8
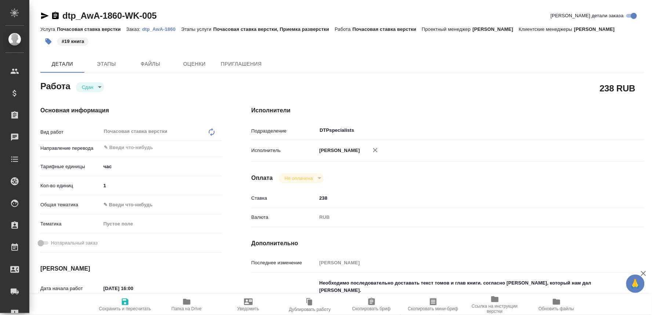
drag, startPoint x: 126, startPoint y: 303, endPoint x: 120, endPoint y: 271, distance: 32.4
click at [125, 306] on span "Сохранить и пересчитать" at bounding box center [125, 308] width 52 height 5
type textarea "x"
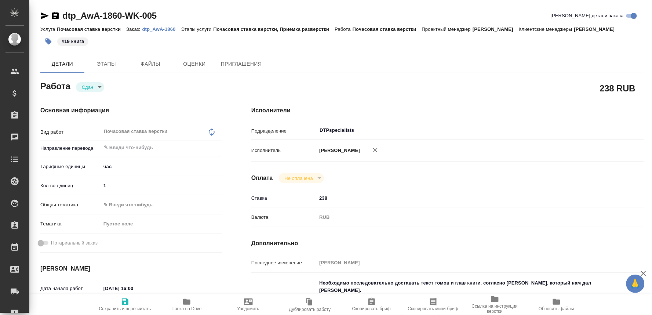
type textarea "x"
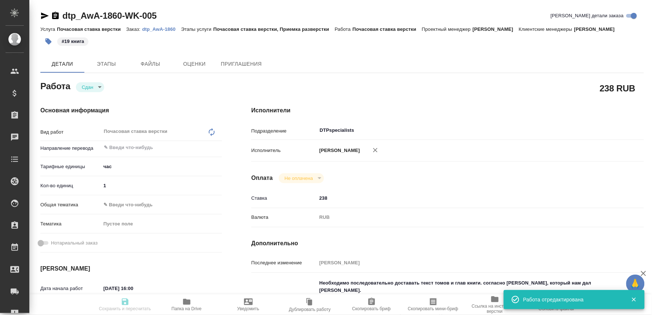
type input "closed"
type textarea "Почасовая ставка верстки"
type textarea "x"
type input "5a8b1489cc6b4906c91bfd93"
type input "1"
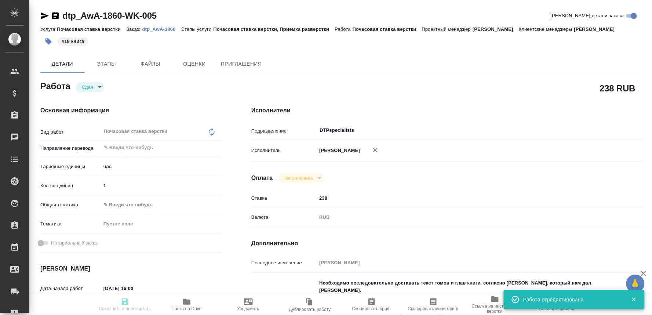
type input "02.10.2025 16:00"
type input "02.10.2025 17:19"
type input "04.10.2025 10:00"
type input "02.10.2025 17:20"
type input "31.10.2025 23:00"
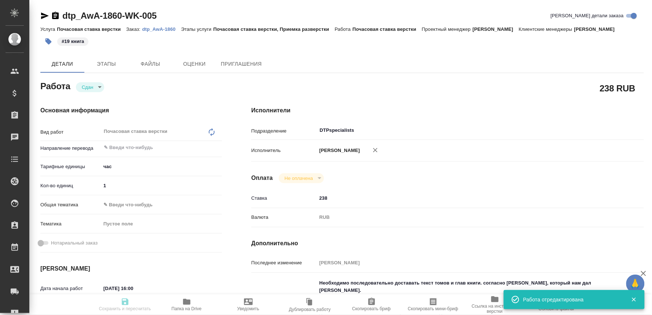
type input "DTPspecialists"
type input "notPayed"
type input "238"
type input "RUB"
type input "[PERSON_NAME]"
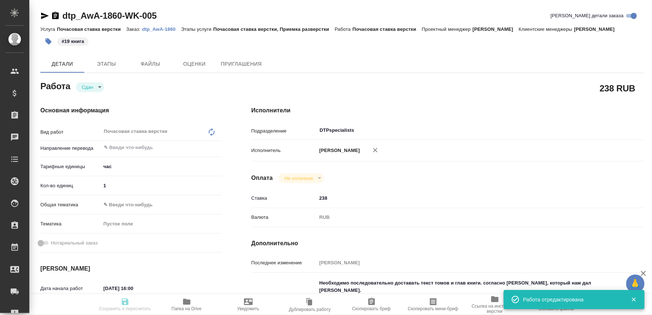
type textarea "Необходимо последовательно доставать текст томов и глав книги. согласно шаблону…"
type textarea "x"
type textarea "/Clients/Awatera/Orders/dtp_AwA-1860/DTP/dtp_AwA-1860-WK-005"
type textarea "x"
type input "dtp_AwA-1860"
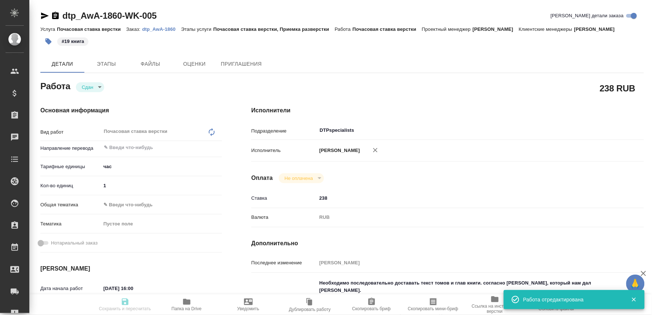
type input "Почасовая ставка верстки"
type input "Почасовая ставка верстки, Приемка разверстки"
type input "Малофеева Екатерина"
type input "Отдел верстки и дизайна, Малофеева Екатерина"
type input "/Clients/Awatera/Orders/dtp_AwA-1860"
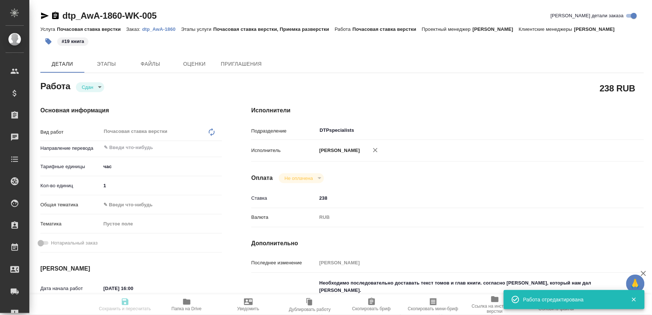
type textarea "x"
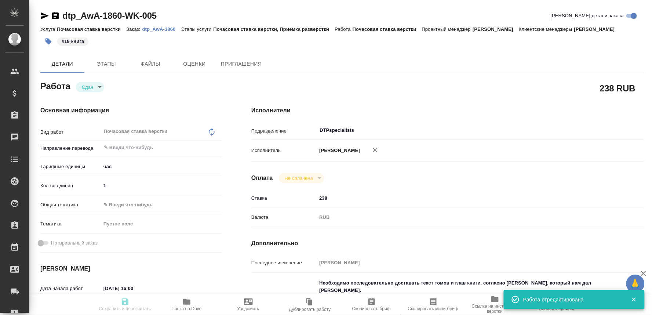
type textarea "x"
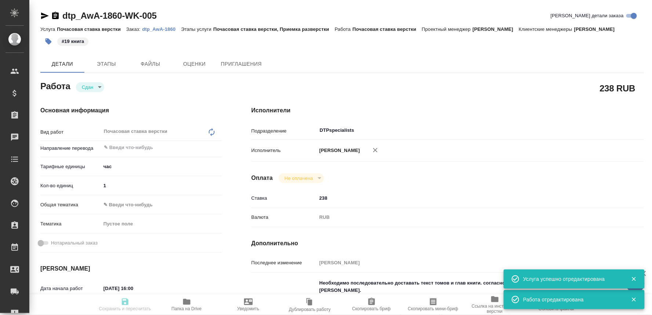
type textarea "x"
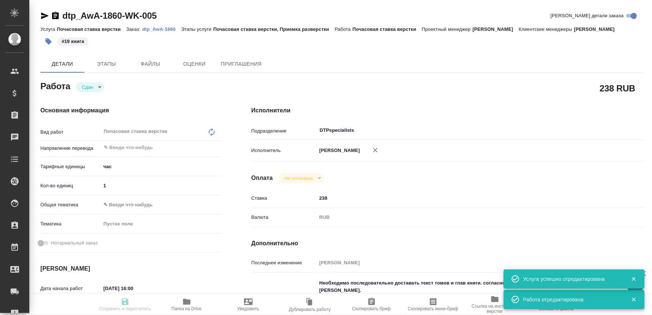
type textarea "x"
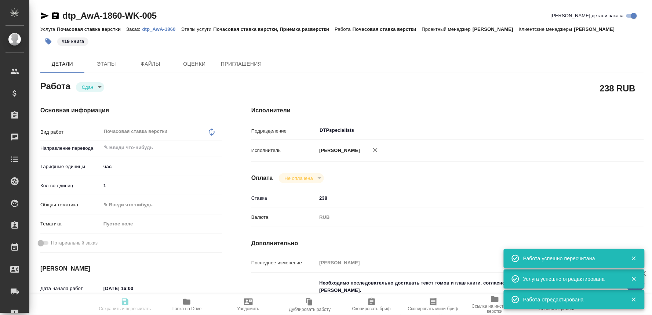
type input "closed"
type textarea "Почасовая ставка верстки"
type textarea "x"
type input "5a8b1489cc6b4906c91bfd93"
type input "1"
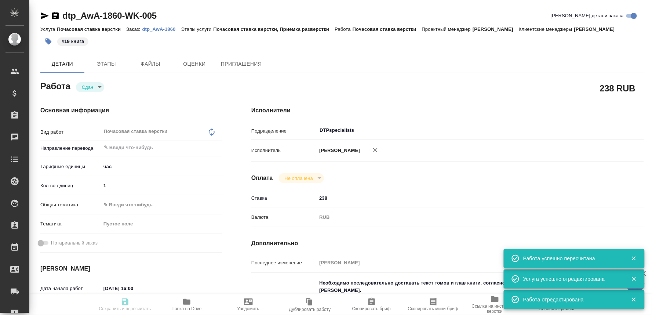
type input "02.10.2025 16:00"
type input "02.10.2025 17:19"
type input "04.10.2025 10:00"
type input "02.10.2025 17:20"
type input "31.10.2025 23:00"
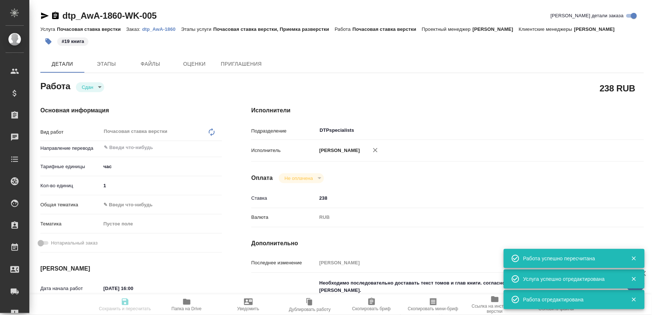
type input "DTPspecialists"
type input "notPayed"
type input "238"
type input "RUB"
type input "[PERSON_NAME]"
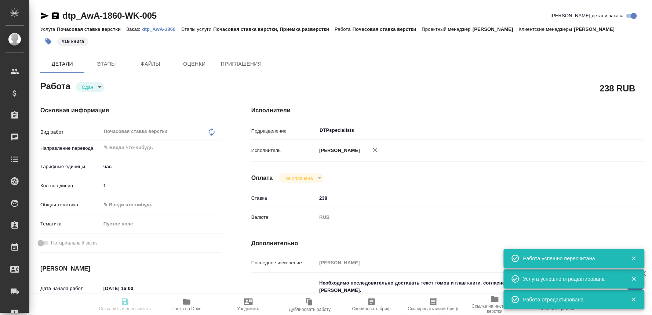
type textarea "Необходимо последовательно доставать текст томов и глав книги. согласно шаблону…"
type textarea "x"
type textarea "/Clients/Awatera/Orders/dtp_AwA-1860/DTP/dtp_AwA-1860-WK-005"
type textarea "x"
type input "dtp_AwA-1860"
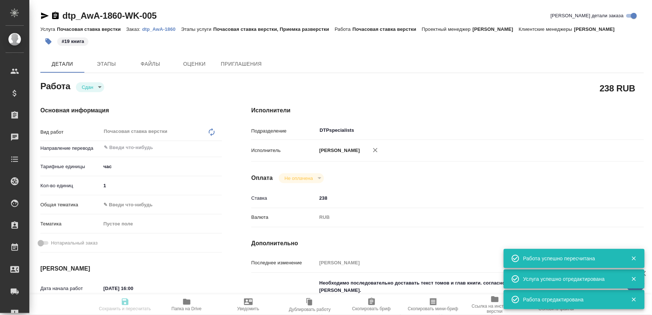
type input "Почасовая ставка верстки"
type input "Почасовая ставка верстки, Приемка разверстки"
type input "Малофеева Екатерина"
type input "Отдел верстки и дизайна, Малофеева Екатерина"
type input "/Clients/Awatera/Orders/dtp_AwA-1860"
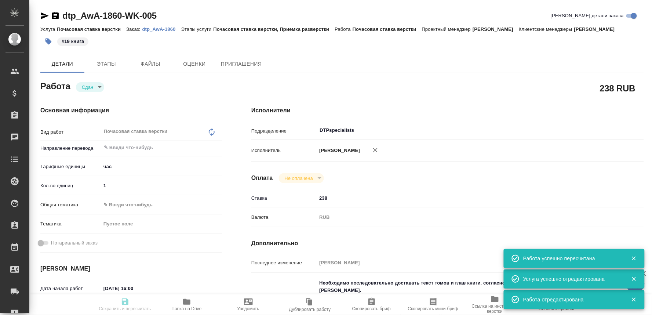
type textarea "x"
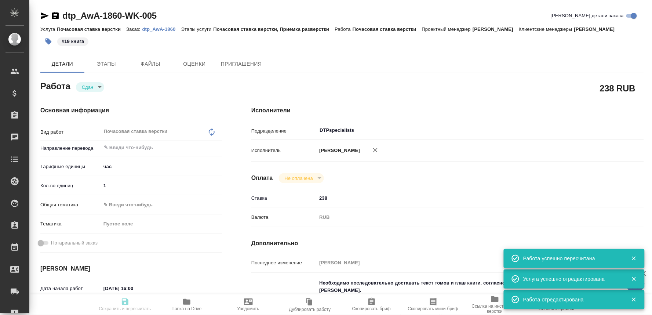
type textarea "x"
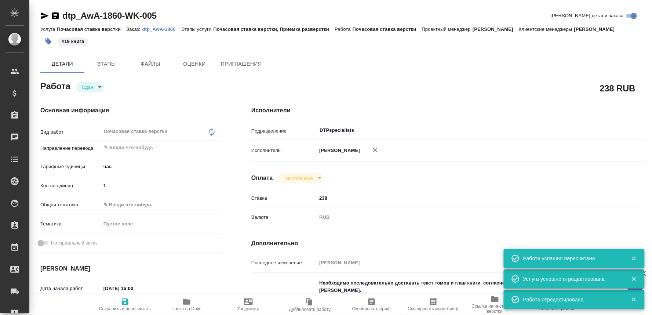
type textarea "x"
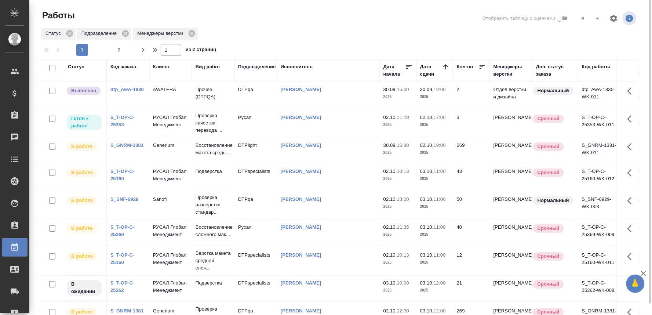
click at [122, 237] on link "S_T-OP-C-25369" at bounding box center [122, 230] width 24 height 13
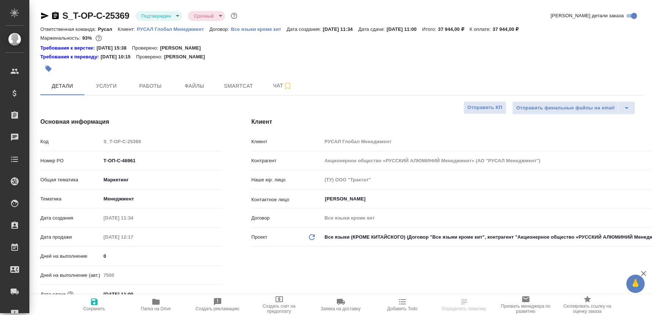
select select "RU"
click at [41, 14] on icon "button" at bounding box center [45, 15] width 8 height 7
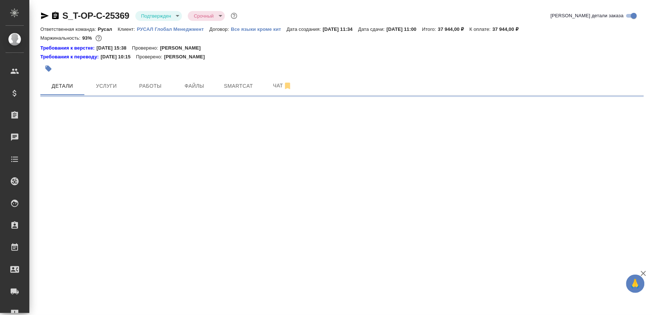
select select "RU"
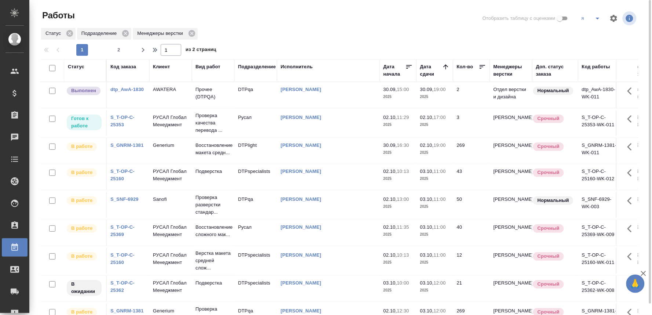
click at [224, 190] on td "Подверстка" at bounding box center [213, 177] width 43 height 26
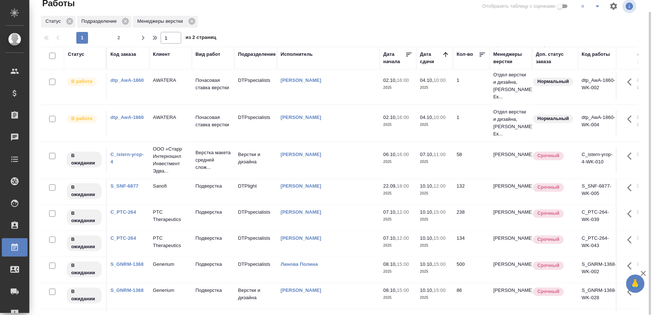
scroll to position [567, 0]
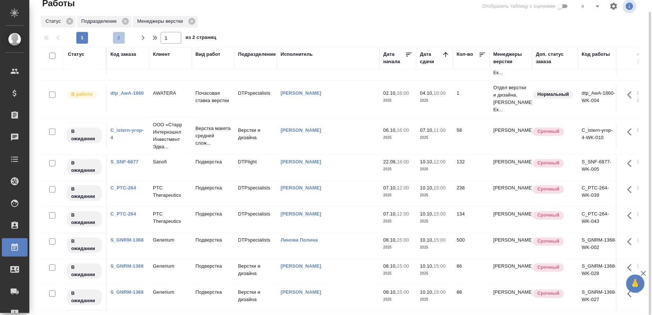
click at [114, 37] on span "2" at bounding box center [119, 37] width 12 height 7
type input "2"
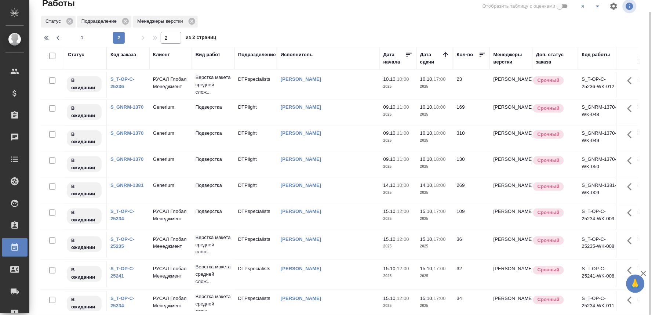
scroll to position [0, 0]
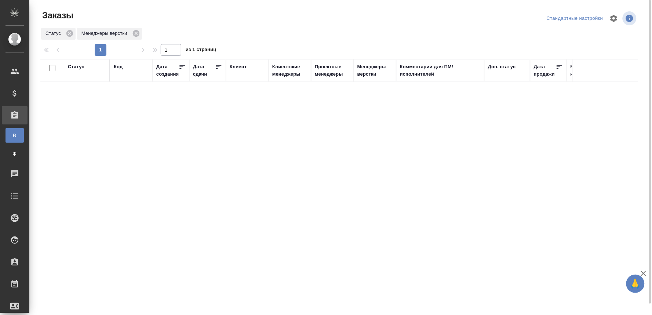
click at [266, 128] on div "Статус Код Дата создания Дата сдачи [PERSON_NAME] менеджеры Проектные менеджеры…" at bounding box center [339, 191] width 598 height 264
